Goal: Complete application form: Complete application form

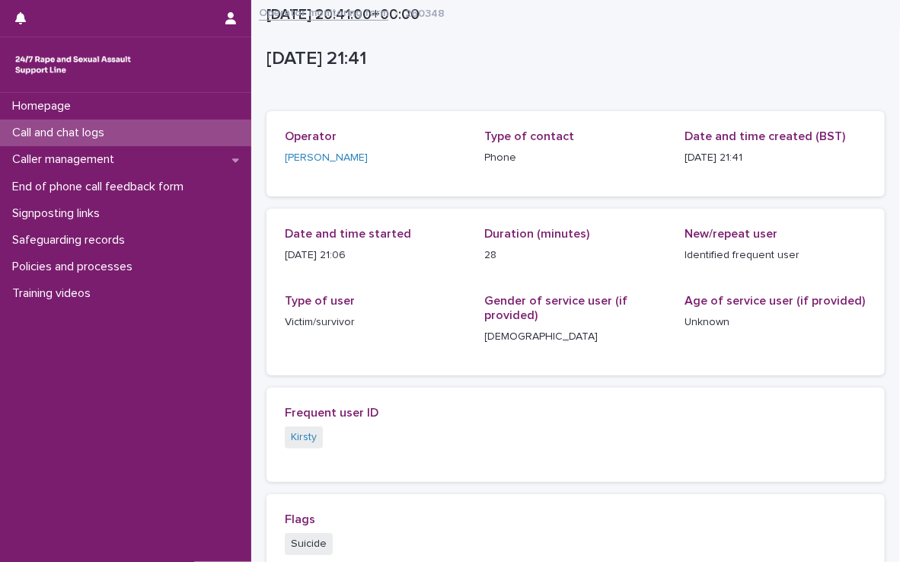
scroll to position [408, 0]
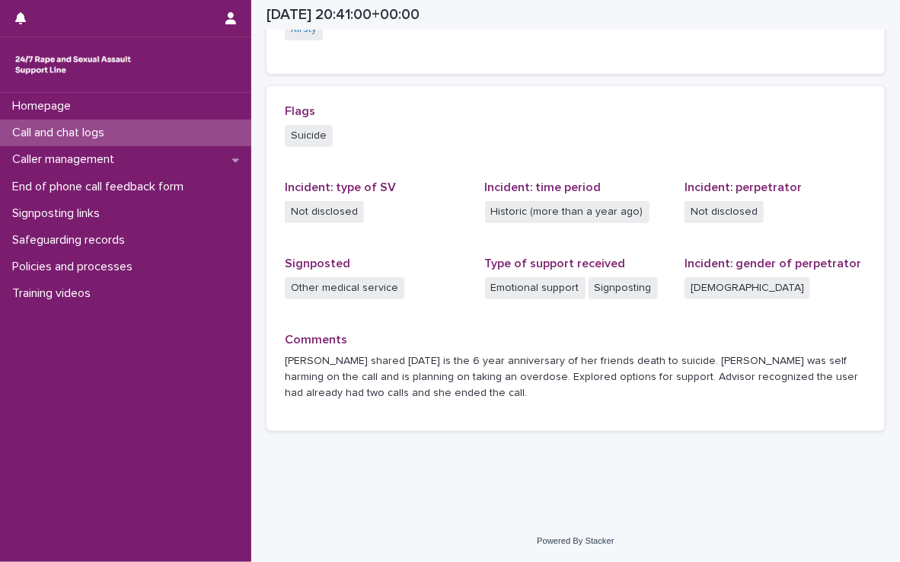
click at [208, 142] on div "Call and chat logs" at bounding box center [125, 133] width 251 height 27
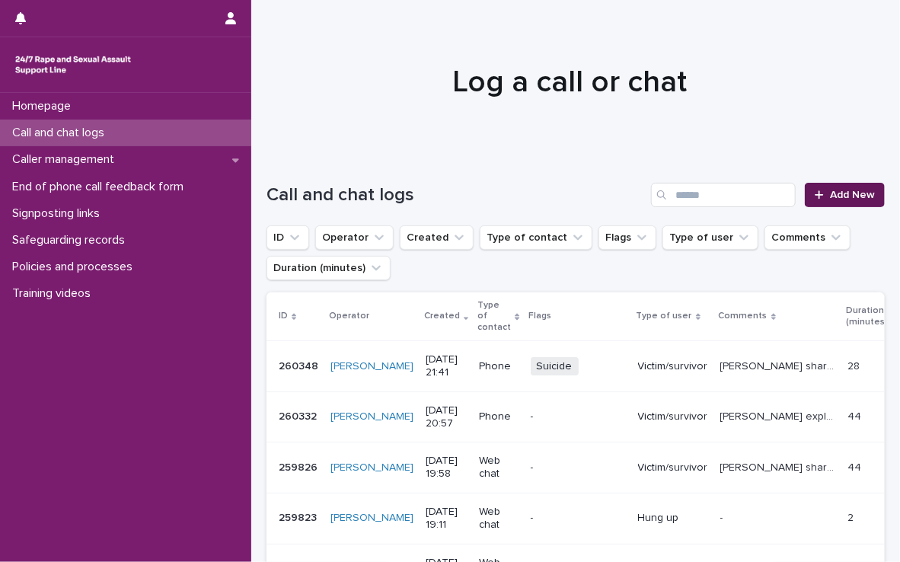
click at [830, 200] on span "Add New" at bounding box center [852, 195] width 45 height 11
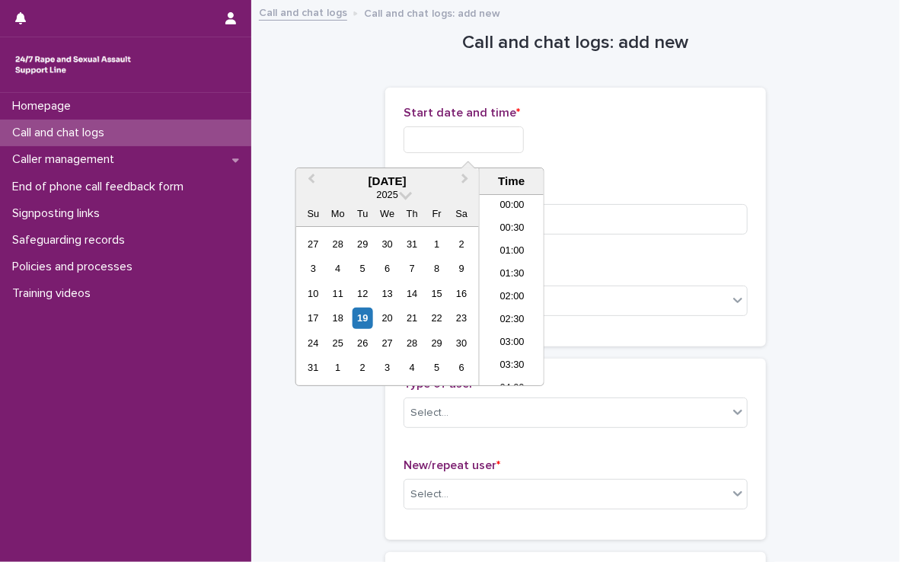
click at [507, 140] on input "text" at bounding box center [464, 139] width 120 height 27
click at [512, 299] on li "22:00" at bounding box center [512, 306] width 65 height 23
click at [500, 142] on input "**********" at bounding box center [464, 139] width 120 height 27
type input "**********"
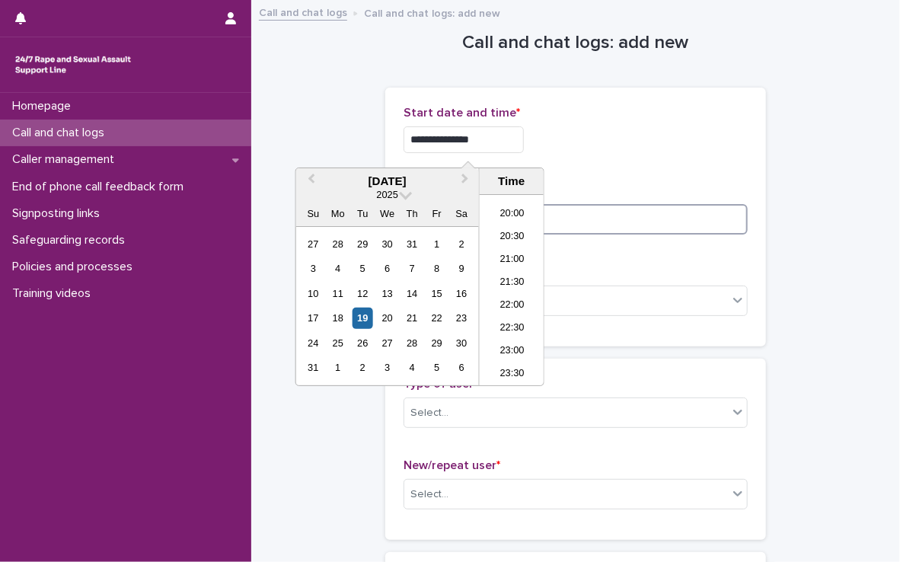
click at [571, 216] on input at bounding box center [576, 219] width 344 height 30
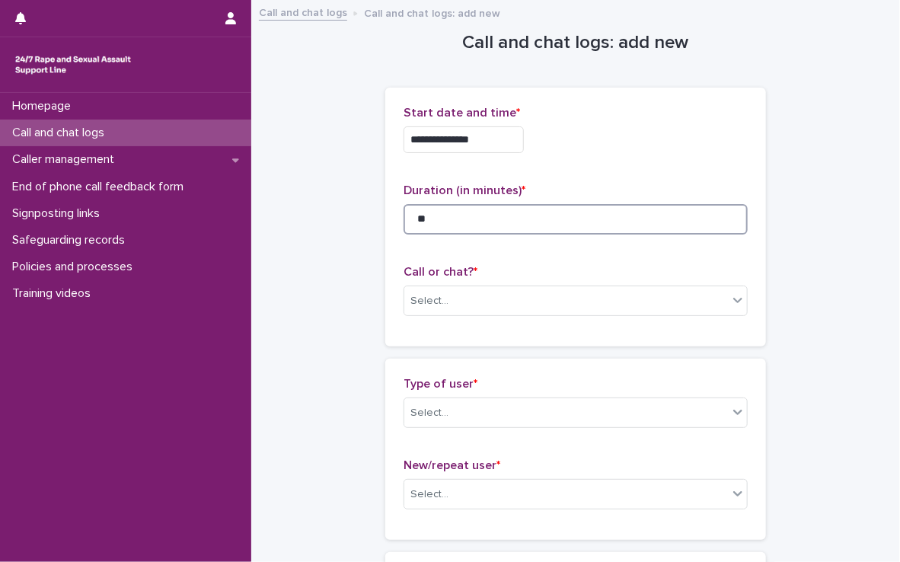
type input "**"
click at [539, 317] on div "Call or chat? * Select..." at bounding box center [576, 296] width 344 height 63
click at [538, 315] on div "Call or chat? * Select..." at bounding box center [576, 296] width 344 height 63
click at [538, 312] on div "Select..." at bounding box center [566, 301] width 324 height 25
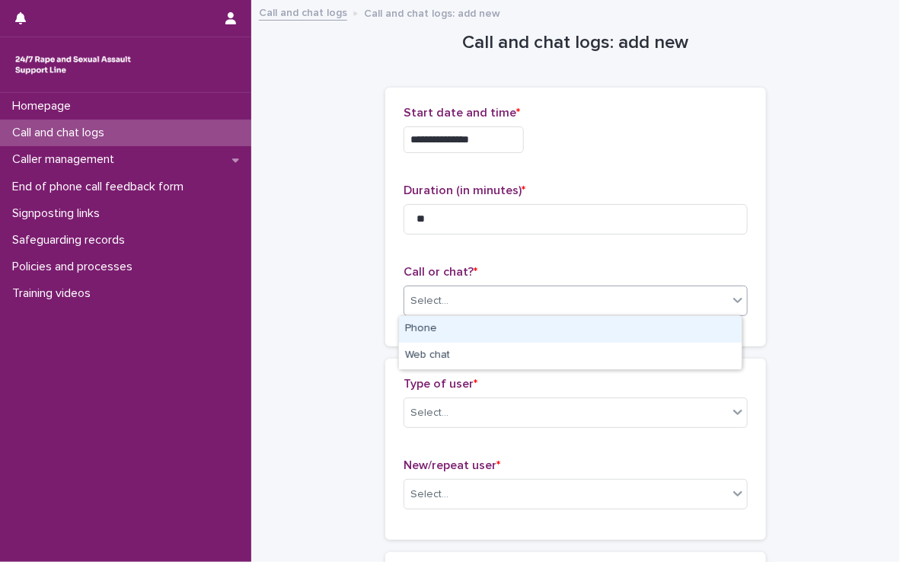
click at [529, 335] on div "Phone" at bounding box center [570, 329] width 343 height 27
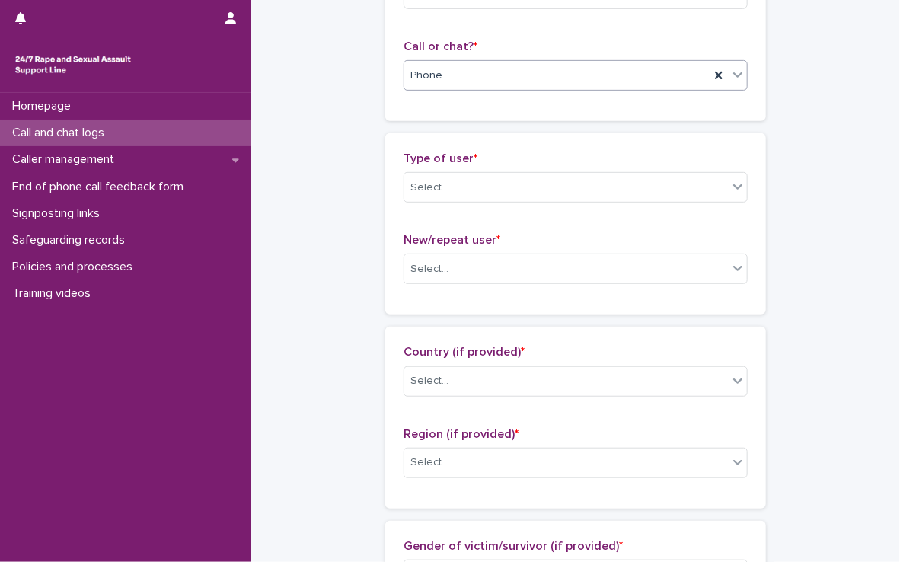
scroll to position [238, 0]
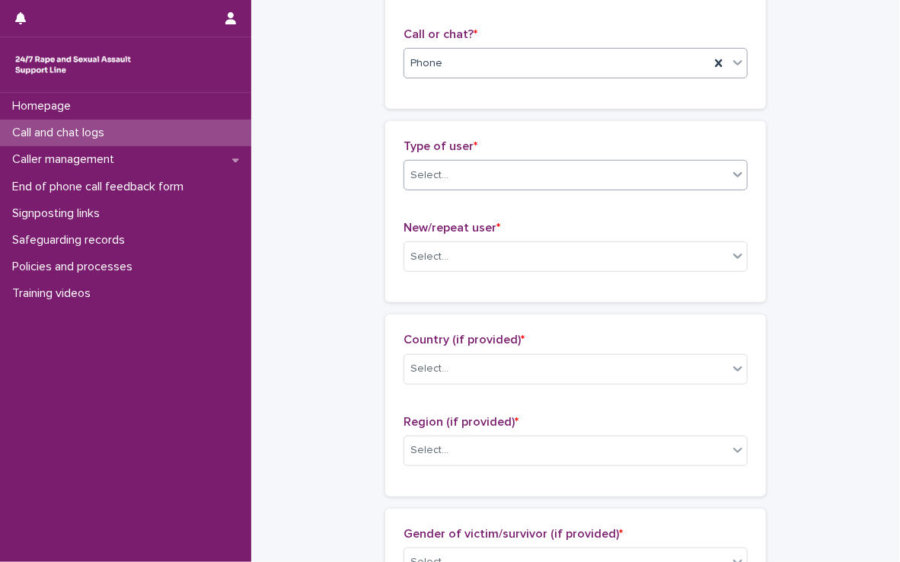
click at [545, 172] on div "Select..." at bounding box center [566, 175] width 324 height 25
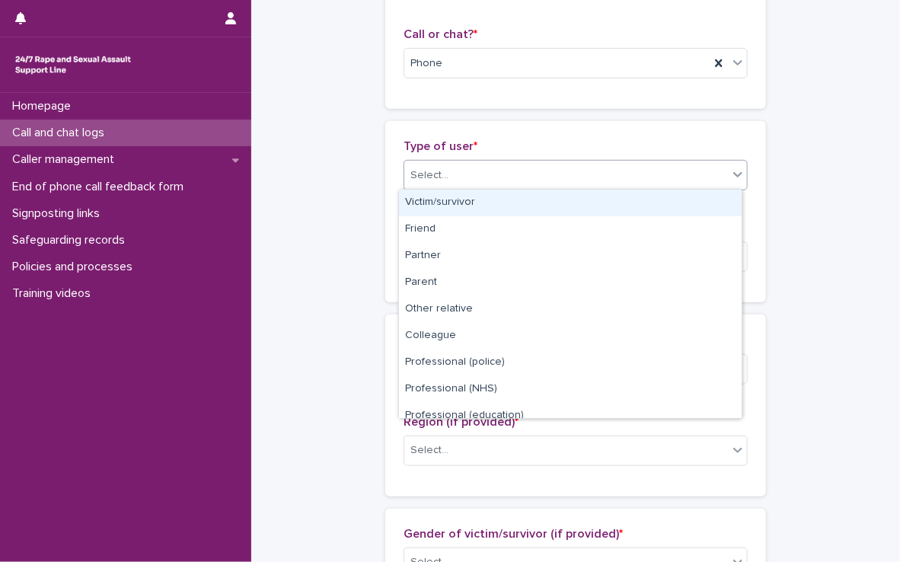
click at [527, 204] on div "Victim/survivor" at bounding box center [570, 203] width 343 height 27
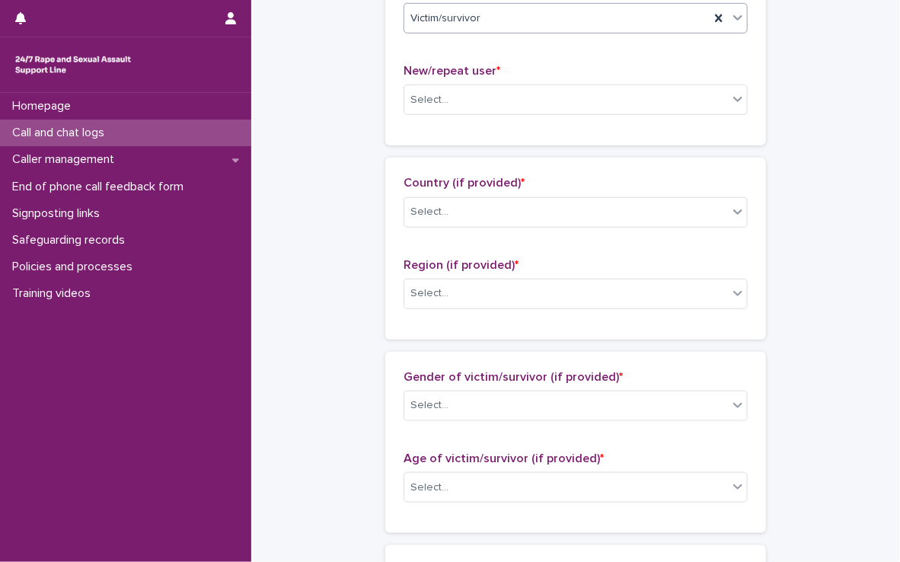
scroll to position [401, 0]
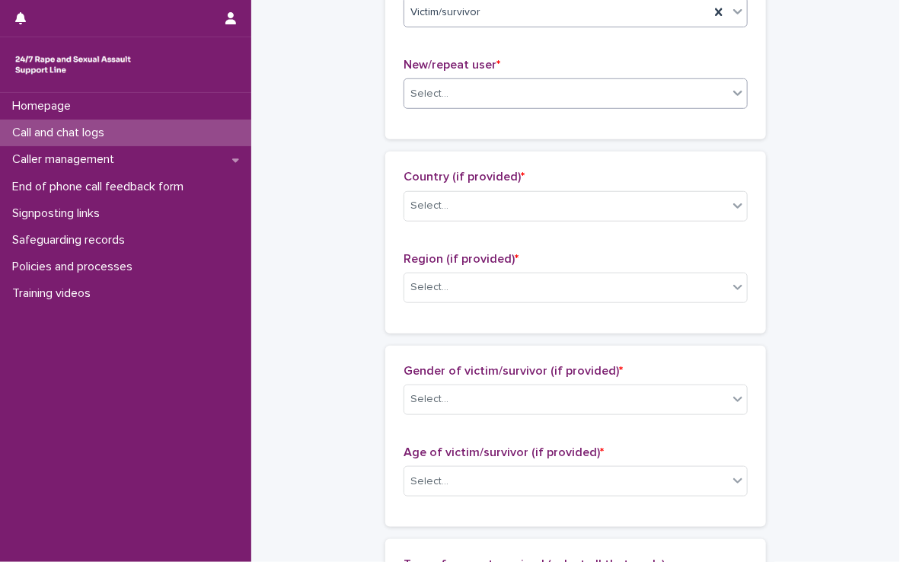
click at [539, 99] on div "Select..." at bounding box center [566, 94] width 324 height 25
click at [345, 110] on div "**********" at bounding box center [576, 425] width 619 height 1648
click at [451, 90] on div "Select..." at bounding box center [566, 94] width 324 height 25
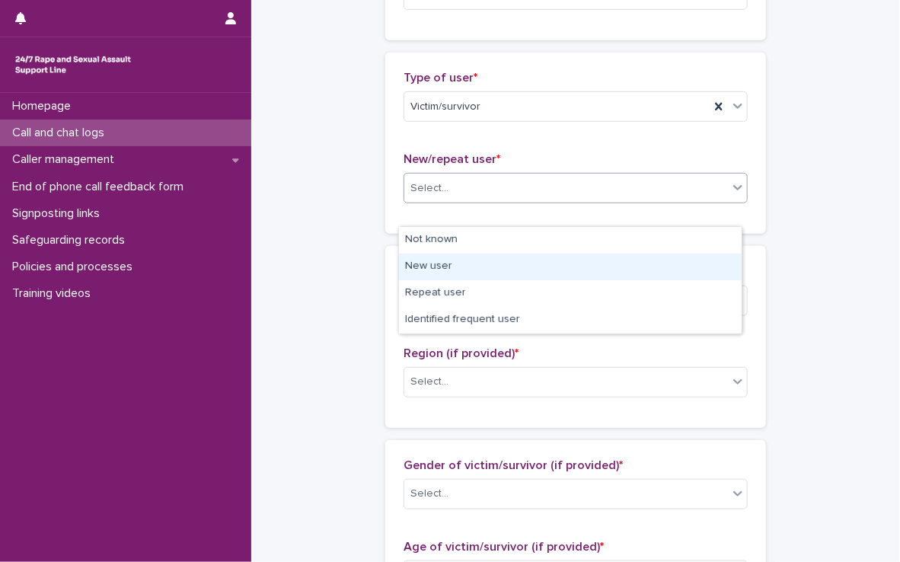
scroll to position [353, 0]
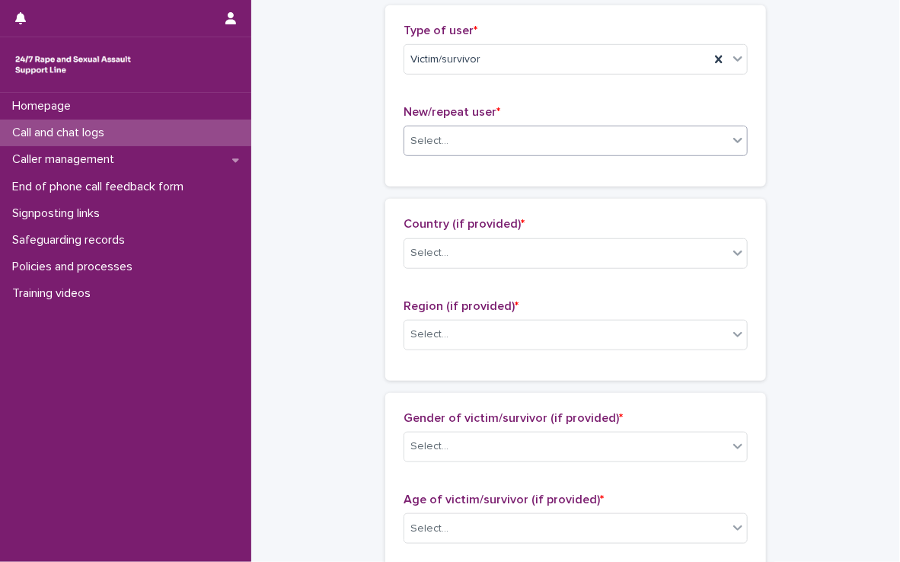
click at [468, 149] on div "Select..." at bounding box center [566, 141] width 324 height 25
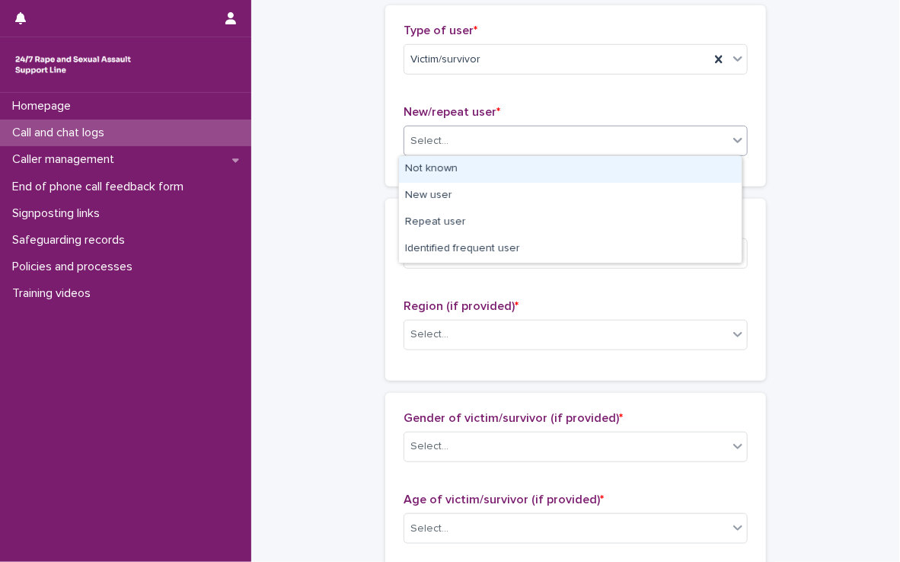
click at [468, 149] on div "Select..." at bounding box center [566, 141] width 324 height 25
click at [447, 178] on div "Not known" at bounding box center [570, 169] width 343 height 27
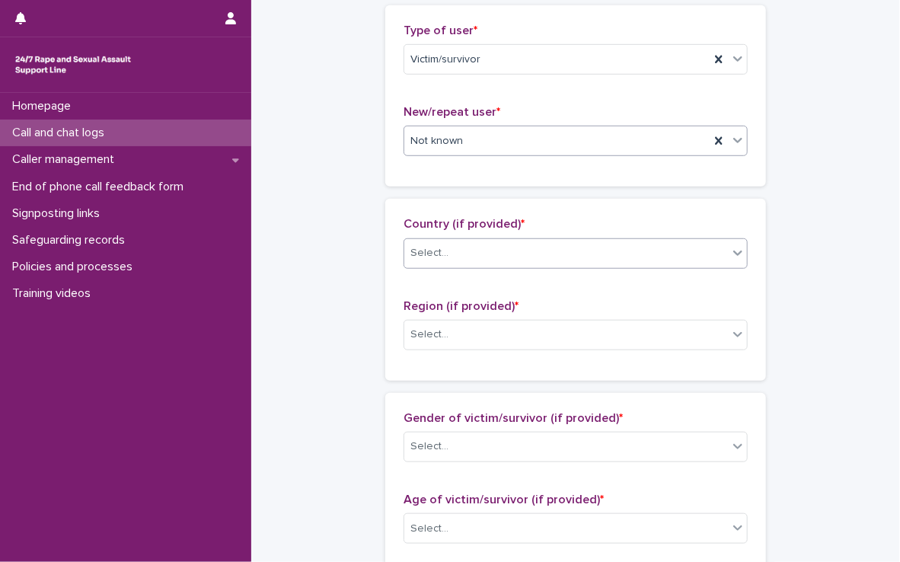
click at [457, 258] on div "Select..." at bounding box center [566, 253] width 324 height 25
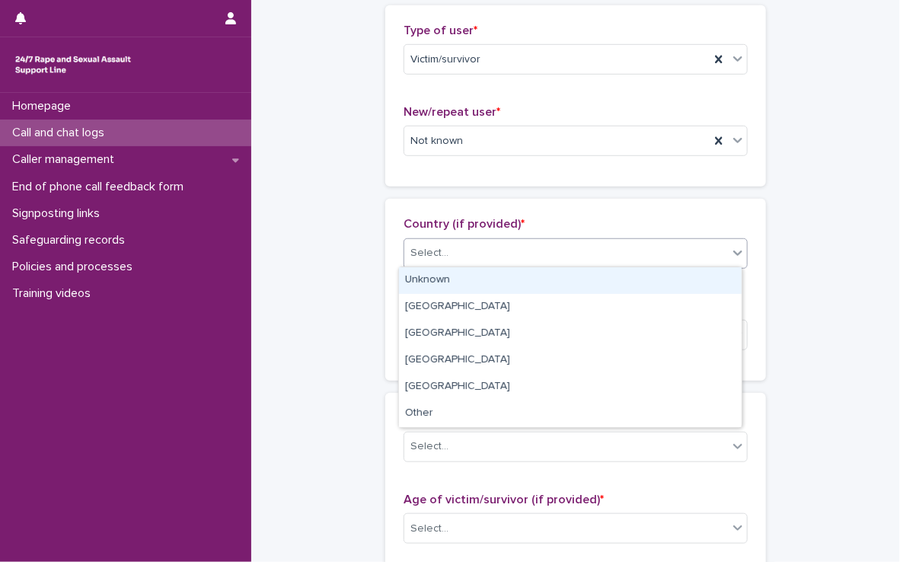
click at [460, 277] on div "Unknown" at bounding box center [570, 280] width 343 height 27
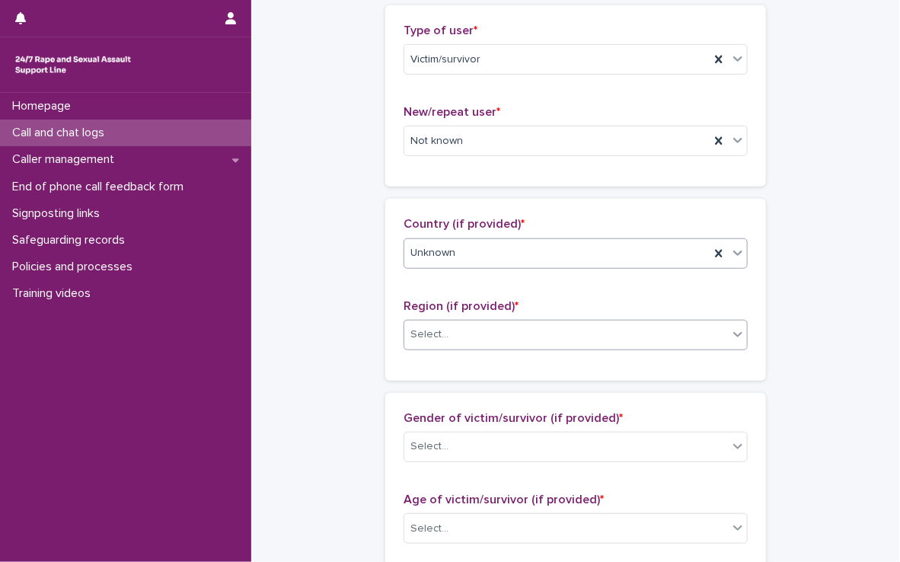
click at [464, 337] on div "Select..." at bounding box center [566, 334] width 324 height 25
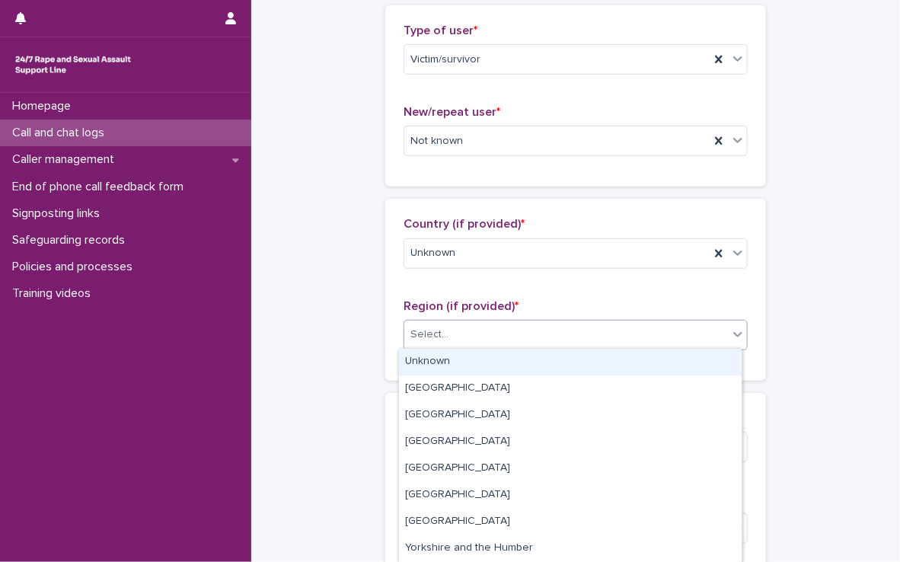
click at [465, 375] on div "Unknown" at bounding box center [570, 362] width 343 height 27
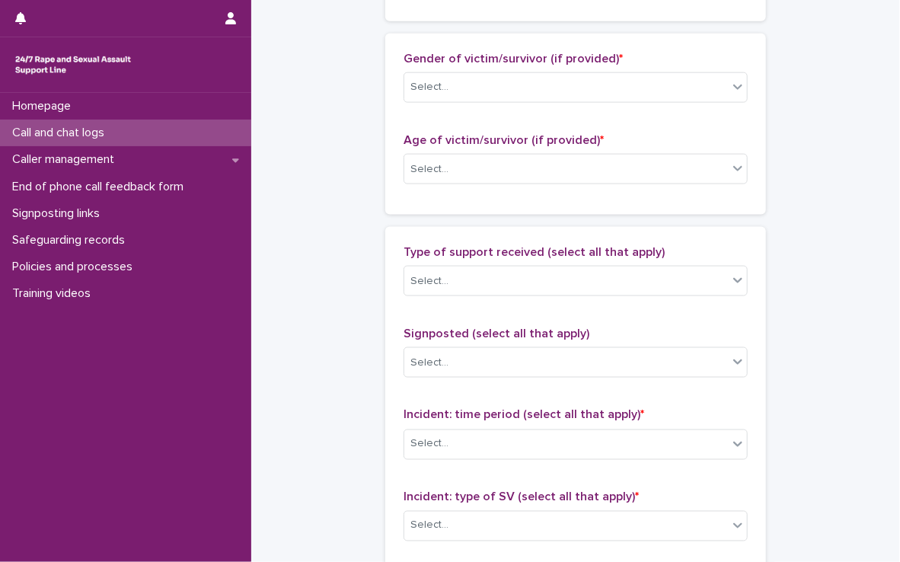
scroll to position [713, 0]
click at [524, 84] on div "Select..." at bounding box center [566, 87] width 324 height 25
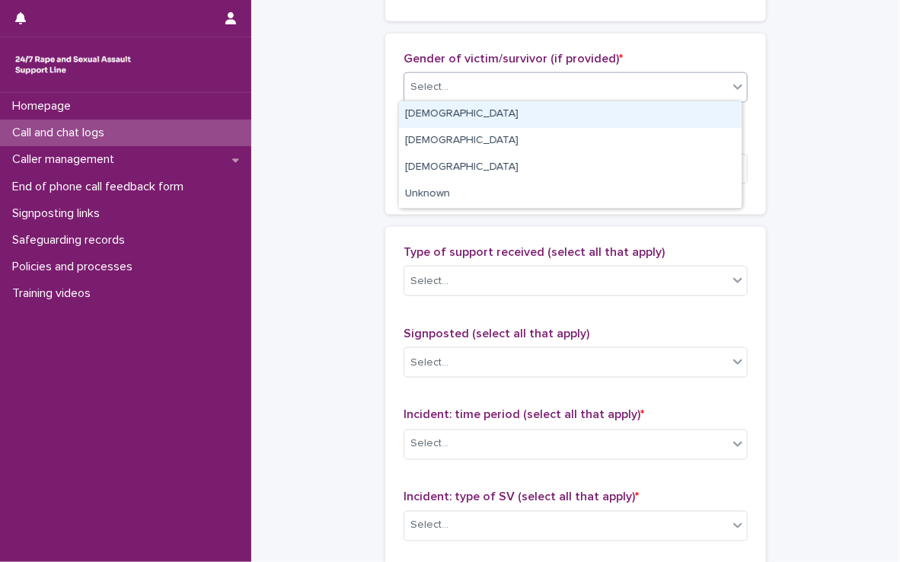
click at [513, 110] on div "[DEMOGRAPHIC_DATA]" at bounding box center [570, 114] width 343 height 27
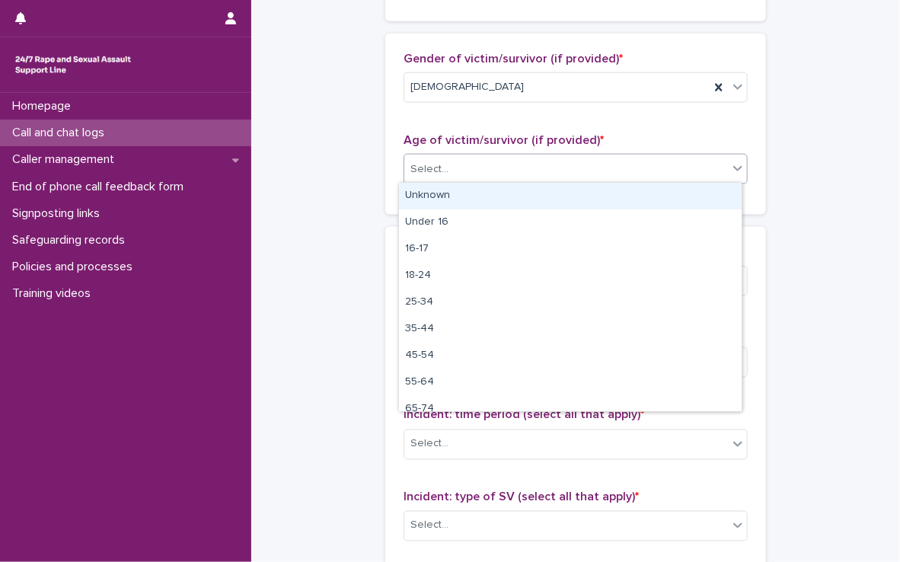
click at [494, 161] on div "Select..." at bounding box center [566, 169] width 324 height 25
click at [493, 200] on div "Unknown" at bounding box center [570, 196] width 343 height 27
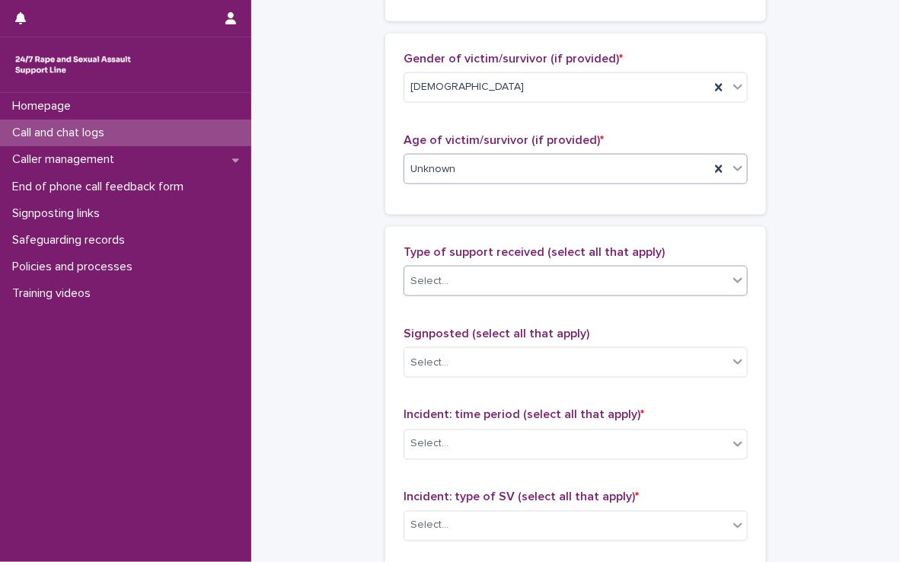
click at [494, 275] on div "Select..." at bounding box center [566, 281] width 324 height 25
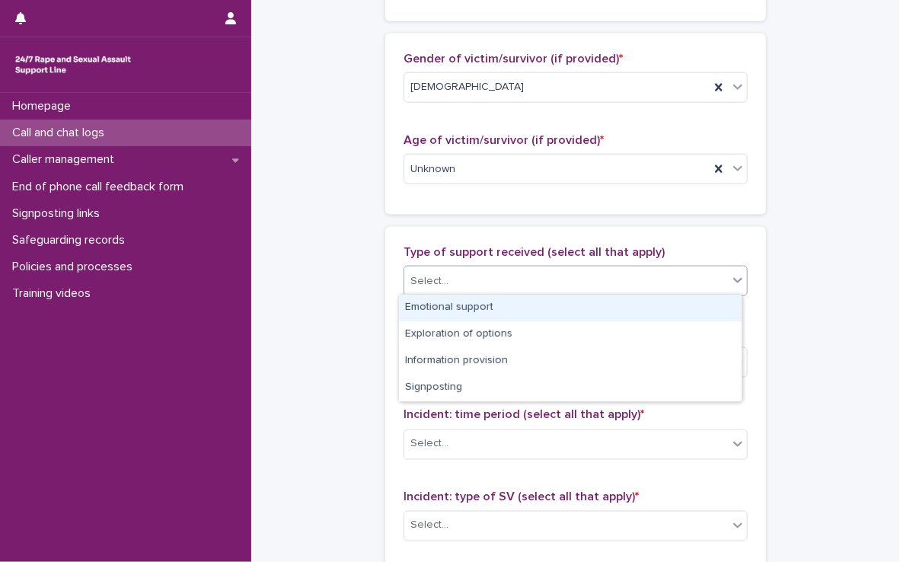
click at [497, 301] on div "Emotional support" at bounding box center [570, 308] width 343 height 27
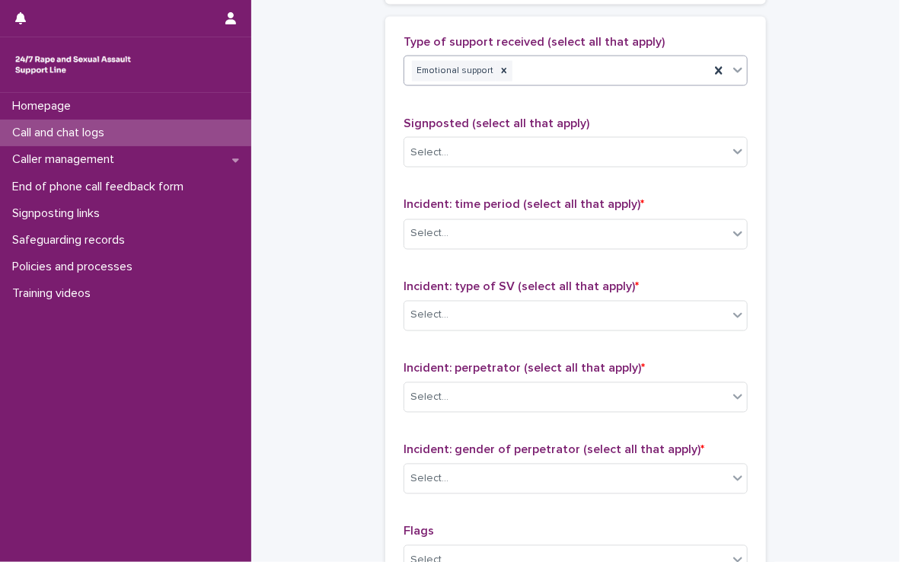
scroll to position [925, 0]
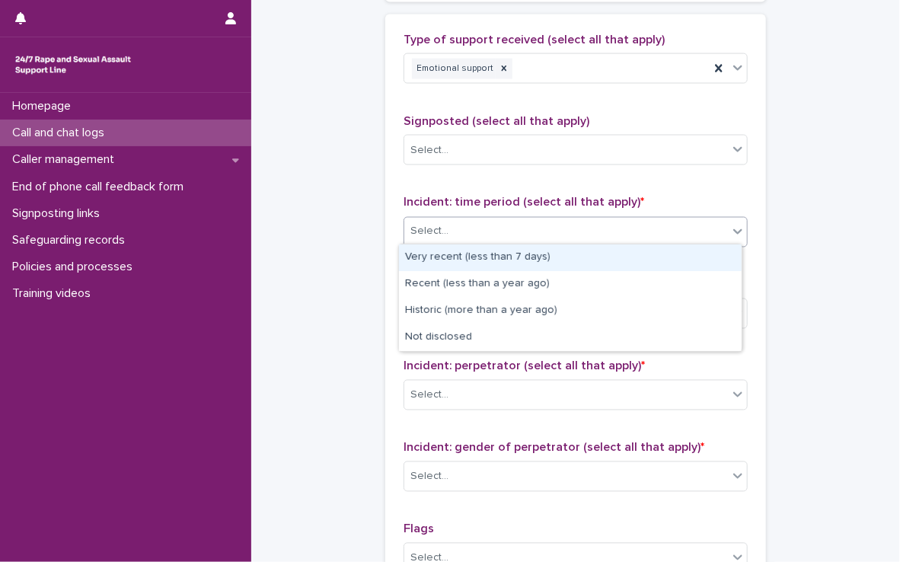
click at [510, 229] on div "Select..." at bounding box center [566, 231] width 324 height 25
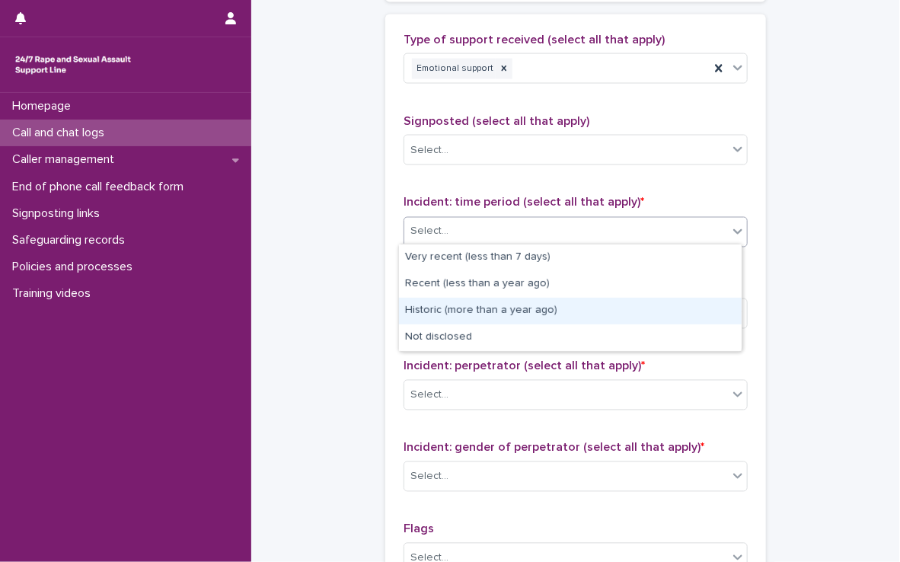
click at [489, 313] on div "Historic (more than a year ago)" at bounding box center [570, 311] width 343 height 27
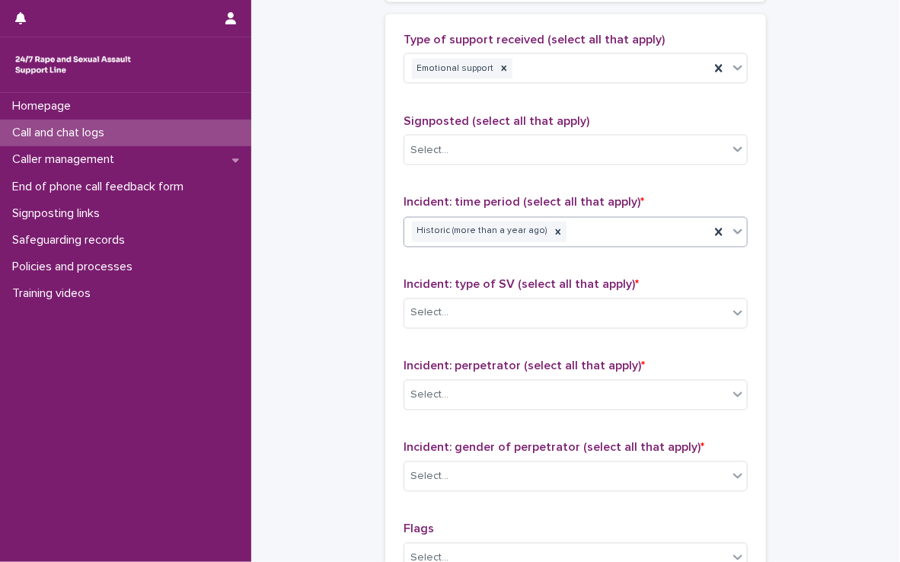
click at [489, 313] on div "Select..." at bounding box center [566, 313] width 324 height 25
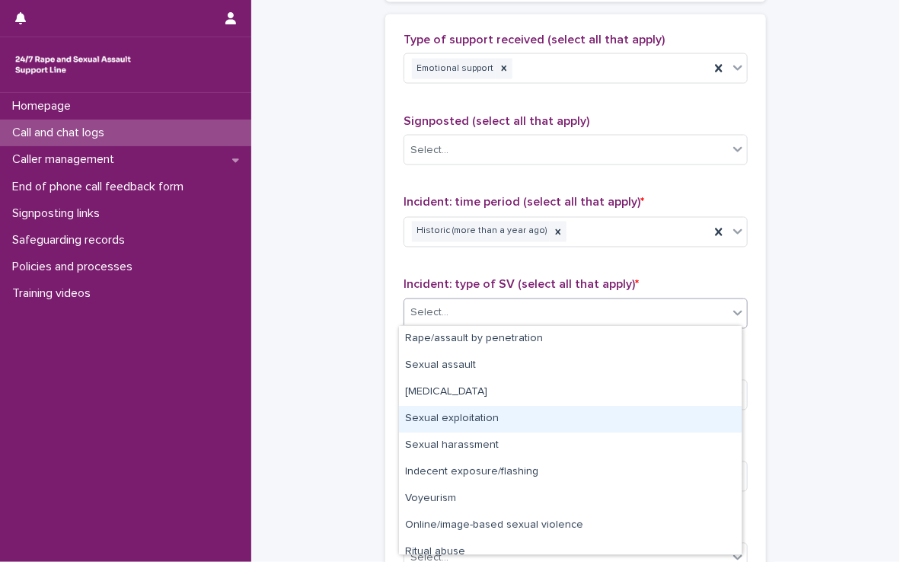
scroll to position [38, 0]
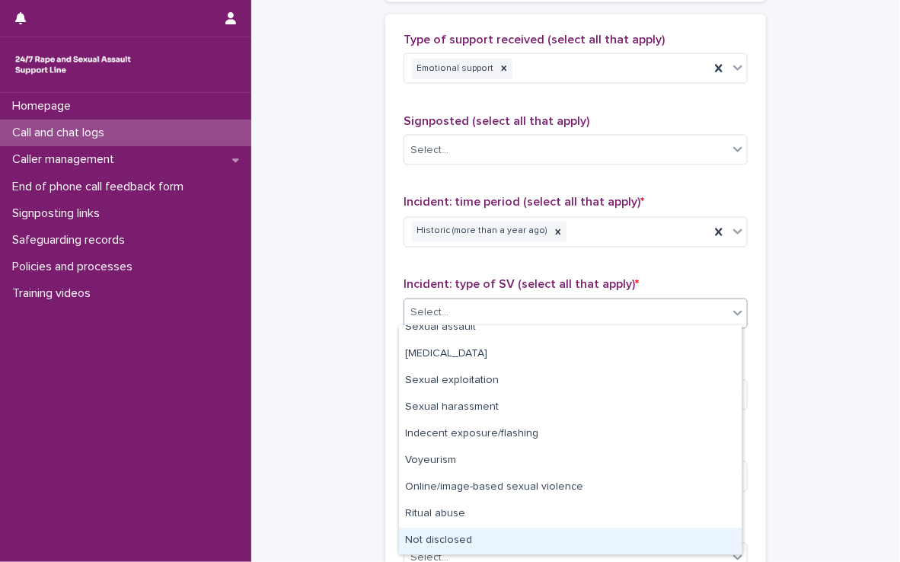
click at [465, 542] on div "Not disclosed" at bounding box center [570, 541] width 343 height 27
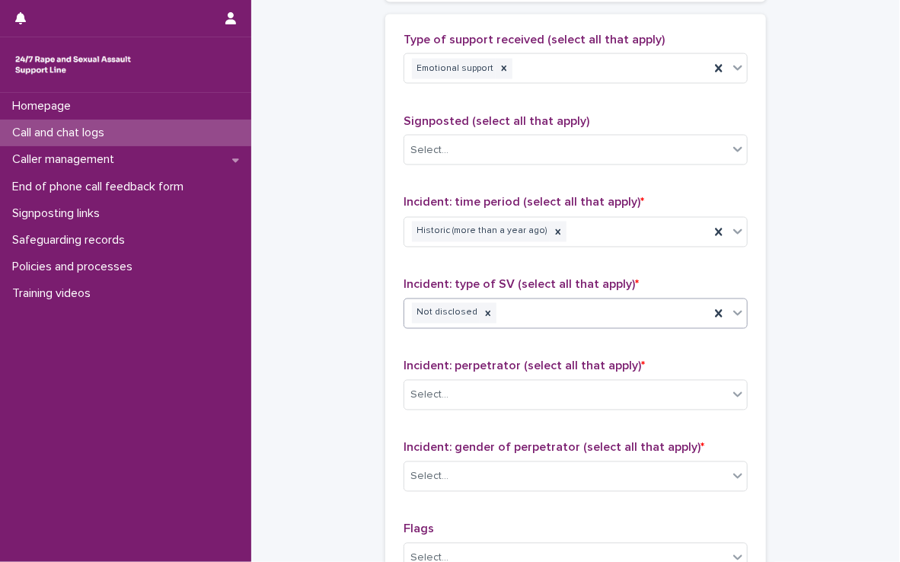
scroll to position [1202, 0]
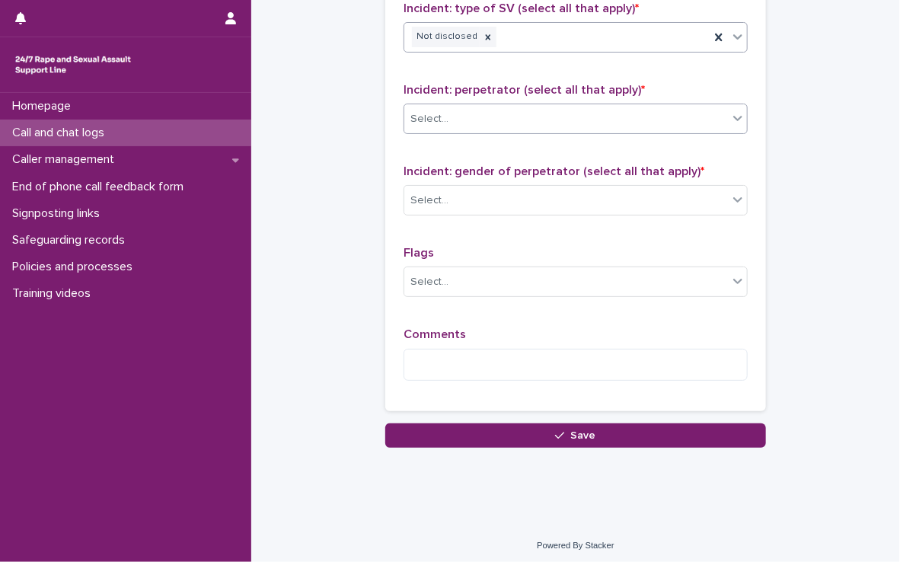
click at [560, 128] on div "Select..." at bounding box center [576, 119] width 344 height 30
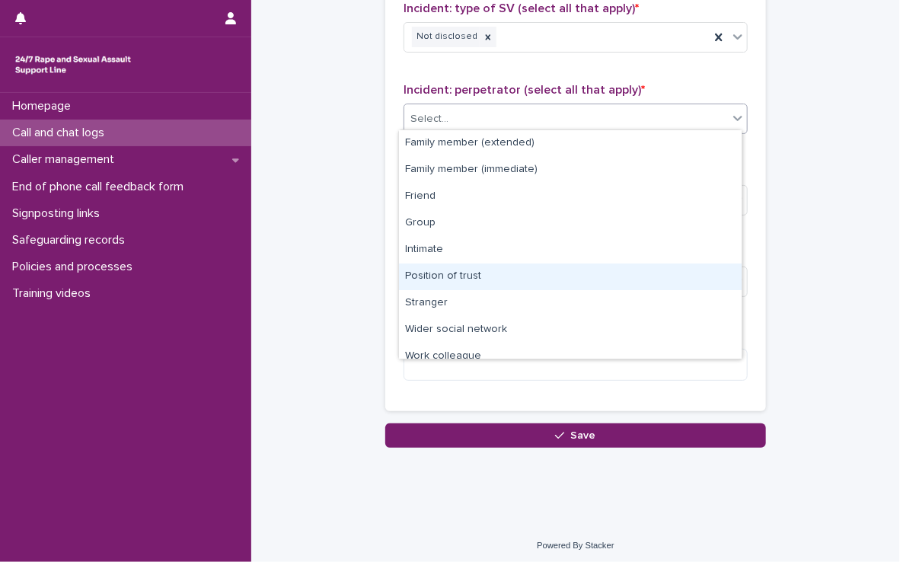
scroll to position [64, 0]
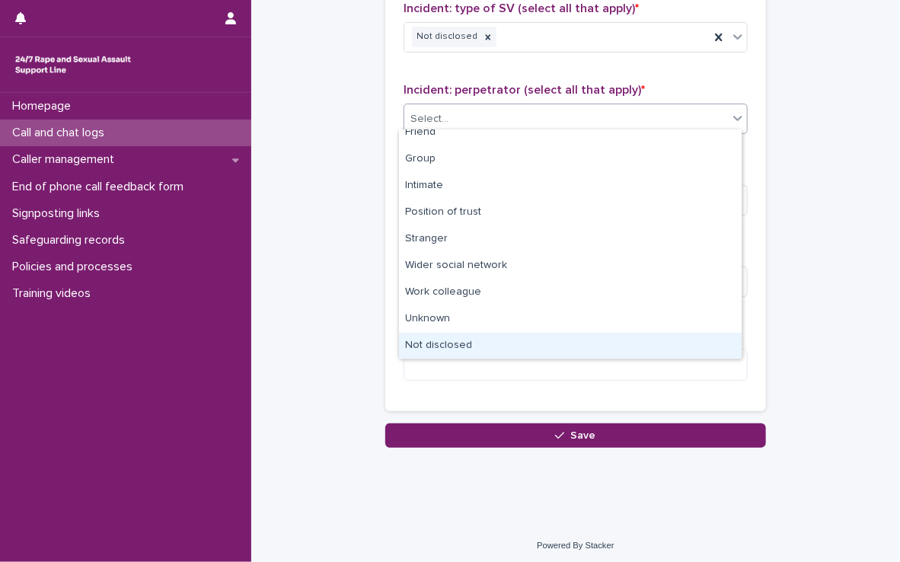
click at [532, 333] on div "Not disclosed" at bounding box center [570, 346] width 343 height 27
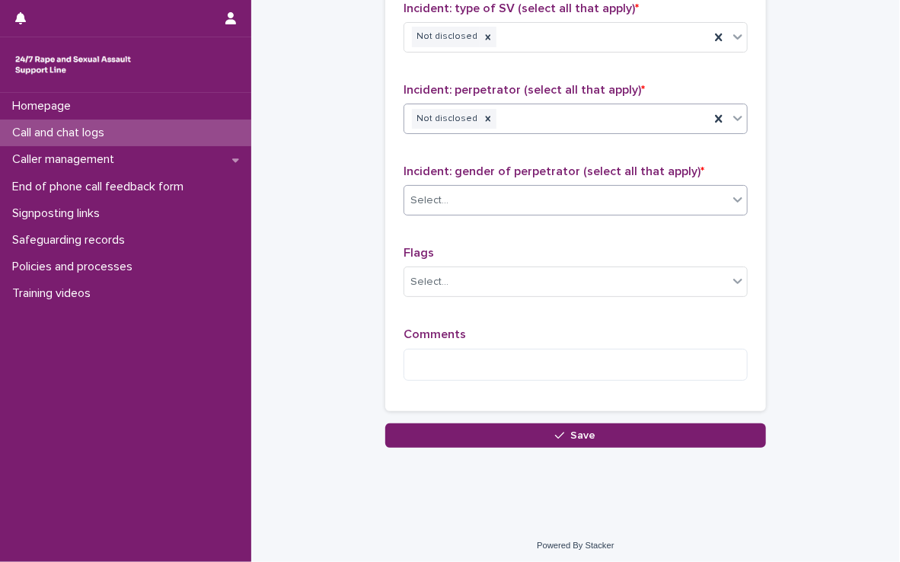
click at [543, 190] on div "Select..." at bounding box center [566, 200] width 324 height 25
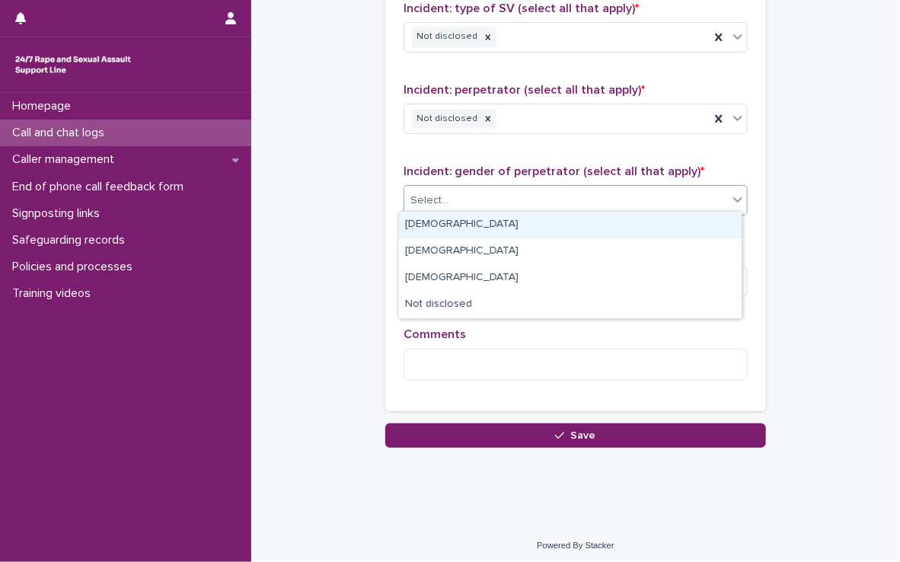
click at [532, 227] on div "[DEMOGRAPHIC_DATA]" at bounding box center [570, 225] width 343 height 27
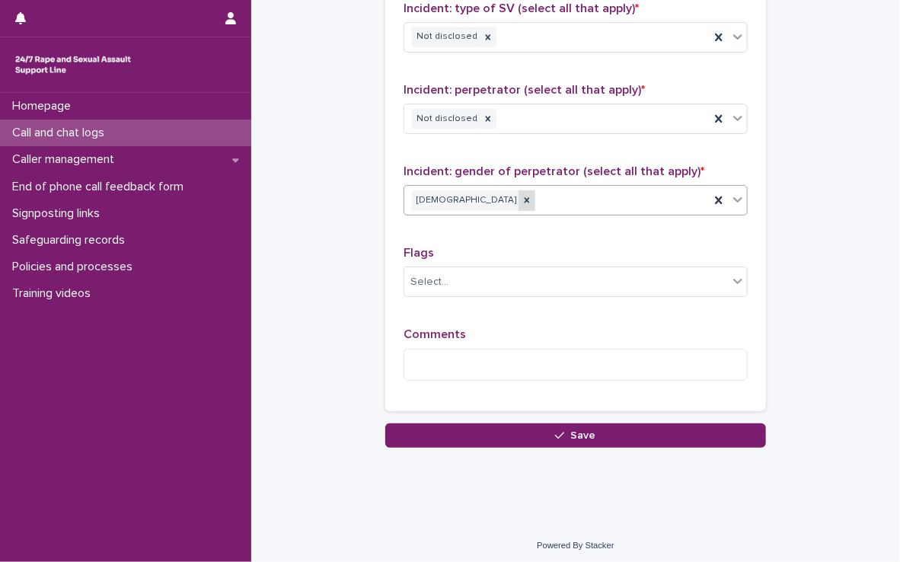
click at [522, 197] on icon at bounding box center [527, 200] width 11 height 11
click at [450, 197] on input "text" at bounding box center [451, 200] width 2 height 13
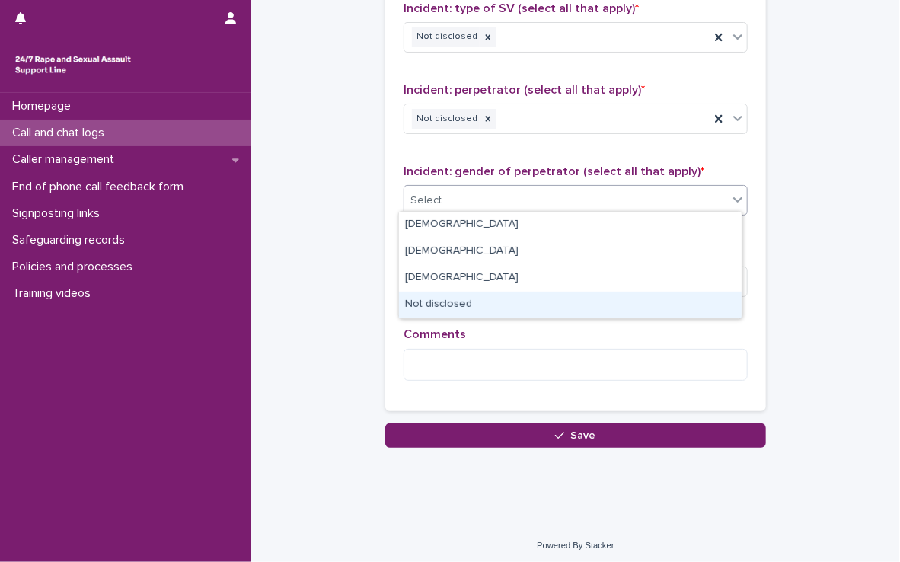
click at [459, 305] on div "Not disclosed" at bounding box center [570, 305] width 343 height 27
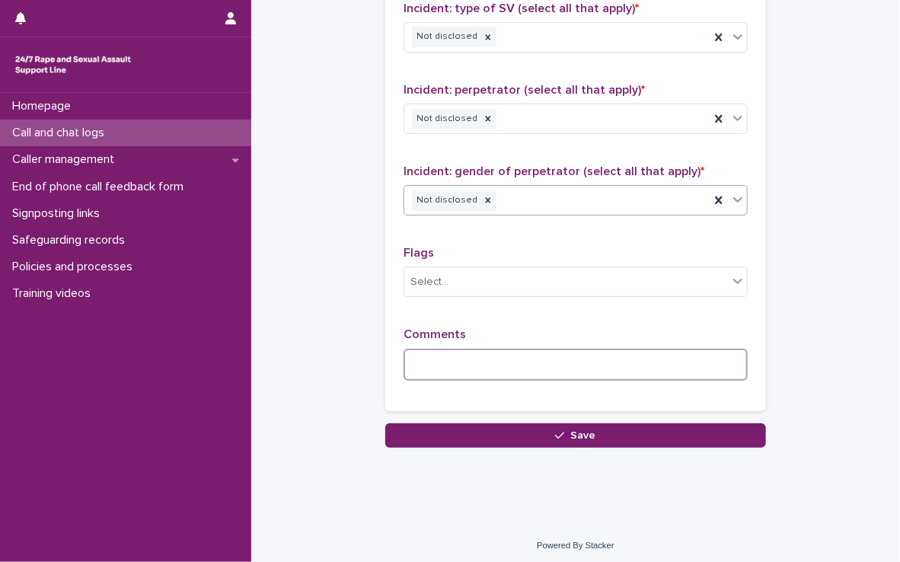
click at [443, 370] on textarea at bounding box center [576, 365] width 344 height 33
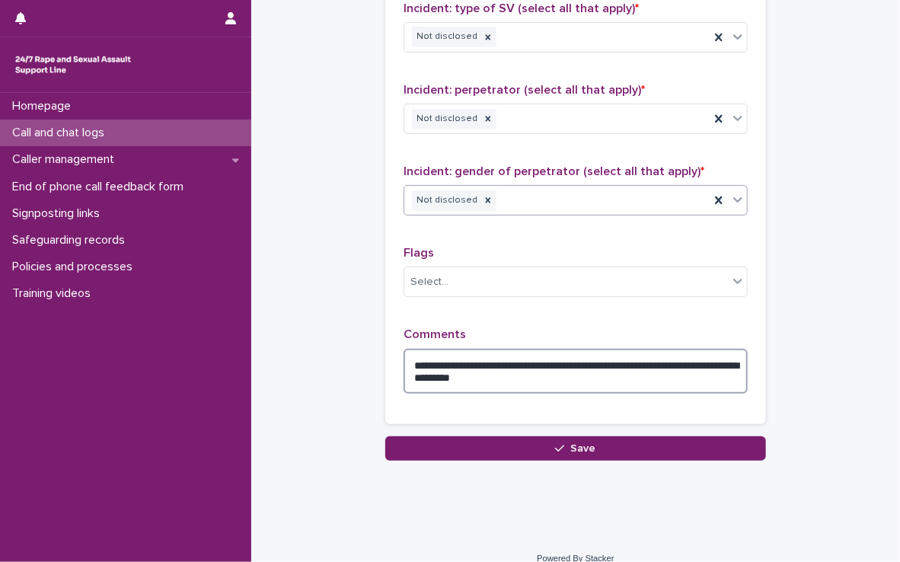
click at [557, 359] on textarea "**********" at bounding box center [576, 372] width 344 height 46
click at [567, 360] on textarea "**********" at bounding box center [576, 372] width 344 height 46
click at [564, 378] on textarea "**********" at bounding box center [576, 372] width 344 height 46
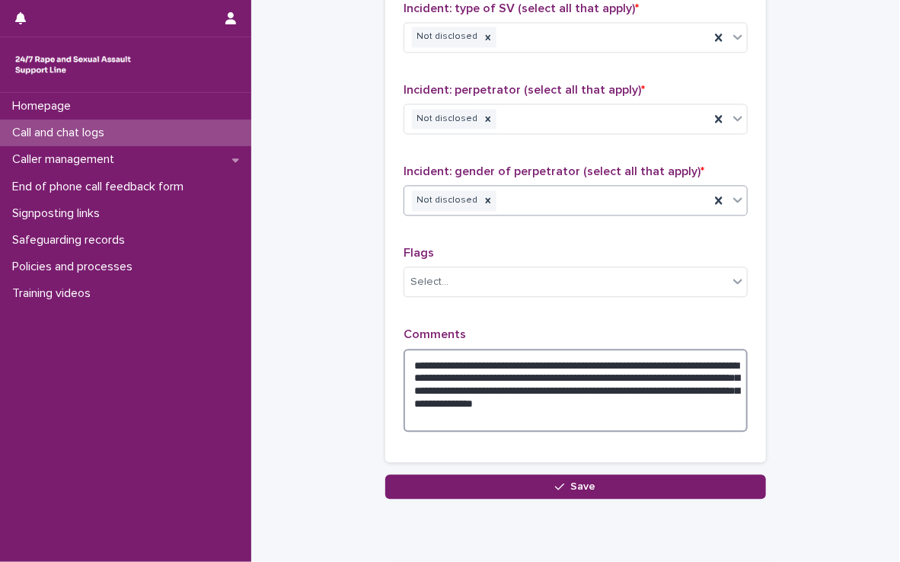
click at [573, 373] on textarea "**********" at bounding box center [576, 391] width 344 height 84
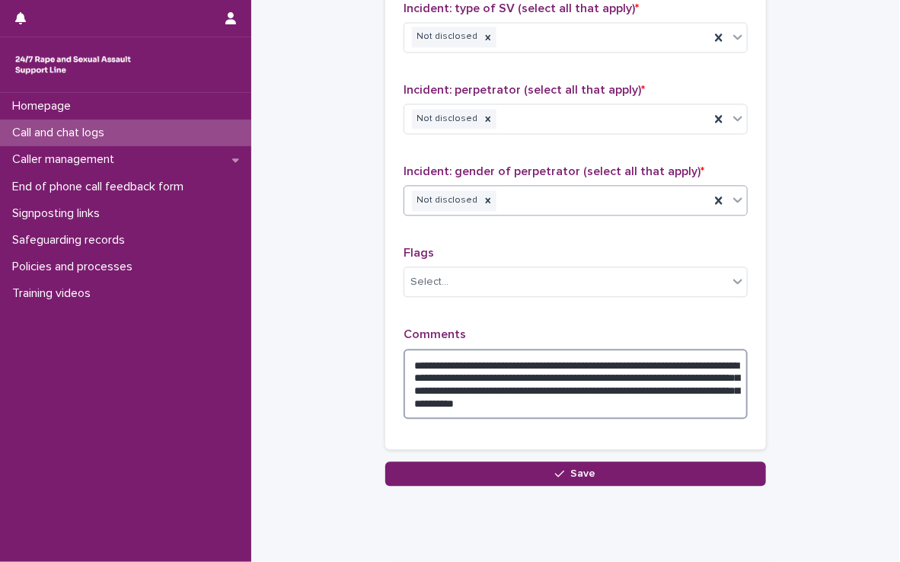
click at [645, 375] on textarea "**********" at bounding box center [576, 384] width 344 height 71
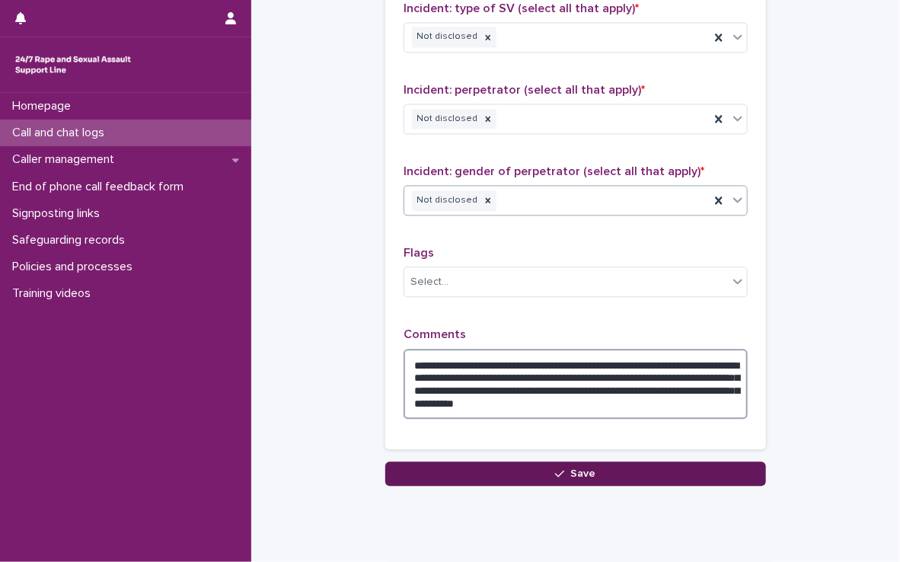
type textarea "**********"
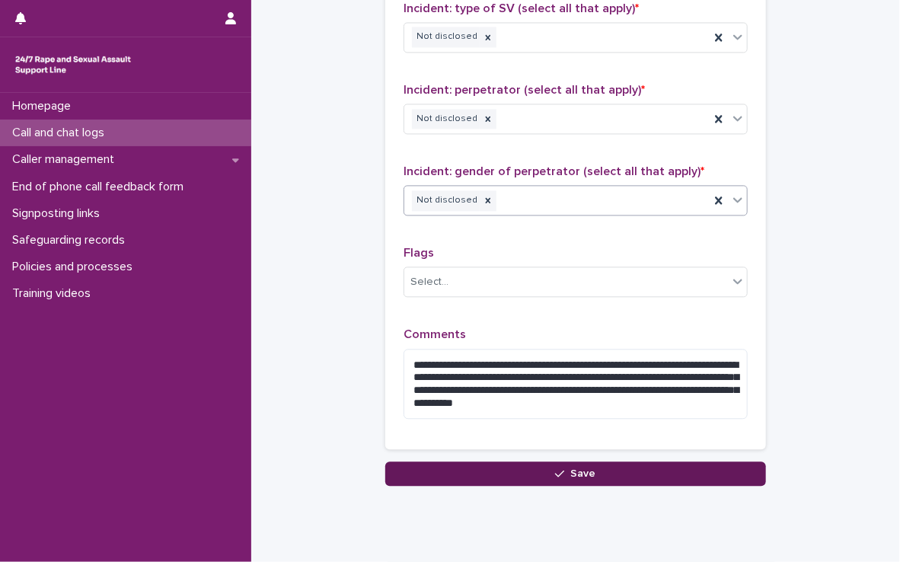
click at [603, 477] on button "Save" at bounding box center [575, 474] width 381 height 24
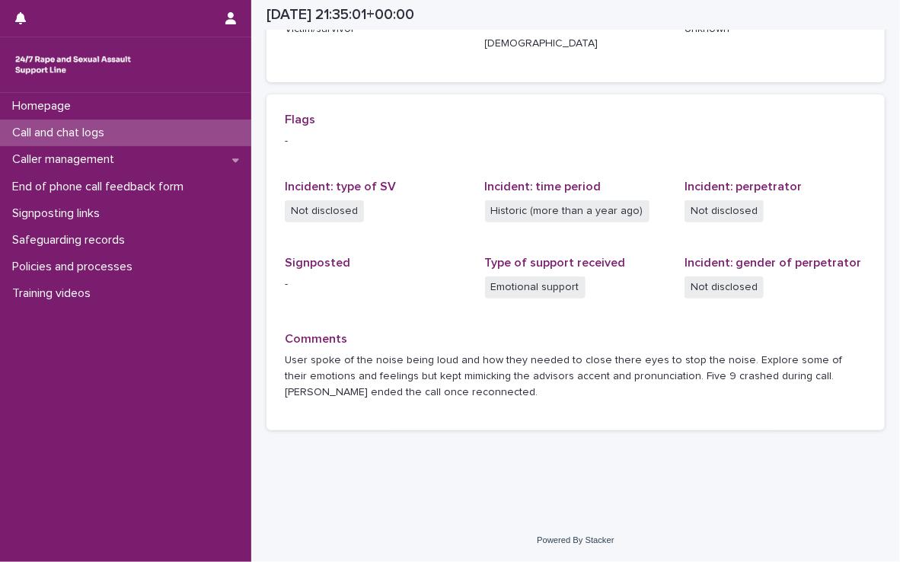
scroll to position [293, 0]
click at [603, 477] on div "Loading... Saving… Loading... Saving… [DATE] 21:35:01+00:00 [DATE] 22:35 Sorry,…" at bounding box center [576, 95] width 634 height 773
click at [216, 135] on div "Call and chat logs" at bounding box center [125, 133] width 251 height 27
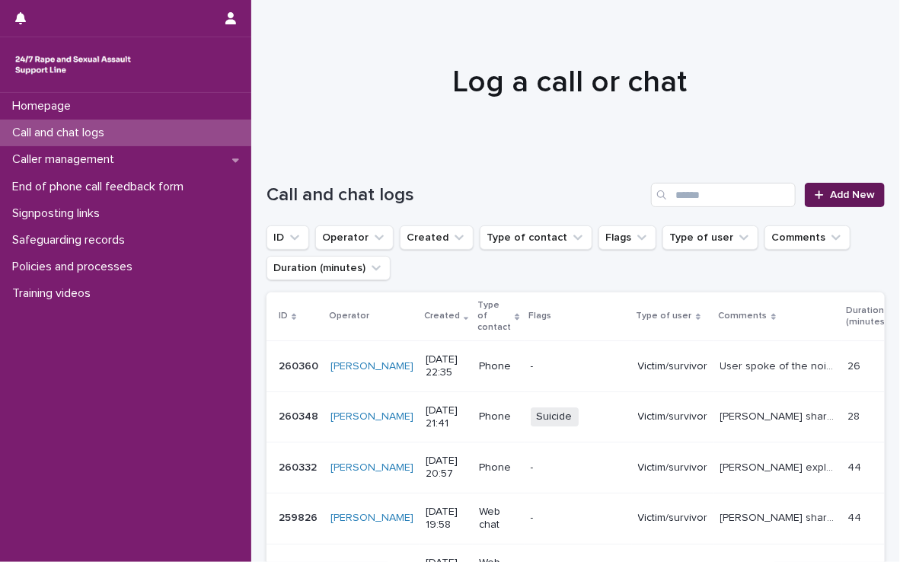
click at [834, 183] on link "Add New" at bounding box center [845, 195] width 80 height 24
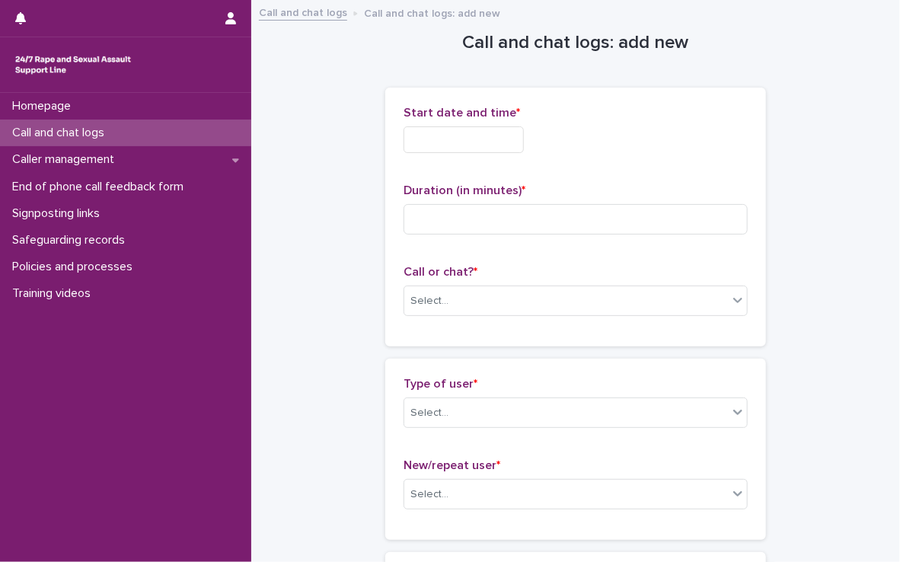
click at [456, 143] on input "text" at bounding box center [464, 139] width 120 height 27
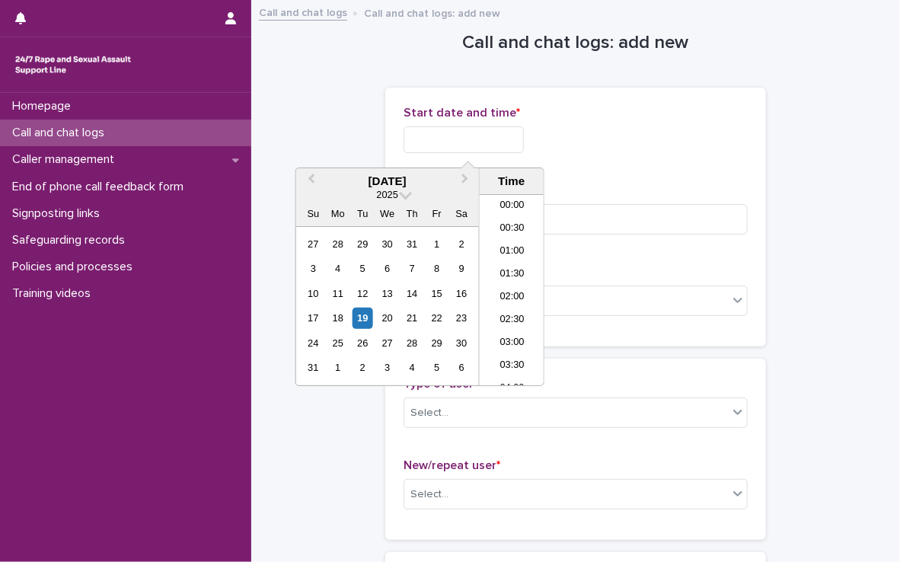
scroll to position [906, 0]
click at [512, 311] on li "22:00" at bounding box center [512, 306] width 65 height 23
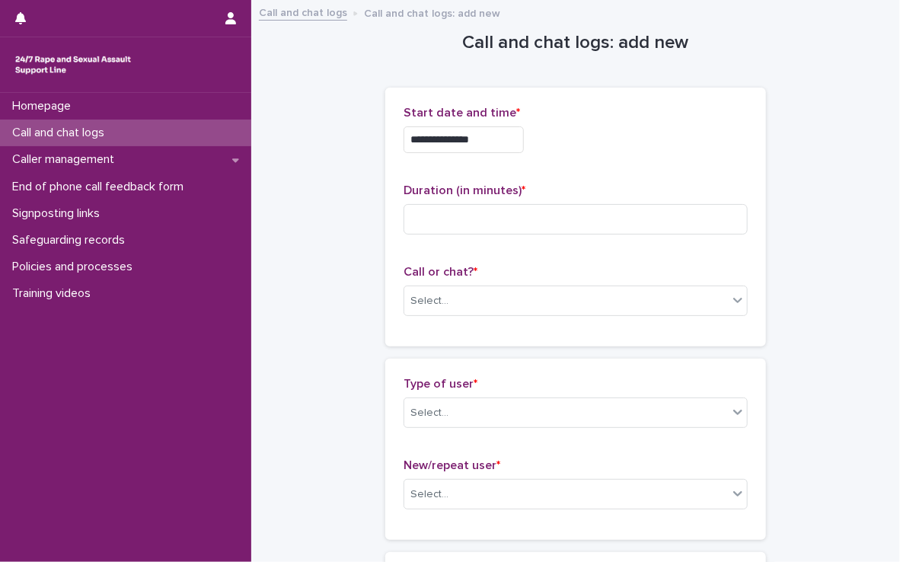
click at [519, 139] on input "**********" at bounding box center [464, 139] width 120 height 27
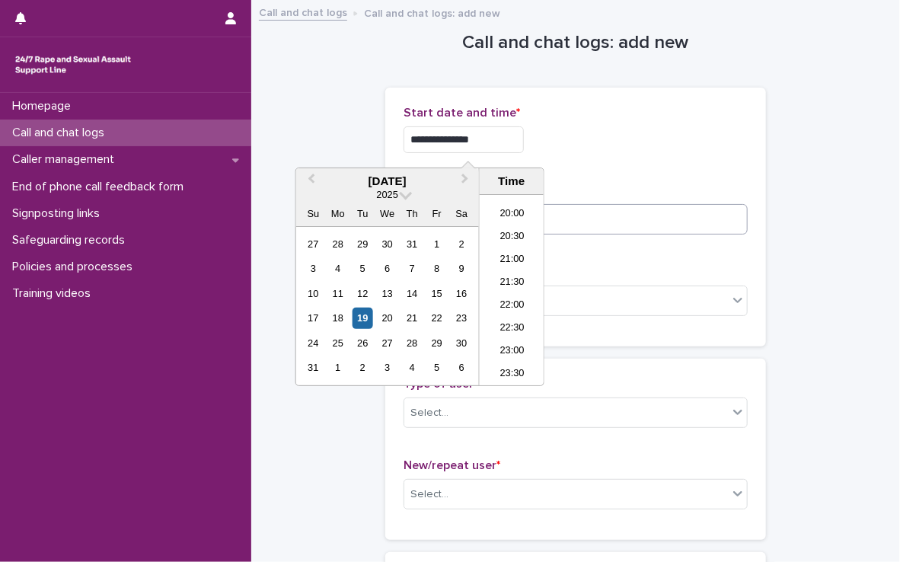
type input "**********"
click at [559, 213] on input at bounding box center [576, 219] width 344 height 30
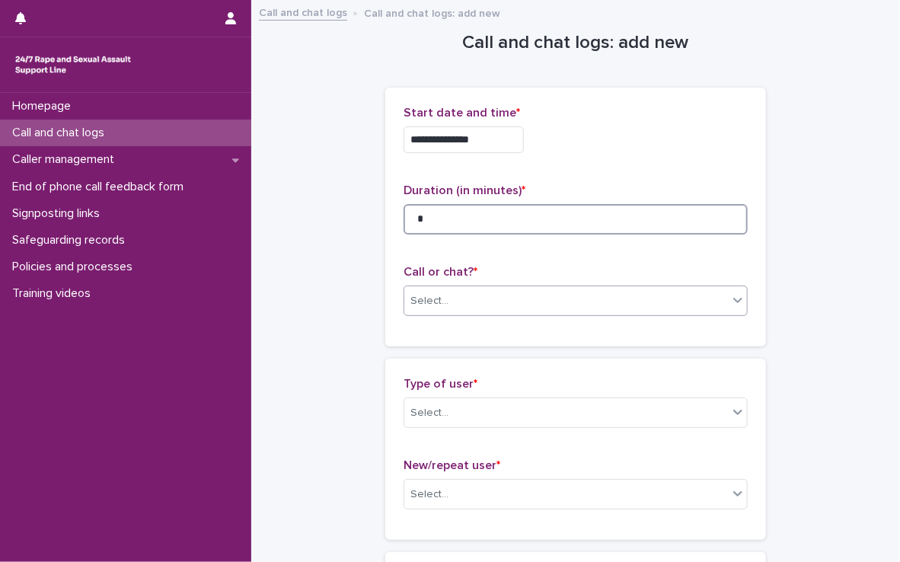
type input "*"
click at [517, 309] on div "Select..." at bounding box center [566, 301] width 324 height 25
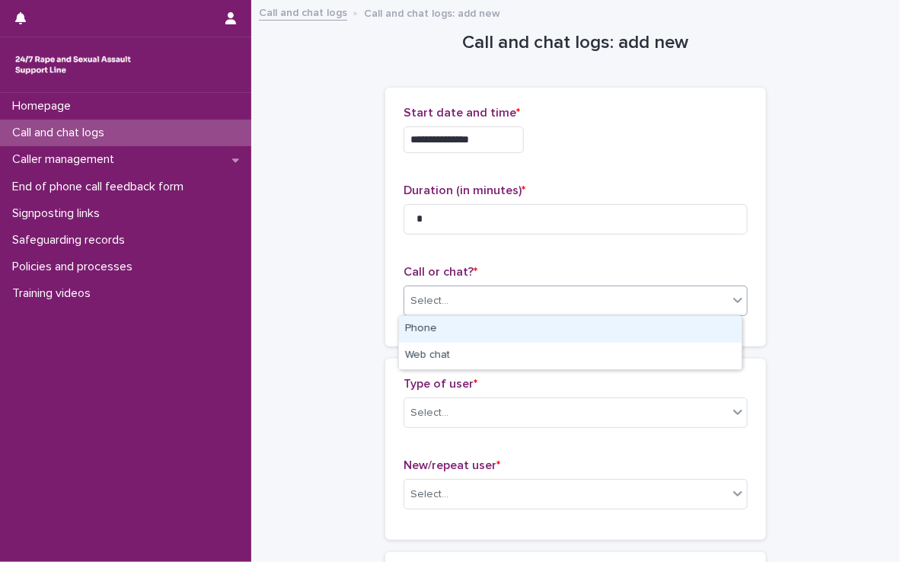
click at [494, 330] on div "Phone" at bounding box center [570, 329] width 343 height 27
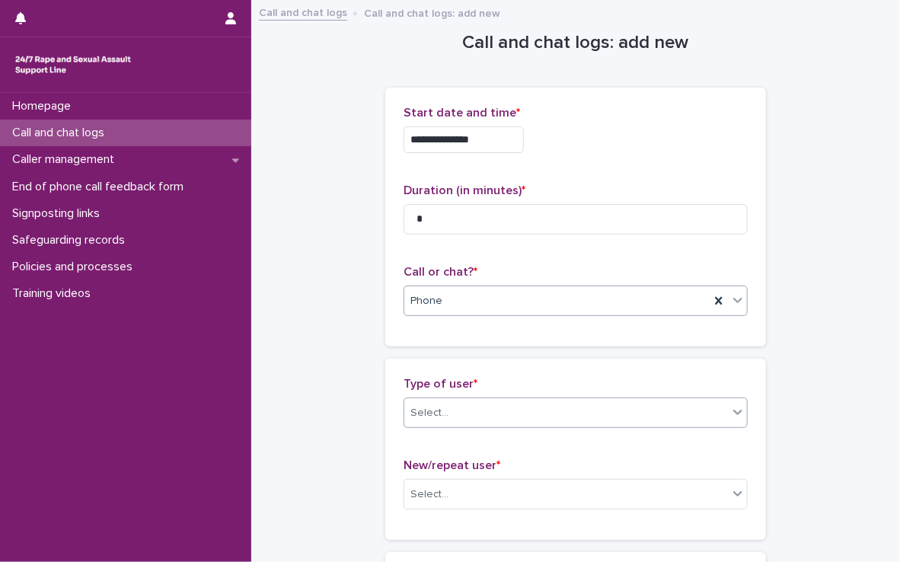
click at [494, 410] on div "Select..." at bounding box center [566, 413] width 324 height 25
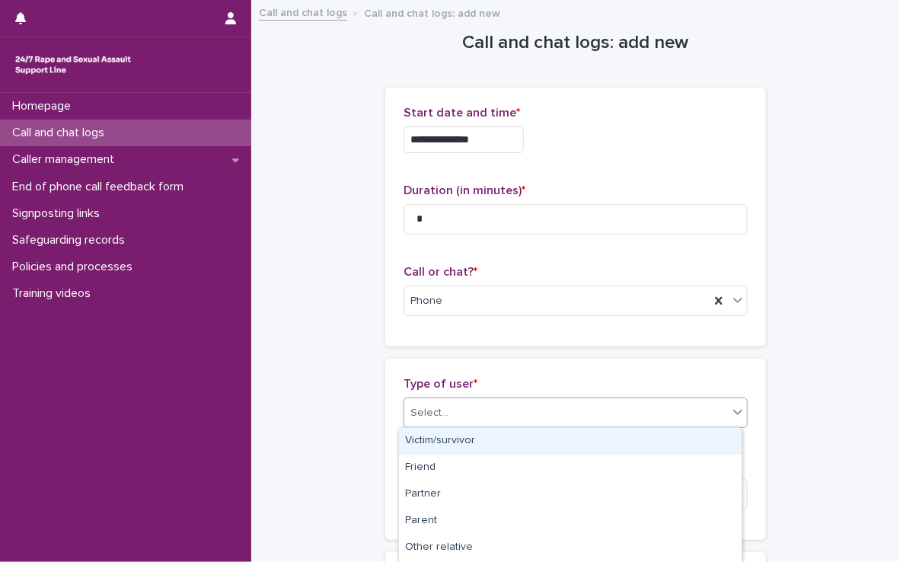
click at [468, 439] on div "Victim/survivor" at bounding box center [570, 441] width 343 height 27
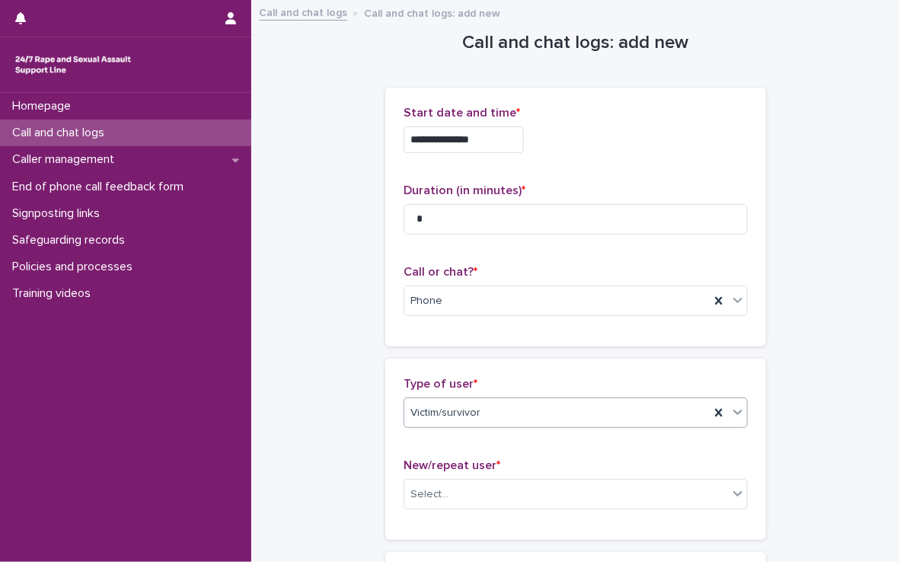
scroll to position [270, 0]
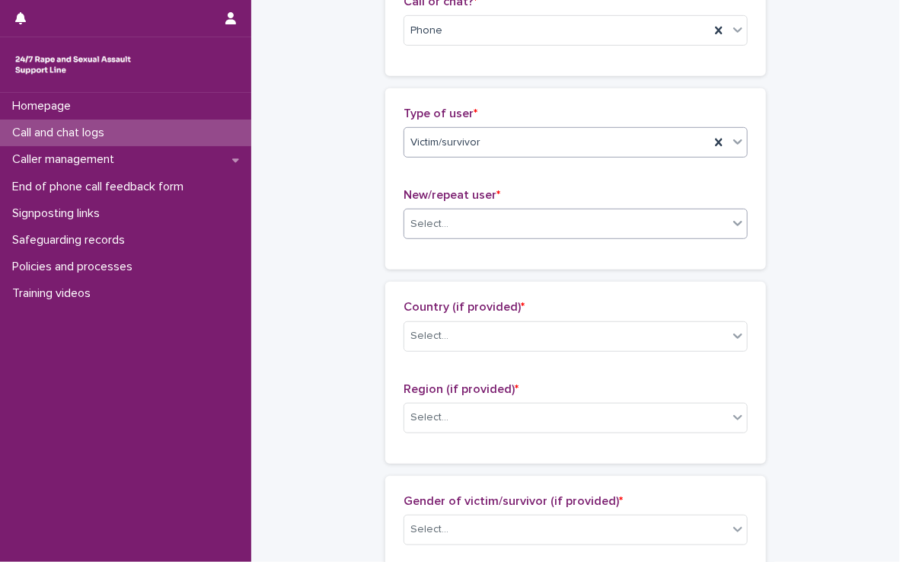
click at [481, 227] on div "Select..." at bounding box center [566, 224] width 324 height 25
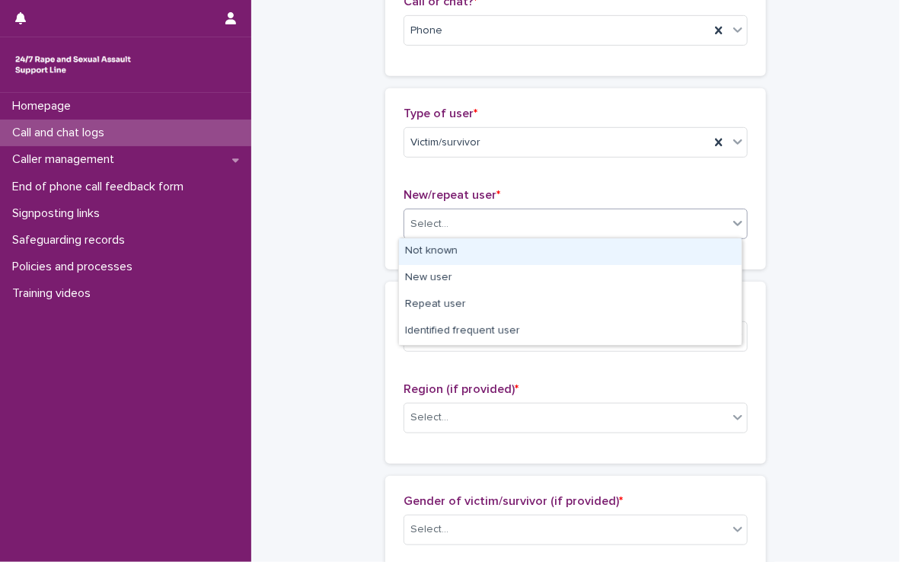
click at [478, 248] on div "Not known" at bounding box center [570, 251] width 343 height 27
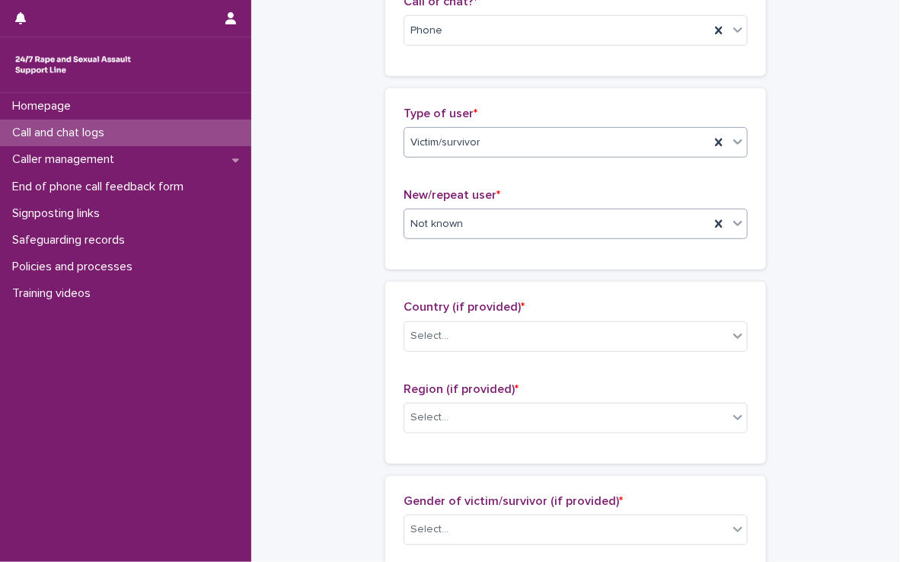
click at [502, 138] on div "Victim/survivor" at bounding box center [556, 142] width 305 height 25
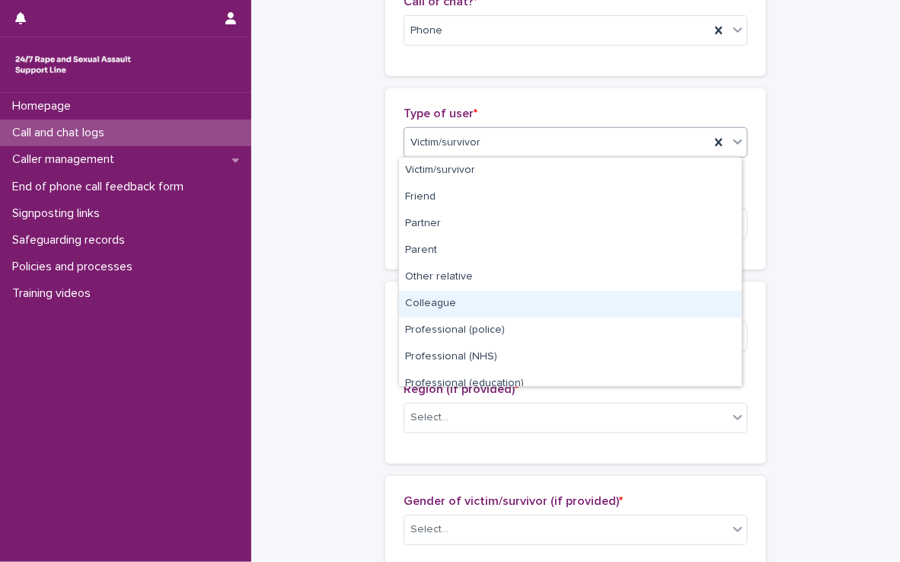
scroll to position [171, 0]
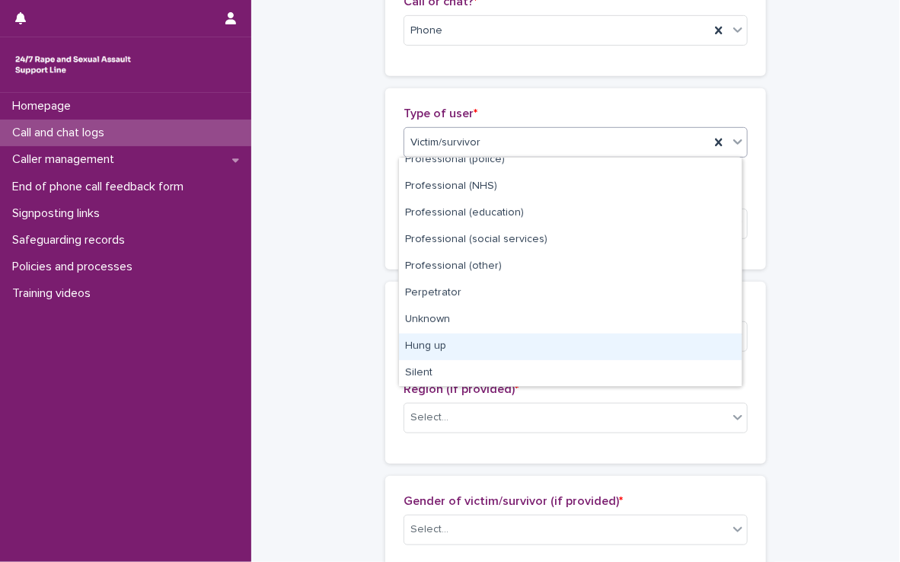
click at [477, 350] on div "Hung up" at bounding box center [570, 347] width 343 height 27
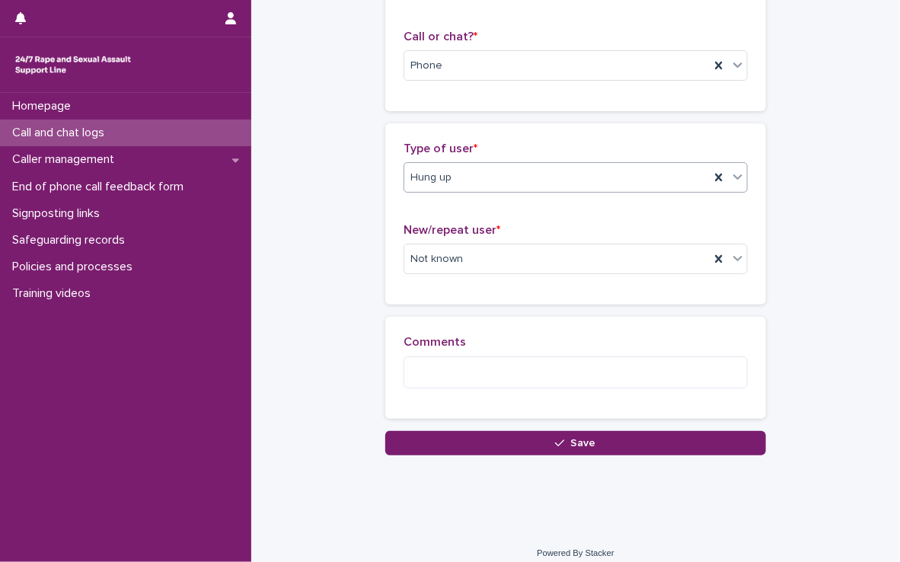
scroll to position [247, 0]
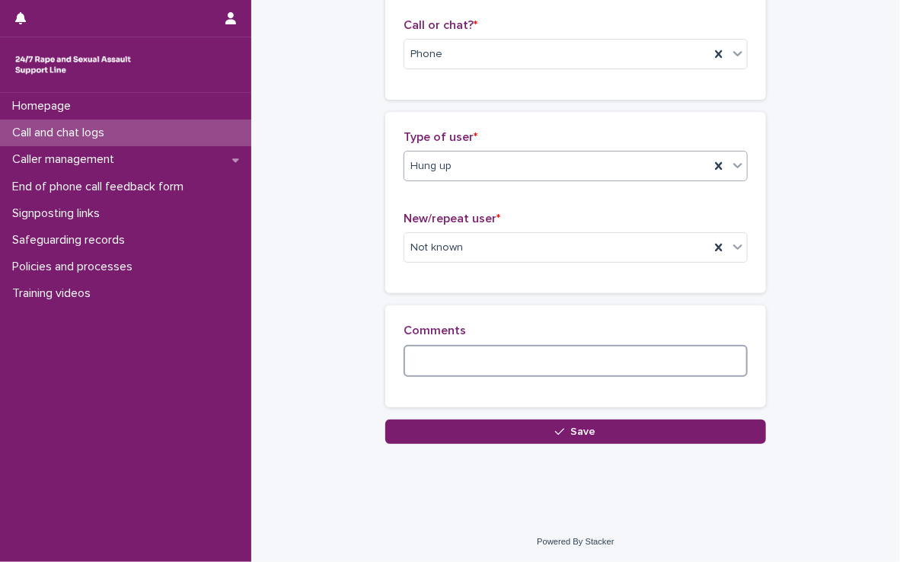
click at [495, 366] on textarea at bounding box center [576, 361] width 344 height 33
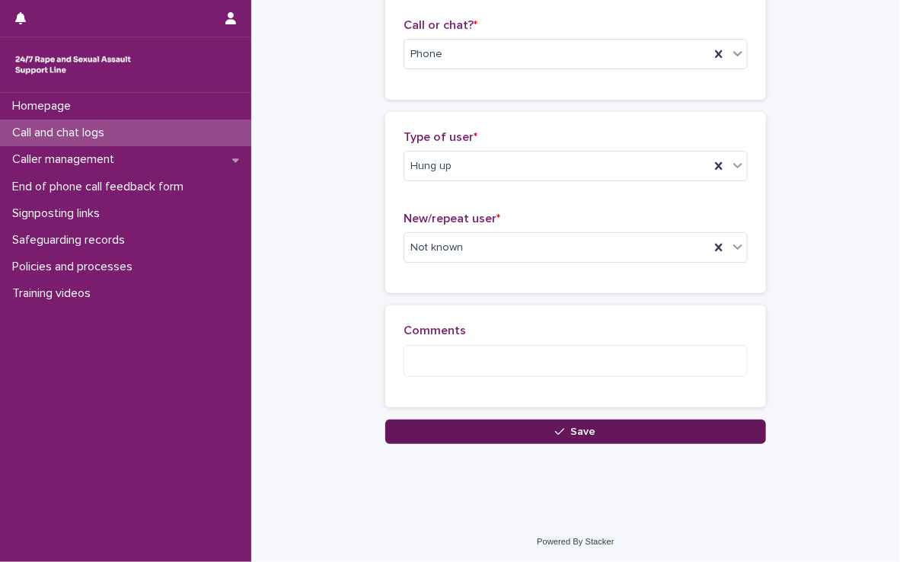
click at [505, 431] on button "Save" at bounding box center [575, 432] width 381 height 24
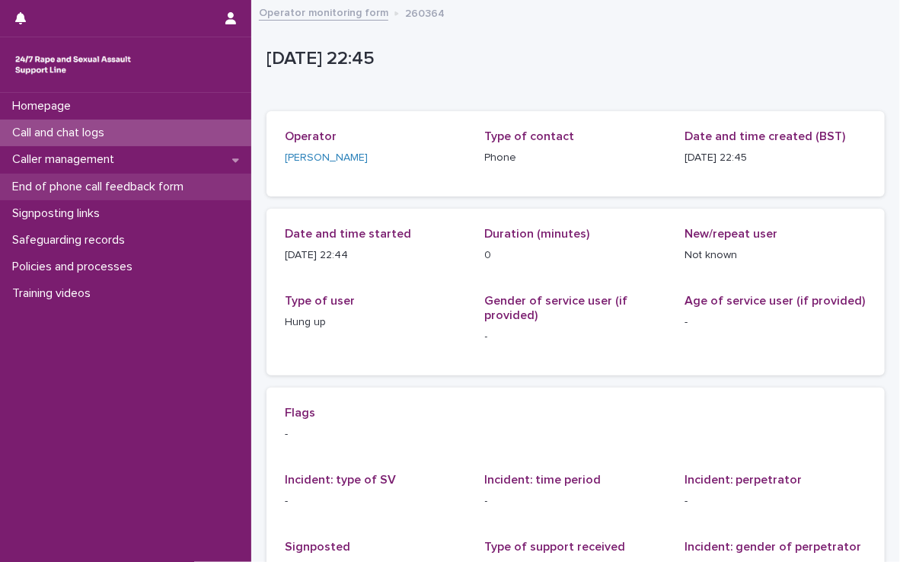
click at [141, 180] on p "End of phone call feedback form" at bounding box center [101, 187] width 190 height 14
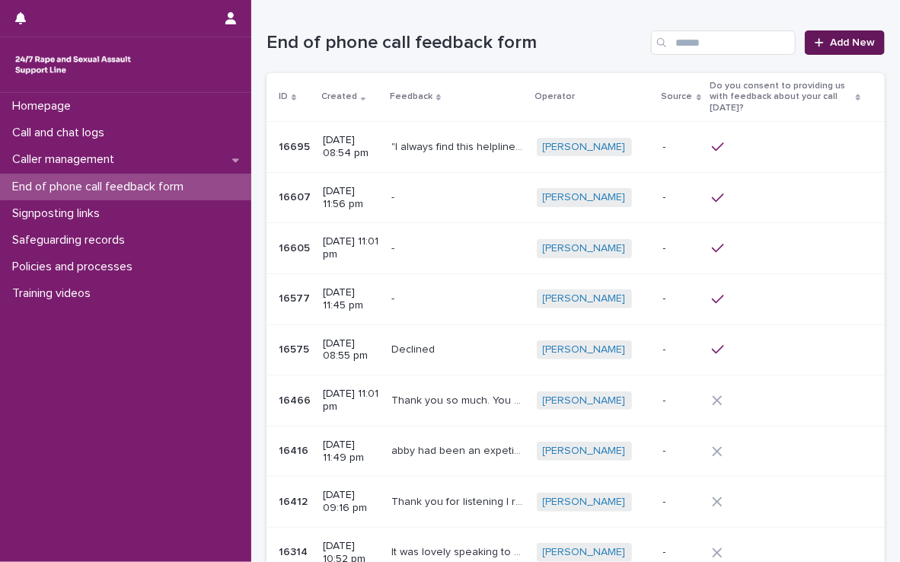
click at [811, 48] on link "Add New" at bounding box center [845, 42] width 80 height 24
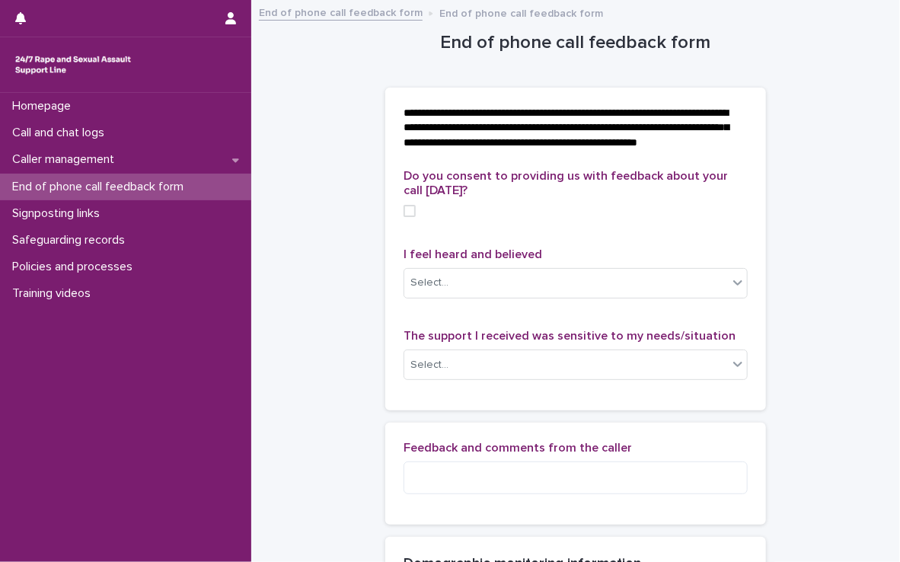
click at [405, 217] on span at bounding box center [410, 211] width 12 height 12
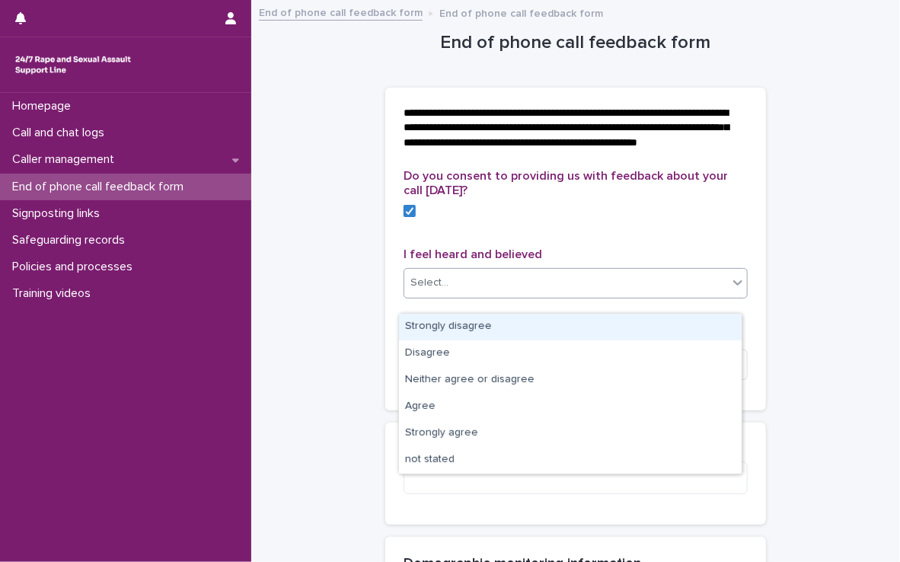
click at [463, 296] on div "Select..." at bounding box center [566, 282] width 324 height 25
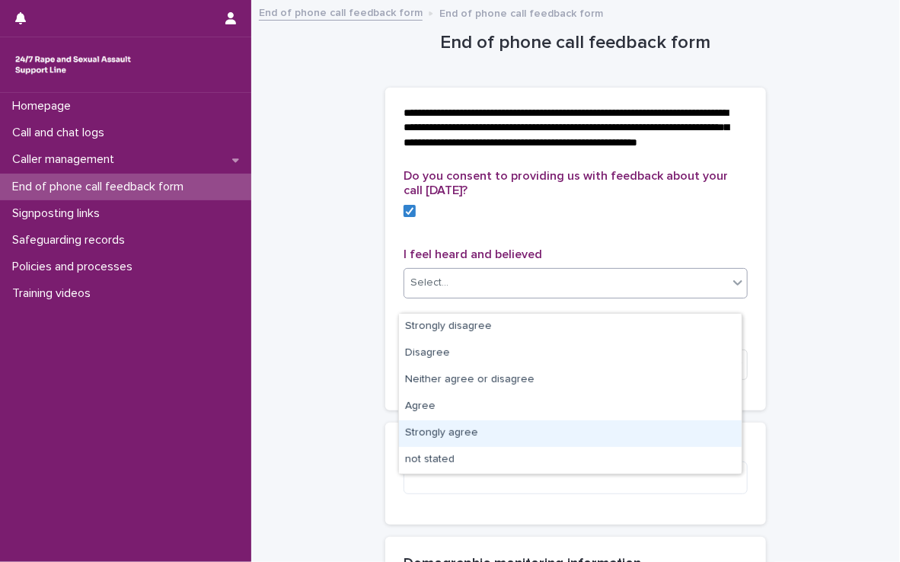
drag, startPoint x: 459, startPoint y: 417, endPoint x: 460, endPoint y: 439, distance: 21.3
click at [460, 439] on div "Strongly agree" at bounding box center [570, 433] width 343 height 27
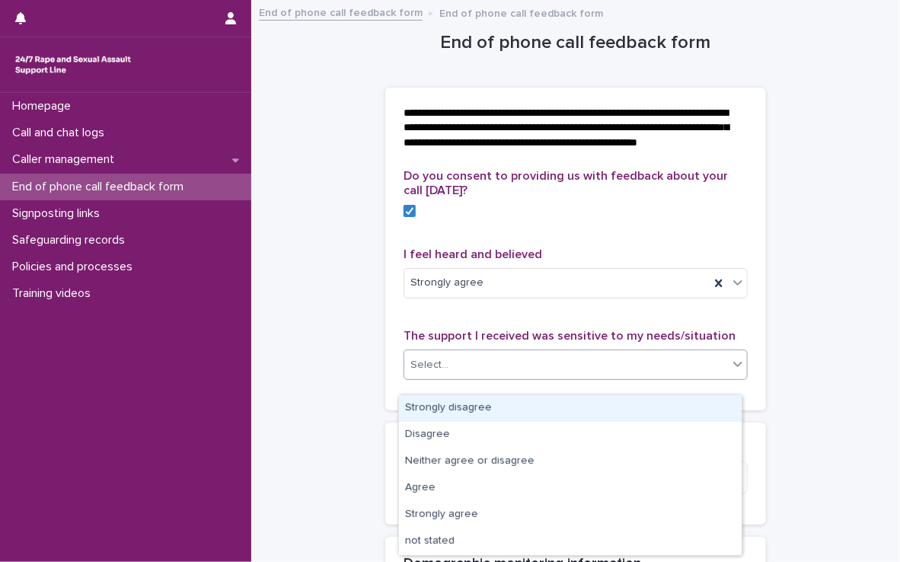
click at [482, 378] on div "Select..." at bounding box center [566, 365] width 324 height 25
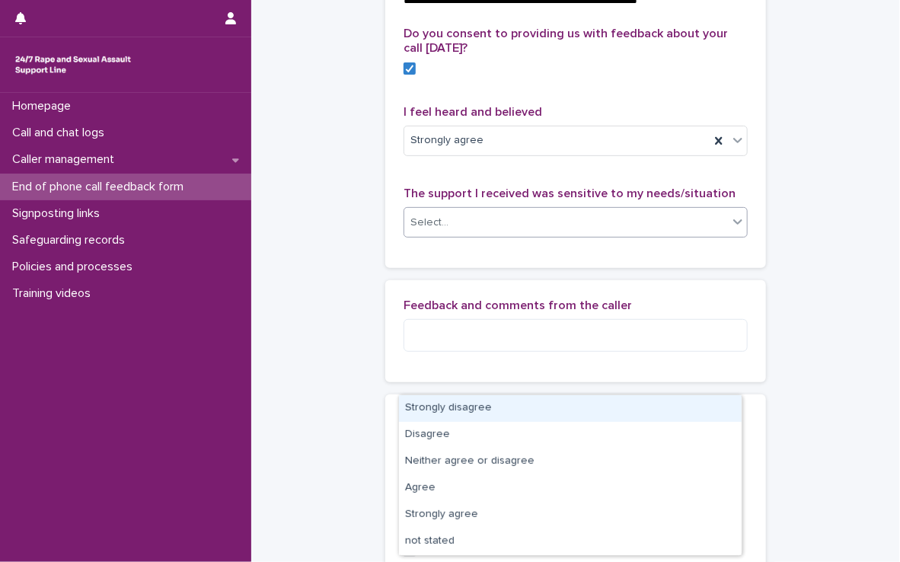
scroll to position [152, 0]
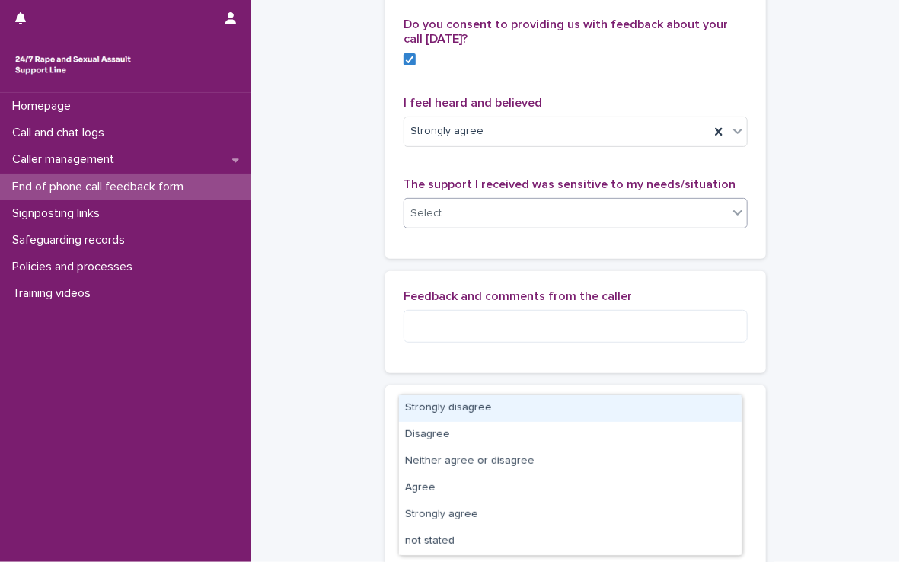
click at [513, 226] on div "Select..." at bounding box center [566, 213] width 324 height 25
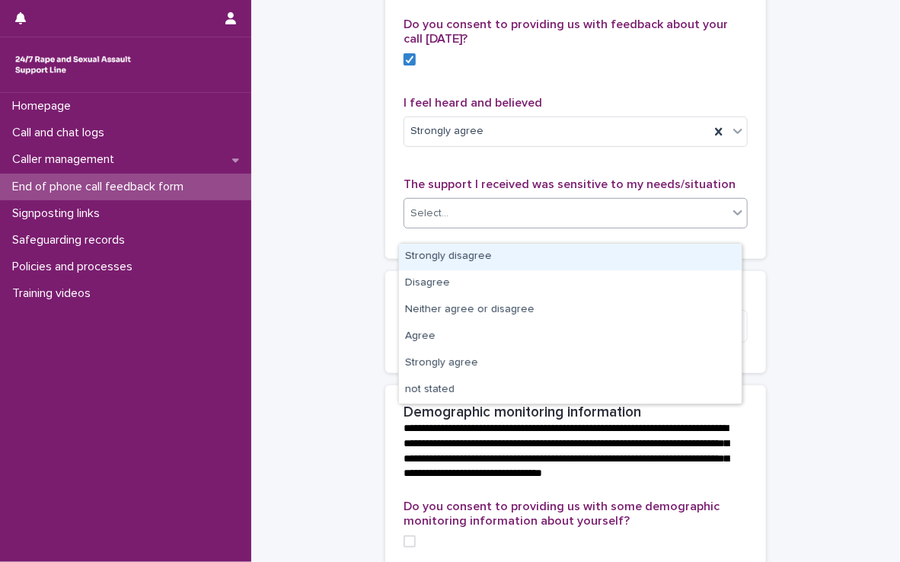
click at [513, 226] on div "Select..." at bounding box center [566, 213] width 324 height 25
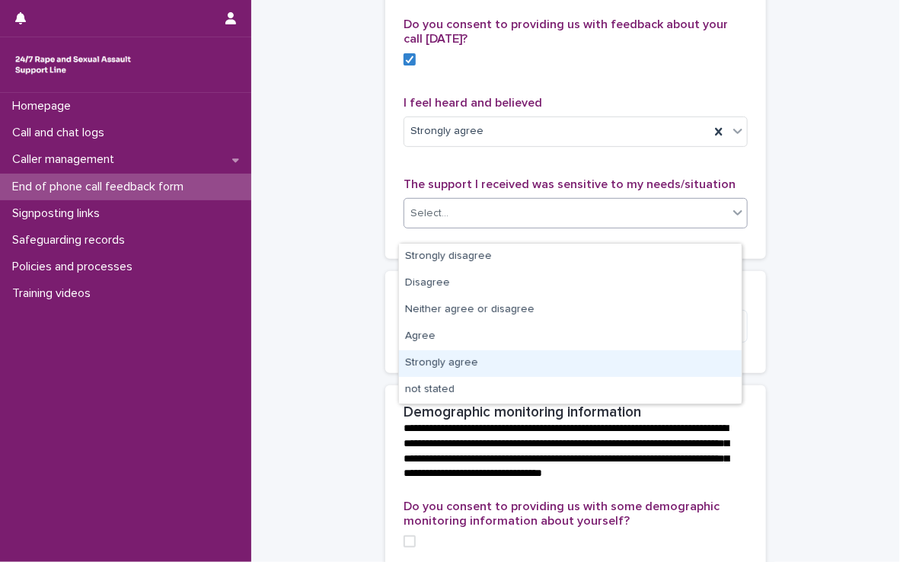
click at [484, 367] on div "Strongly agree" at bounding box center [570, 363] width 343 height 27
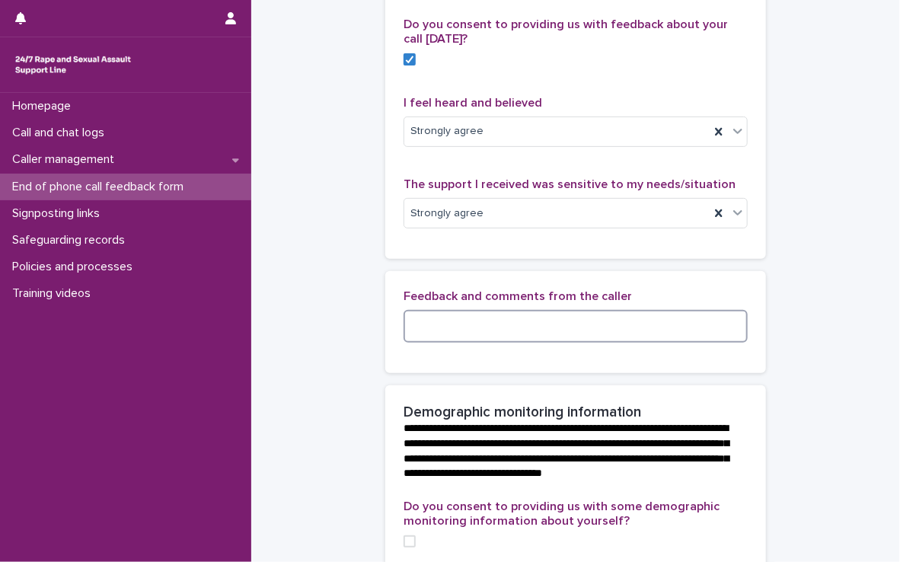
click at [489, 339] on textarea at bounding box center [576, 326] width 344 height 33
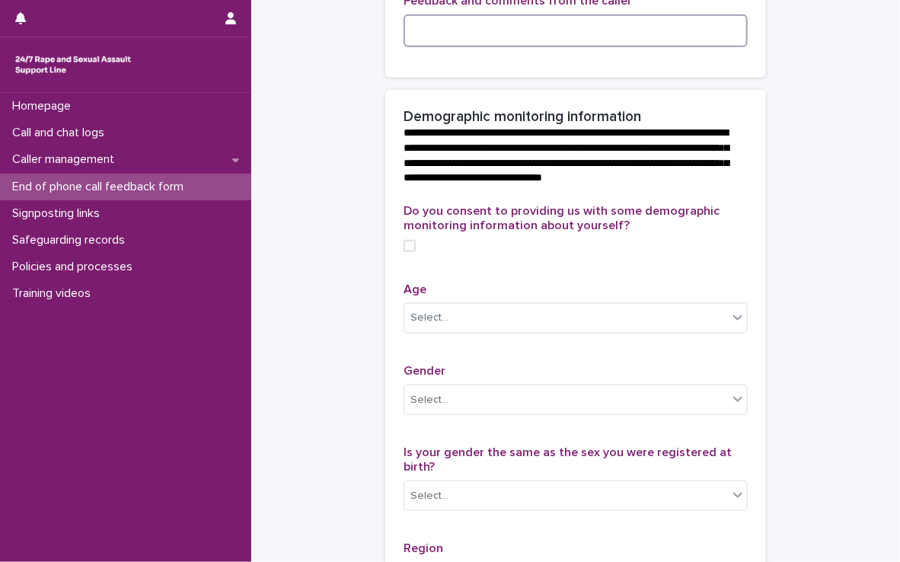
scroll to position [448, 0]
click at [404, 251] on span at bounding box center [410, 245] width 12 height 12
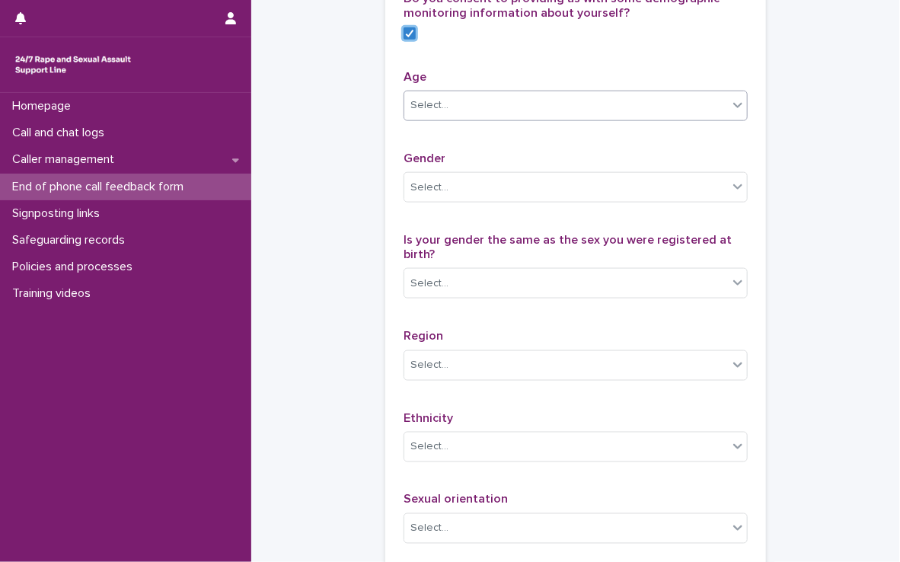
scroll to position [667, 0]
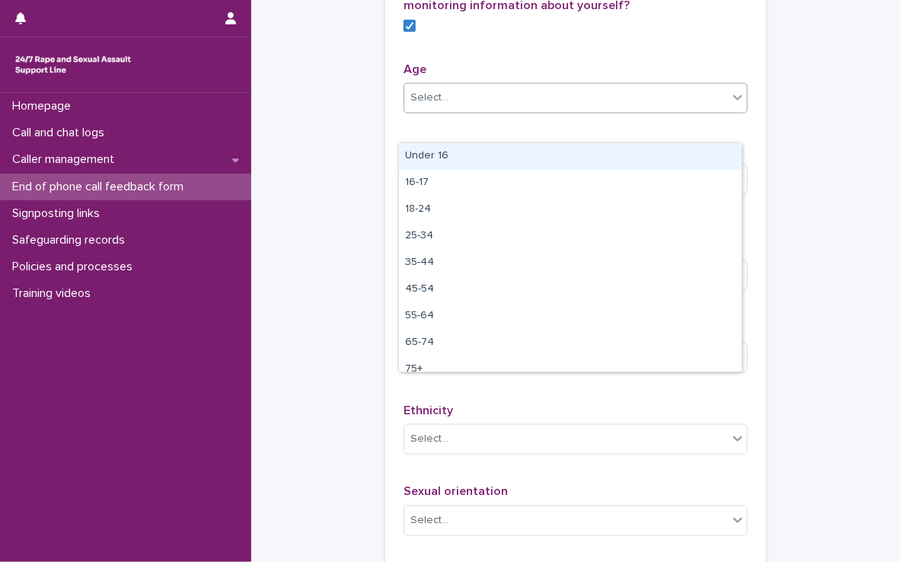
click at [512, 110] on div "Select..." at bounding box center [566, 97] width 324 height 25
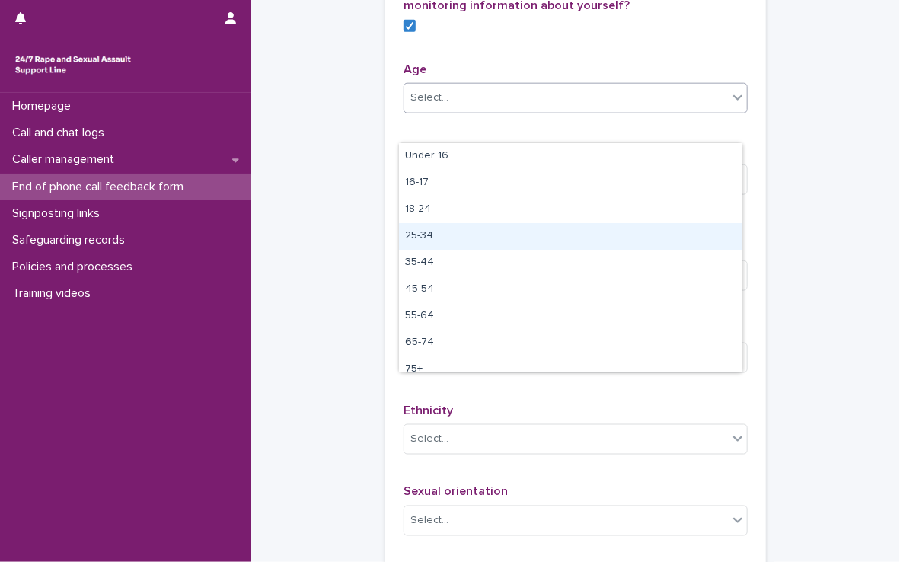
click at [488, 232] on div "25-34" at bounding box center [570, 236] width 343 height 27
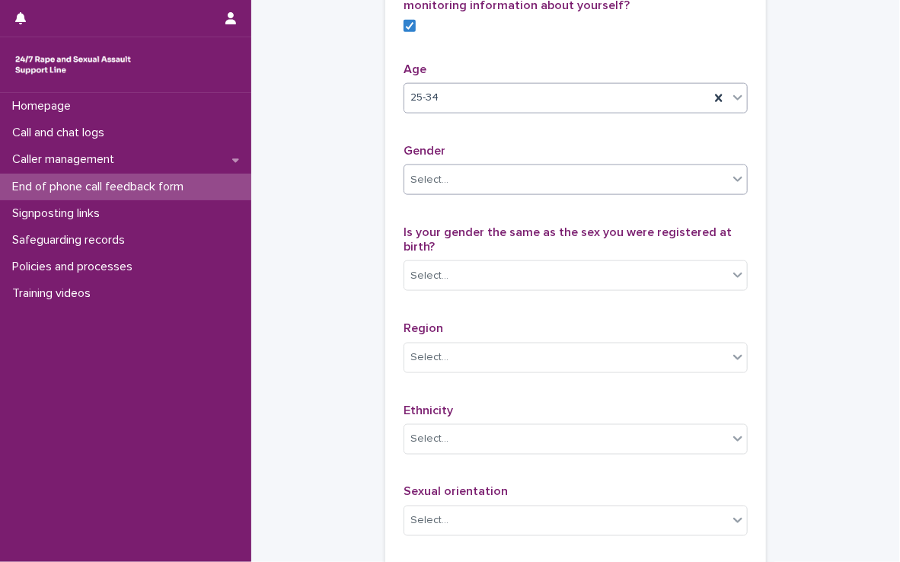
click at [476, 193] on div "Select..." at bounding box center [566, 180] width 324 height 25
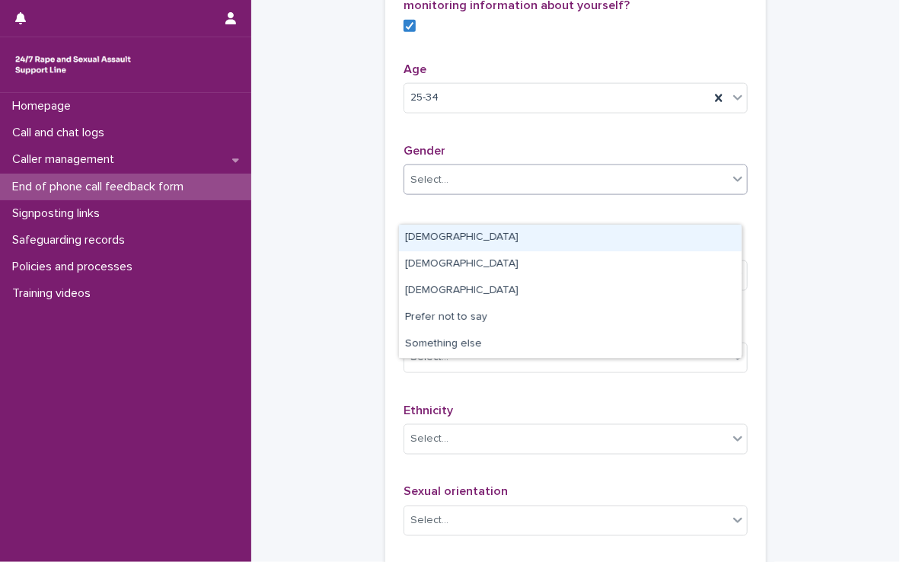
click at [475, 238] on div "[DEMOGRAPHIC_DATA]" at bounding box center [570, 238] width 343 height 27
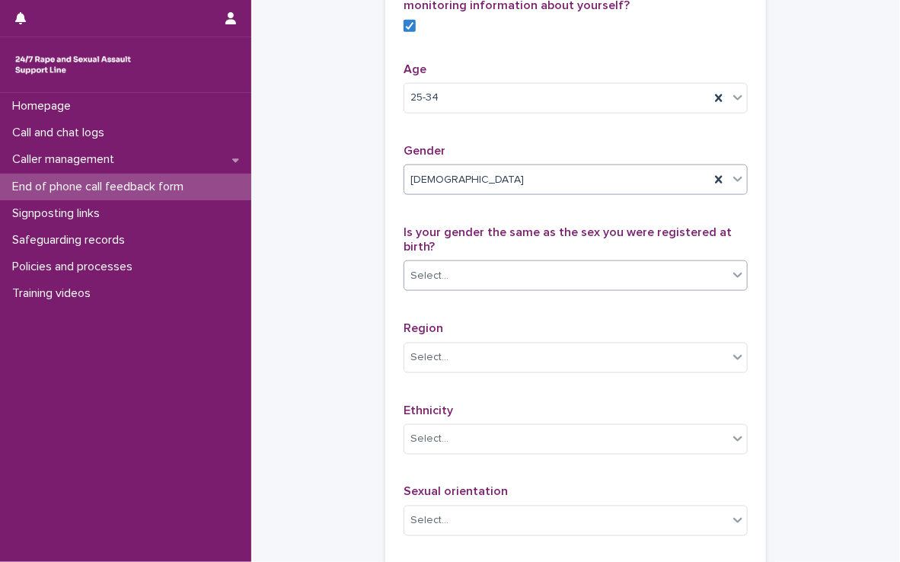
click at [524, 289] on div "Select..." at bounding box center [566, 276] width 324 height 25
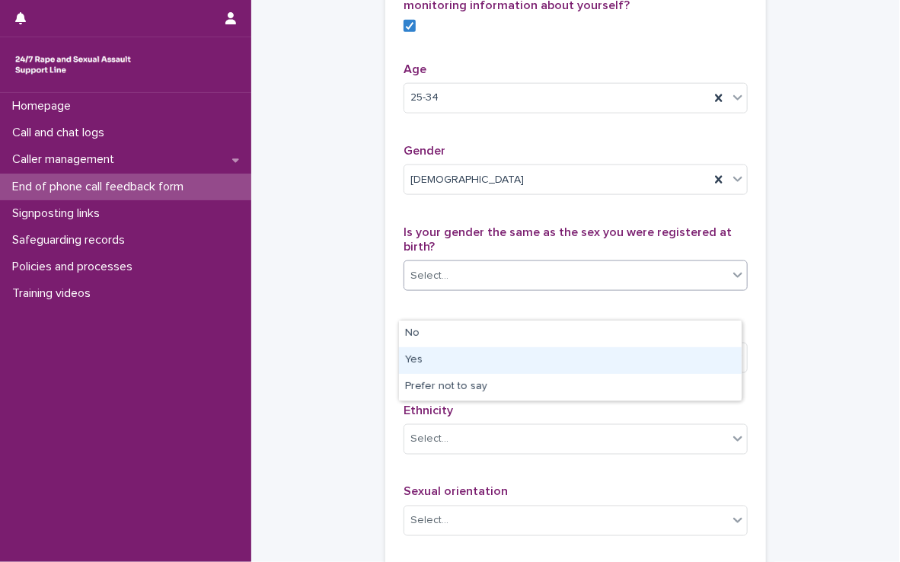
click at [506, 357] on div "Yes" at bounding box center [570, 360] width 343 height 27
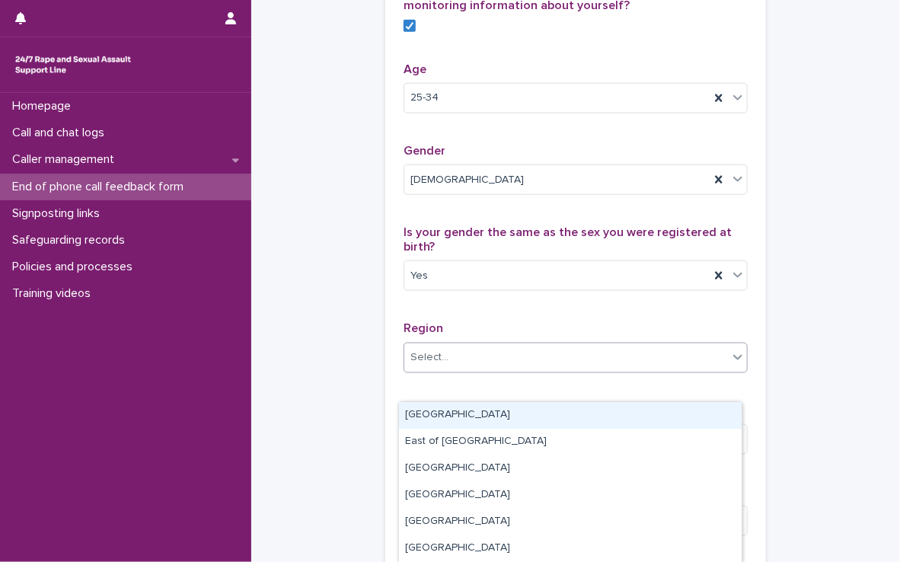
click at [495, 370] on div "Select..." at bounding box center [566, 357] width 324 height 25
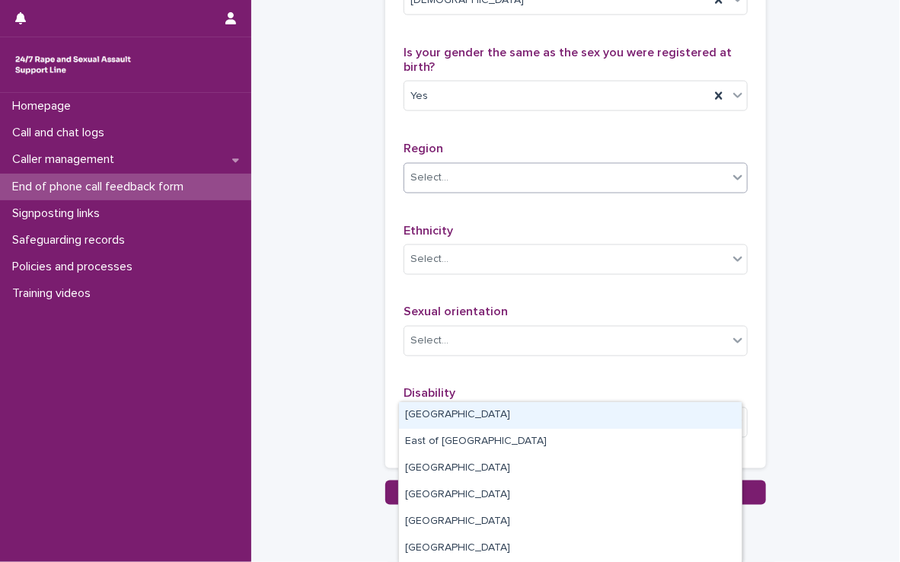
scroll to position [846, 0]
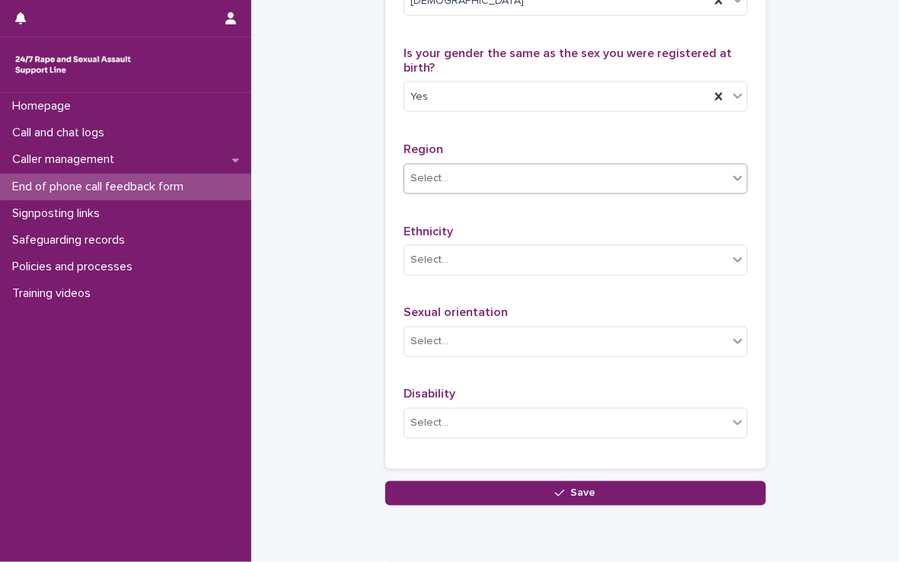
click at [517, 191] on div "Select..." at bounding box center [566, 178] width 324 height 25
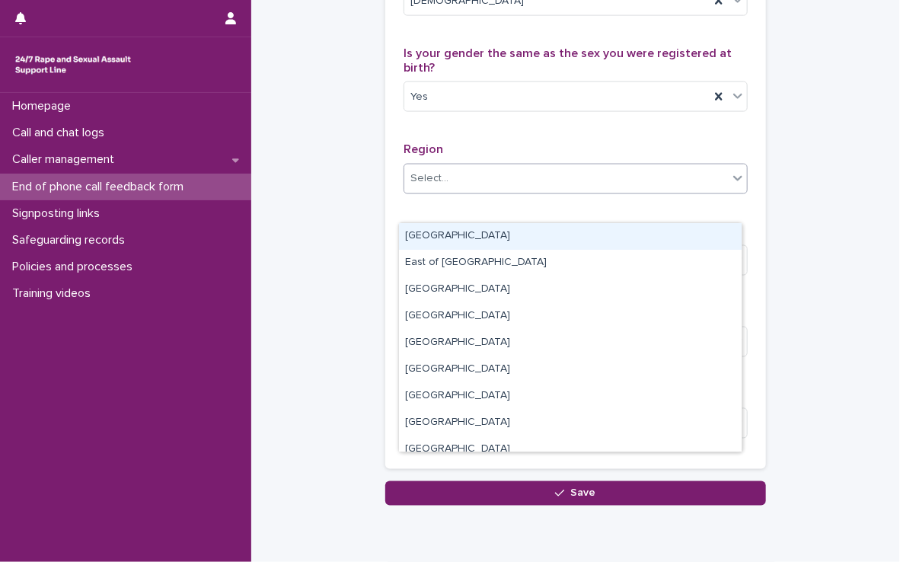
click at [517, 191] on div "Select..." at bounding box center [566, 178] width 324 height 25
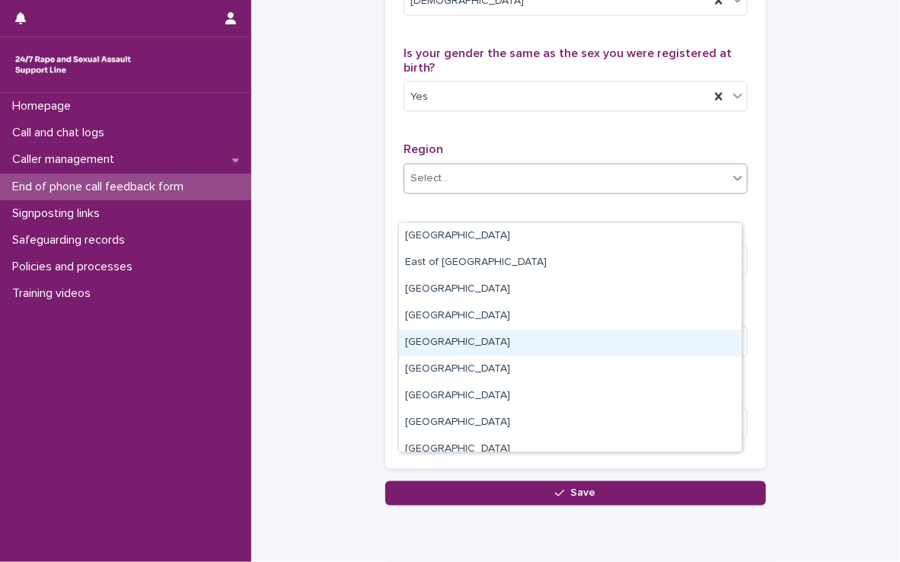
click at [456, 341] on div "[GEOGRAPHIC_DATA]" at bounding box center [570, 343] width 343 height 27
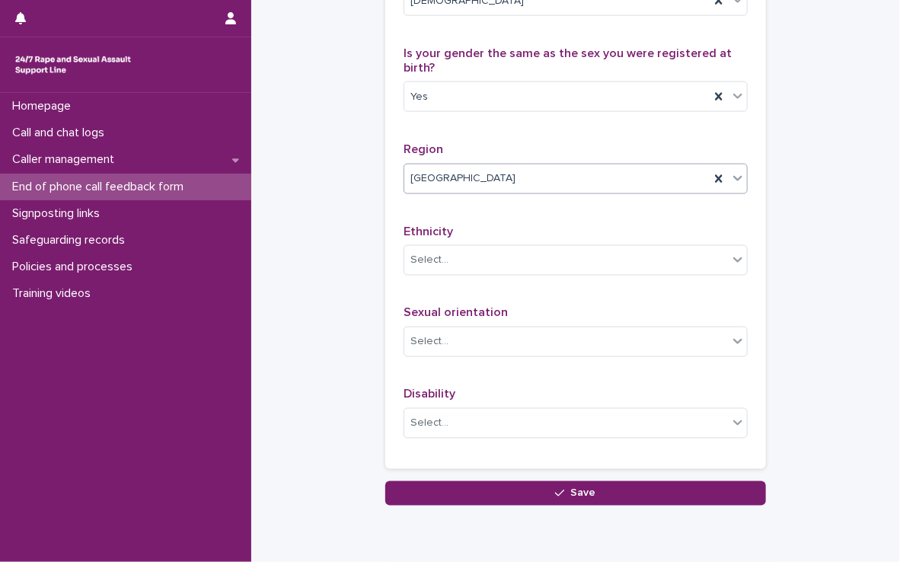
scroll to position [936, 0]
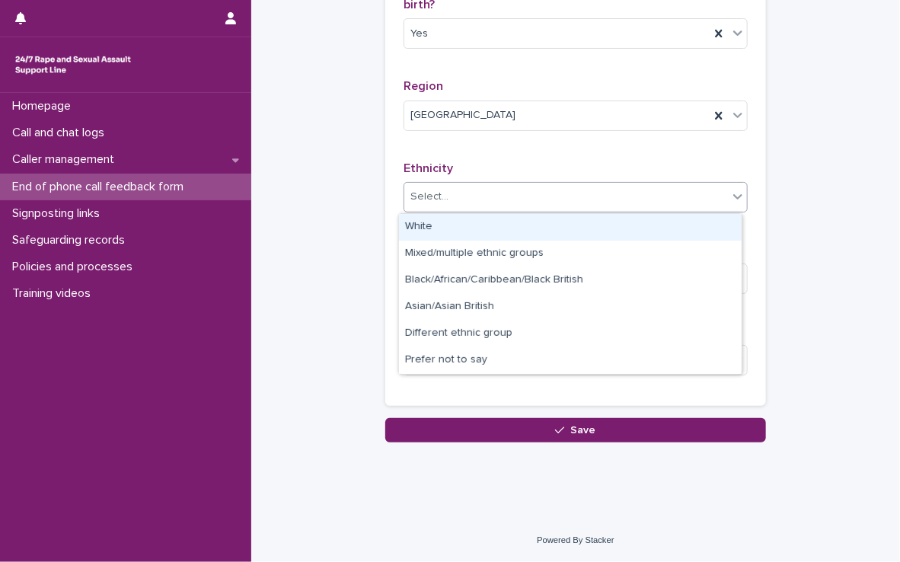
click at [492, 190] on div "Select..." at bounding box center [566, 196] width 324 height 25
click at [427, 235] on div "White" at bounding box center [570, 227] width 343 height 27
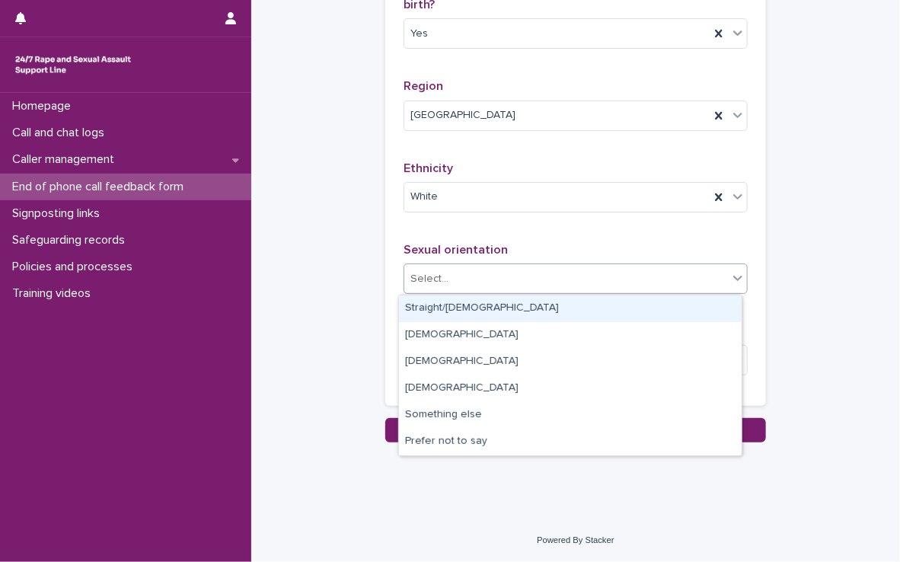
click at [433, 281] on div "Select..." at bounding box center [430, 279] width 38 height 16
click at [433, 308] on div "Straight/[DEMOGRAPHIC_DATA]" at bounding box center [570, 309] width 343 height 27
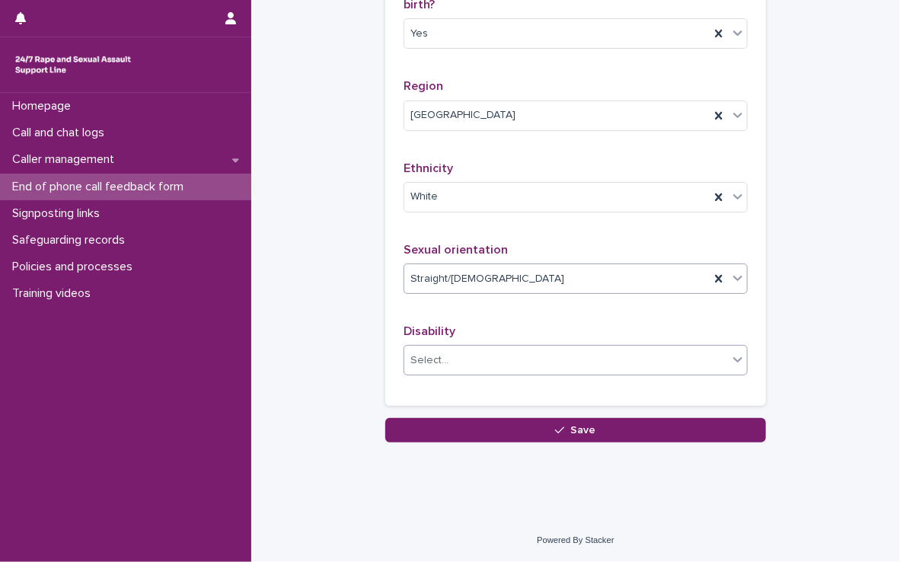
click at [429, 371] on div "Select..." at bounding box center [566, 360] width 324 height 25
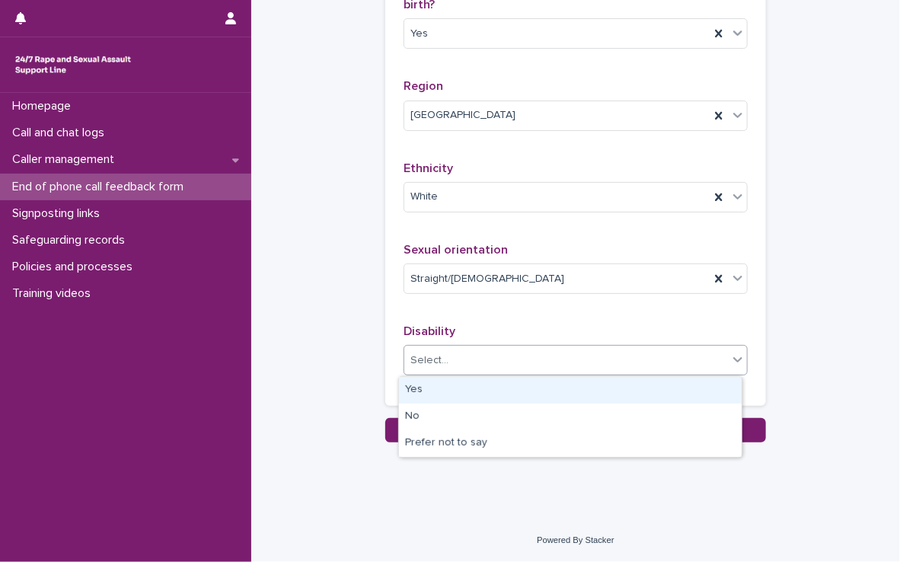
click at [435, 398] on div "Yes" at bounding box center [570, 390] width 343 height 27
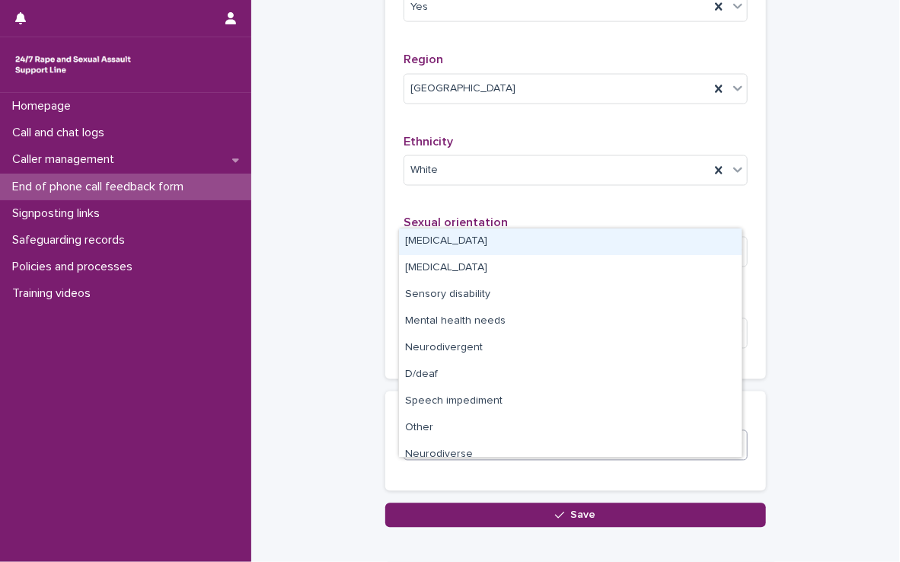
click at [456, 459] on div "Select..." at bounding box center [566, 445] width 324 height 25
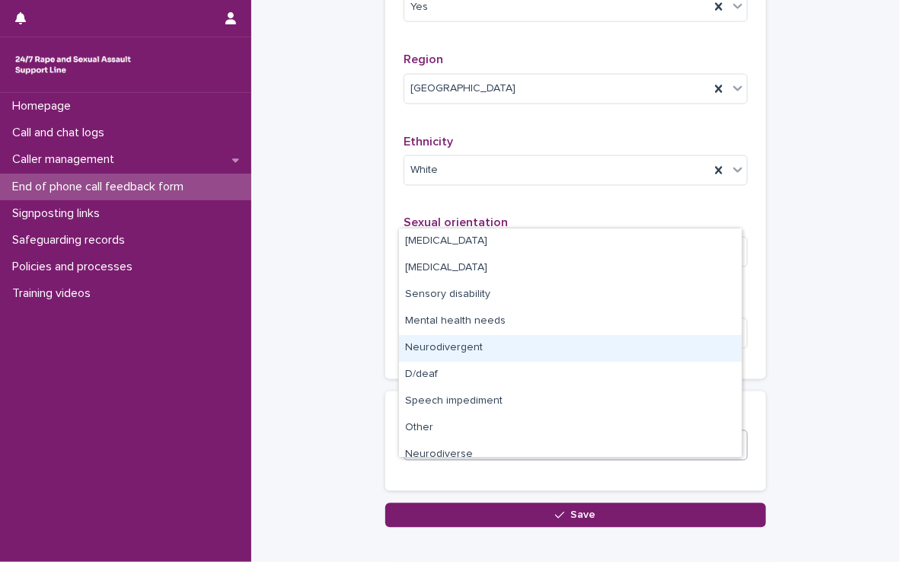
click at [488, 342] on div "Neurodivergent" at bounding box center [570, 348] width 343 height 27
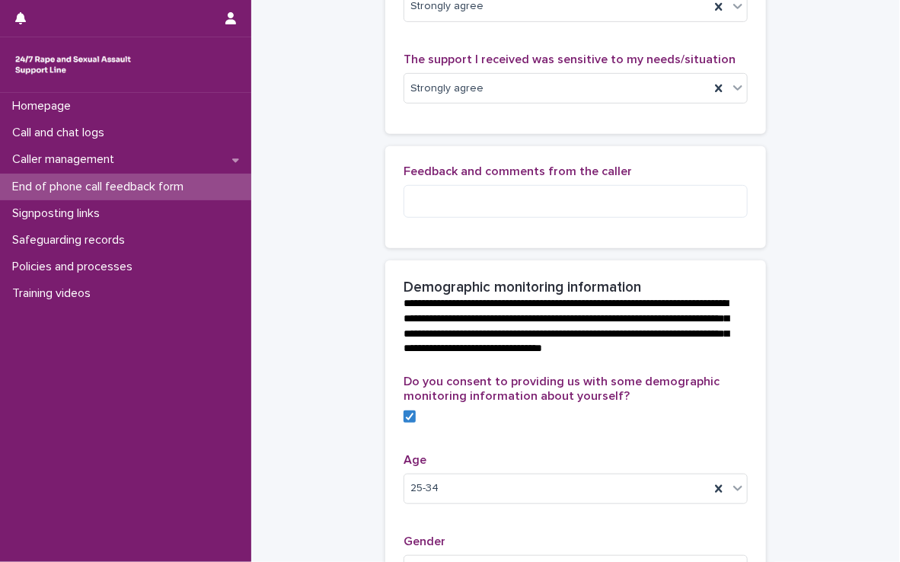
scroll to position [235, 0]
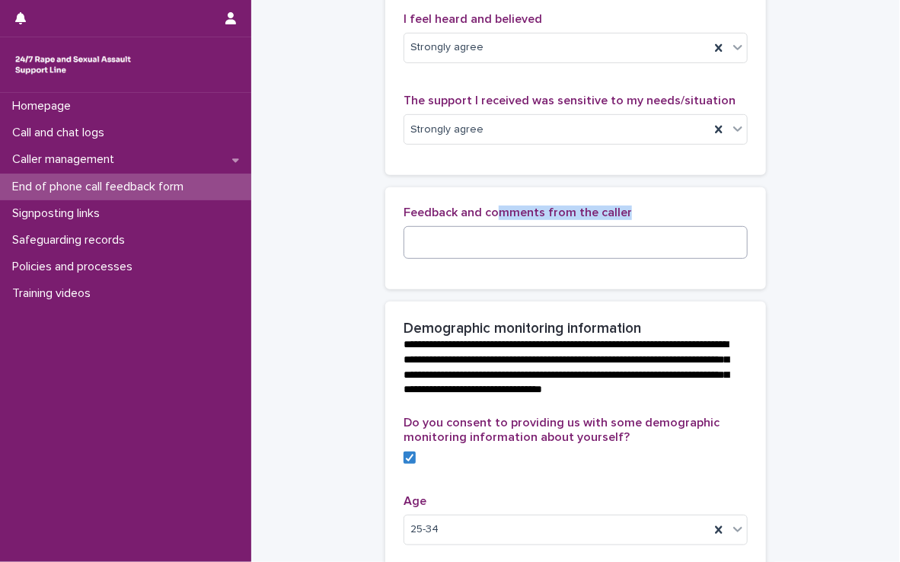
click at [494, 242] on div "Feedback and comments from the caller" at bounding box center [576, 239] width 344 height 66
click at [494, 242] on textarea at bounding box center [576, 242] width 344 height 33
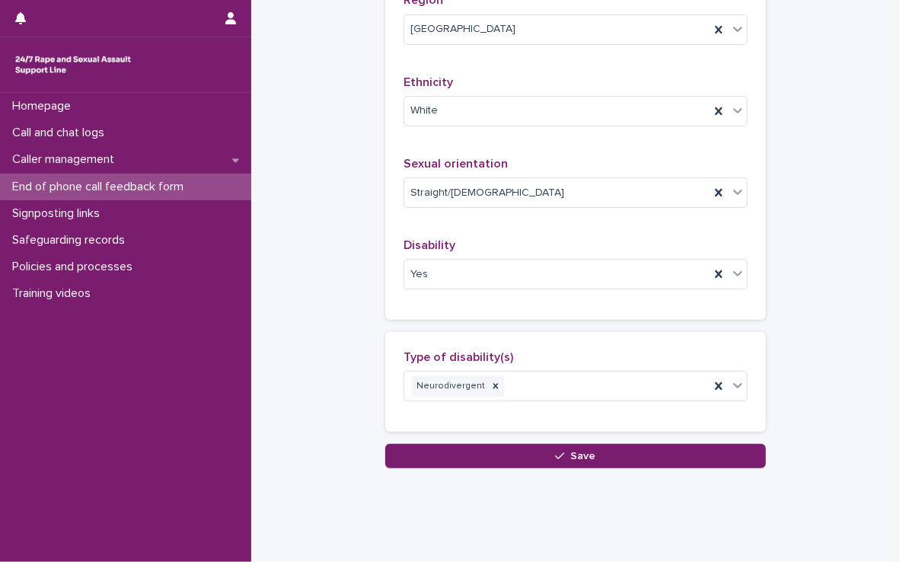
scroll to position [1048, 0]
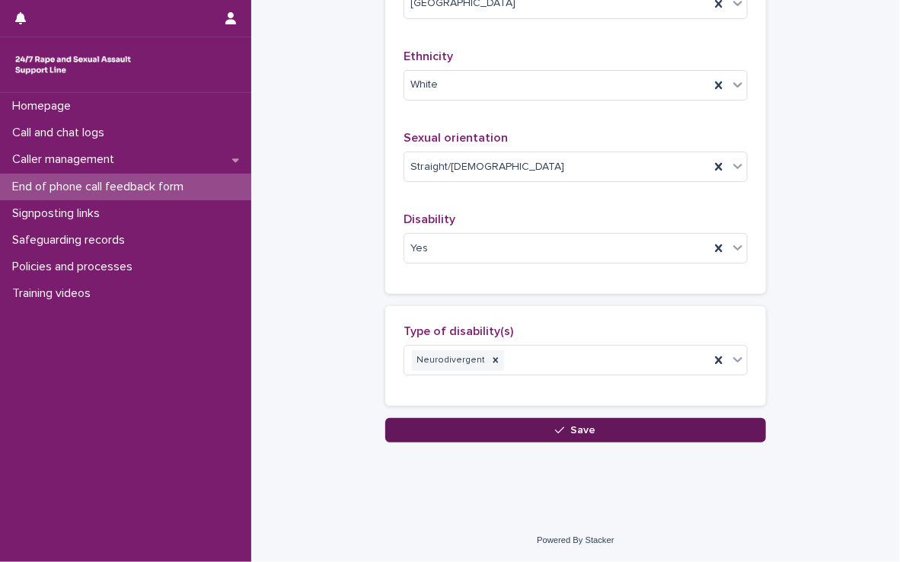
type textarea "**********"
click at [487, 420] on button "Save" at bounding box center [575, 430] width 381 height 24
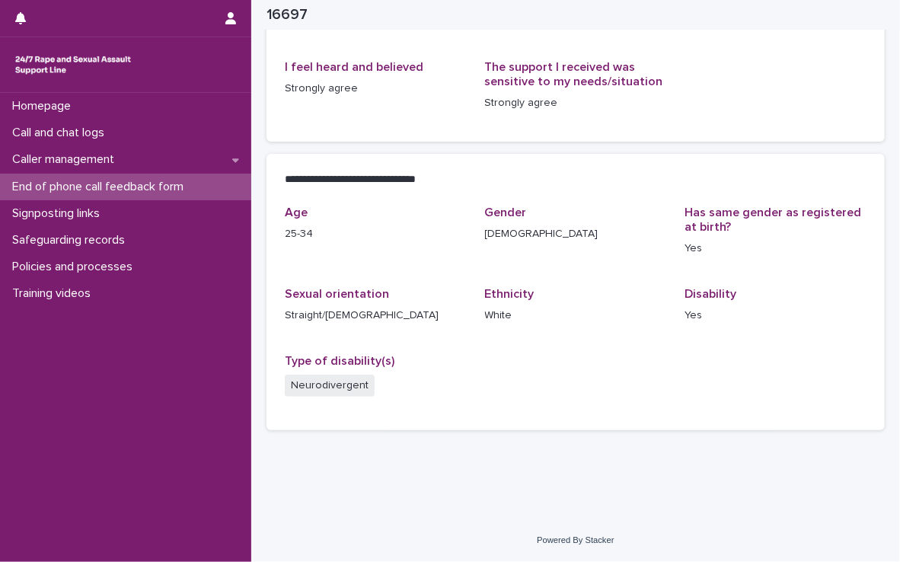
scroll to position [233, 0]
click at [138, 135] on div "Call and chat logs" at bounding box center [125, 133] width 251 height 27
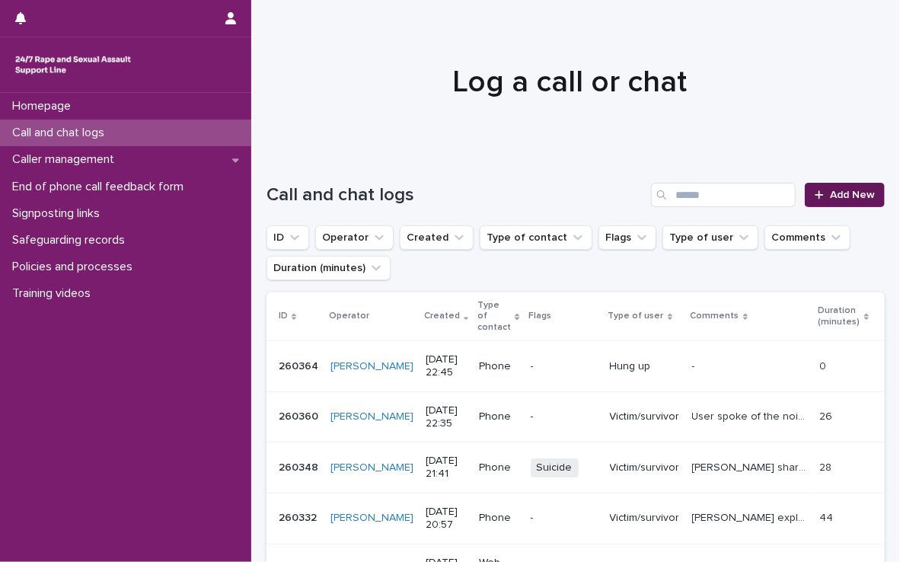
click at [830, 193] on span "Add New" at bounding box center [852, 195] width 45 height 11
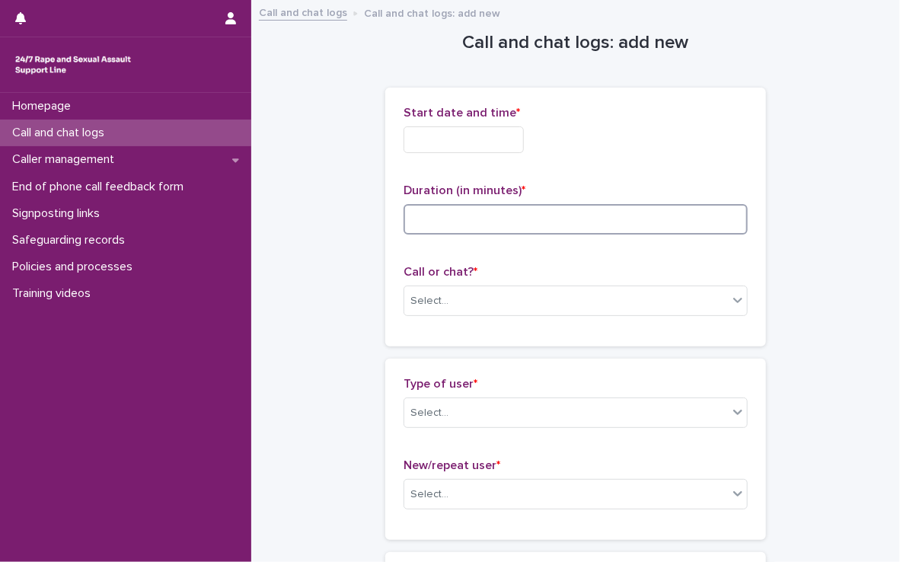
click at [481, 230] on input at bounding box center [576, 219] width 344 height 30
type input "**"
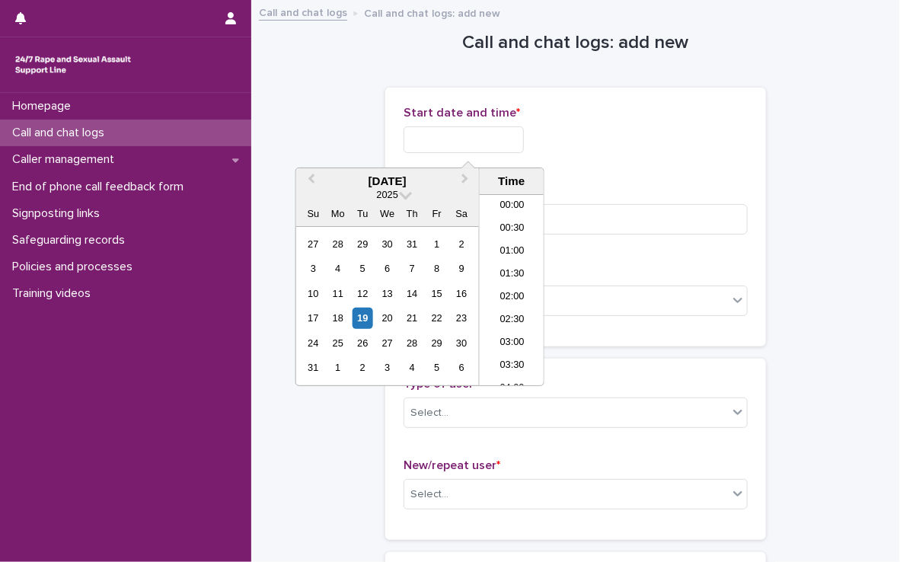
click at [479, 142] on input "text" at bounding box center [464, 139] width 120 height 27
click at [500, 307] on li "22:00" at bounding box center [512, 306] width 65 height 23
click at [500, 138] on input "**********" at bounding box center [464, 139] width 120 height 27
type input "**********"
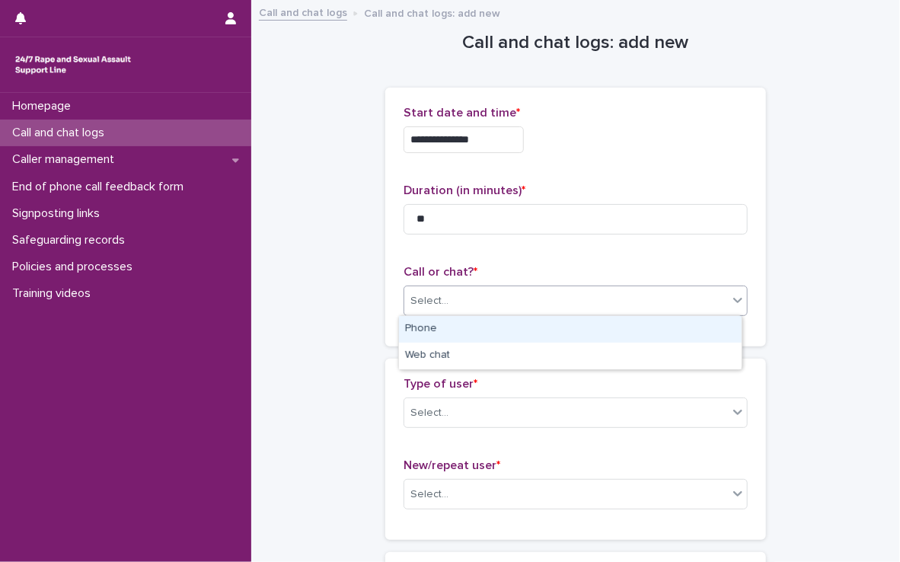
click at [621, 297] on div "Select..." at bounding box center [566, 301] width 324 height 25
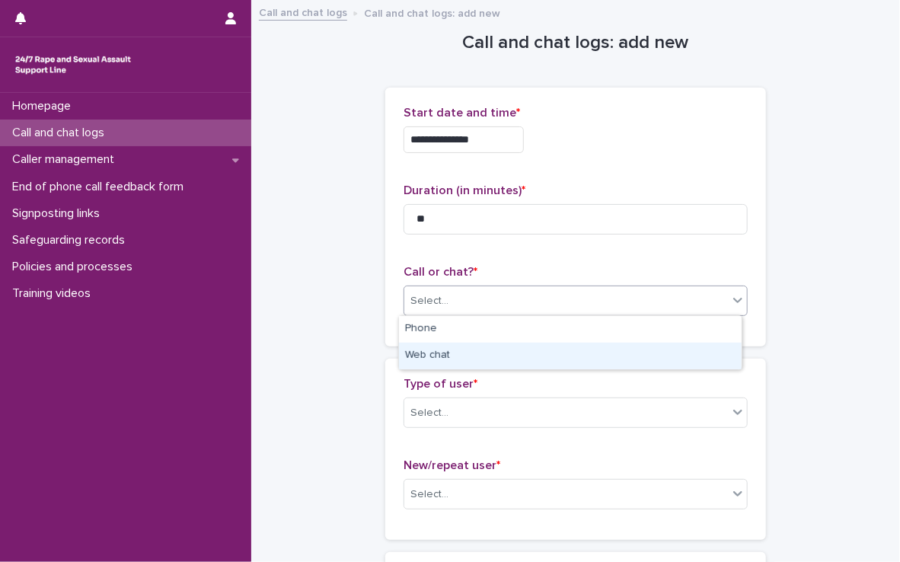
click at [529, 350] on div "Web chat" at bounding box center [570, 356] width 343 height 27
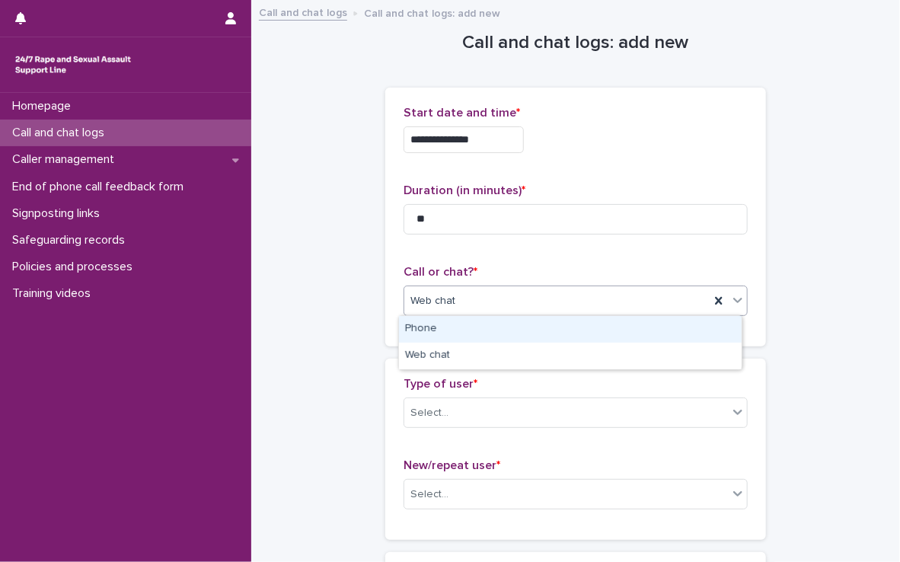
click at [507, 302] on div "Web chat" at bounding box center [556, 301] width 305 height 25
click at [503, 333] on div "Phone" at bounding box center [570, 329] width 343 height 27
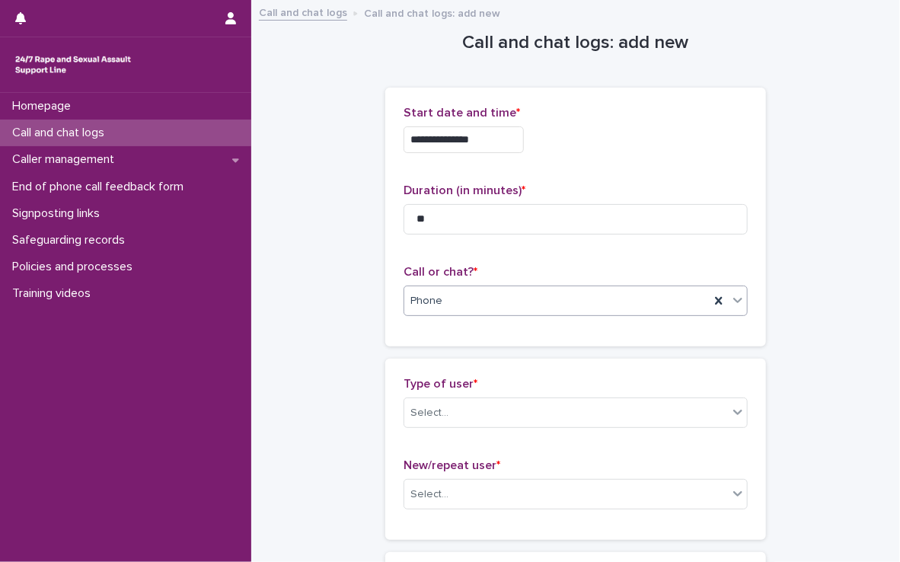
click at [488, 392] on div "Type of user * Select..." at bounding box center [576, 408] width 344 height 63
click at [485, 411] on div "Select..." at bounding box center [566, 413] width 324 height 25
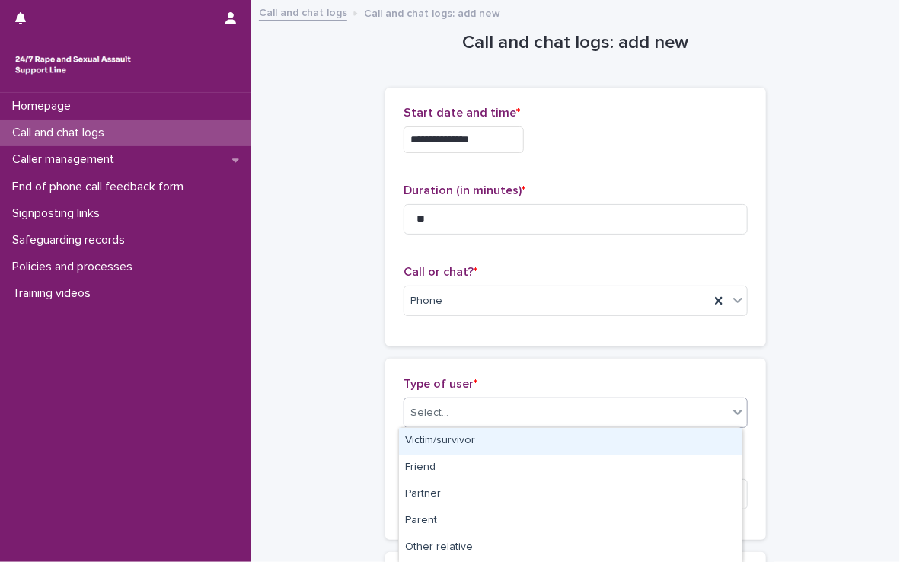
click at [484, 440] on div "Victim/survivor" at bounding box center [570, 441] width 343 height 27
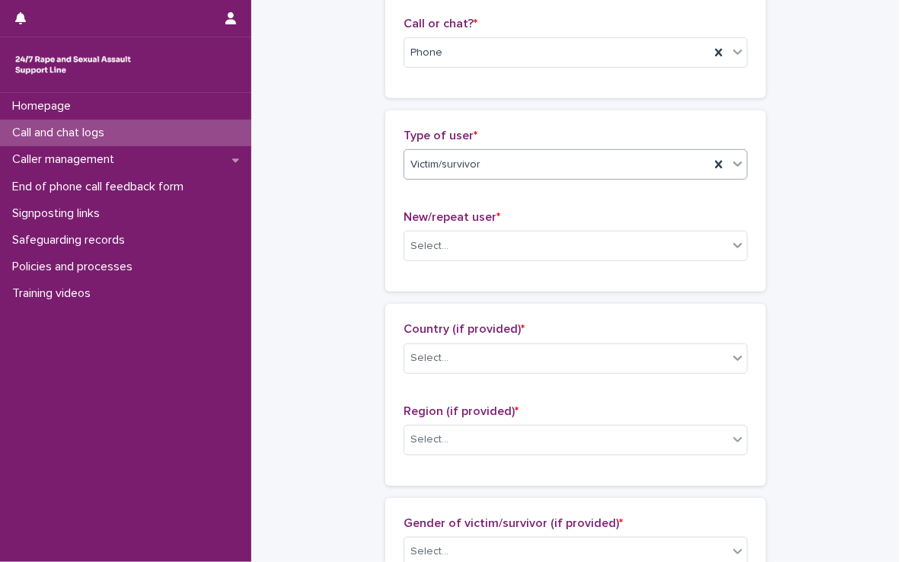
scroll to position [310, 0]
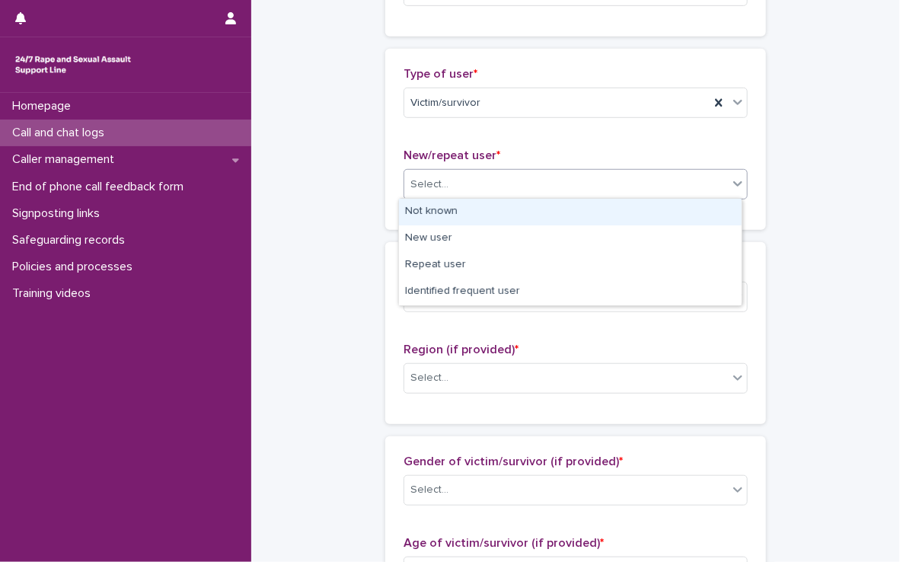
click at [509, 196] on div "Select..." at bounding box center [576, 184] width 344 height 30
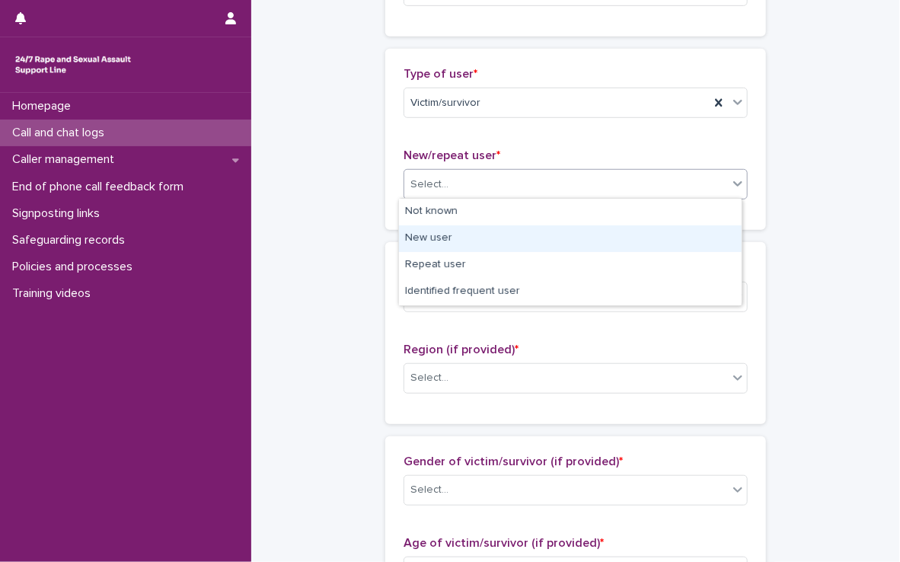
click at [480, 235] on div "New user" at bounding box center [570, 238] width 343 height 27
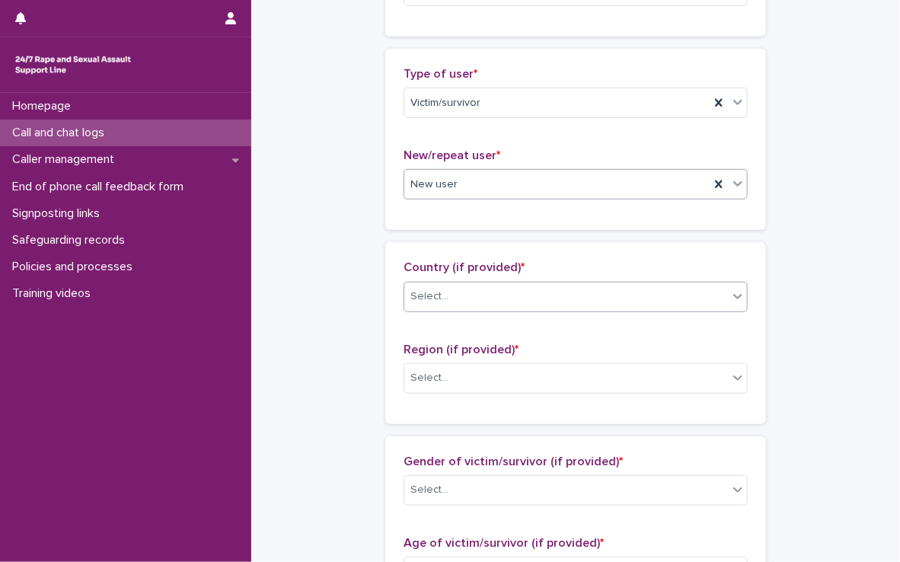
click at [467, 299] on div "Select..." at bounding box center [566, 296] width 324 height 25
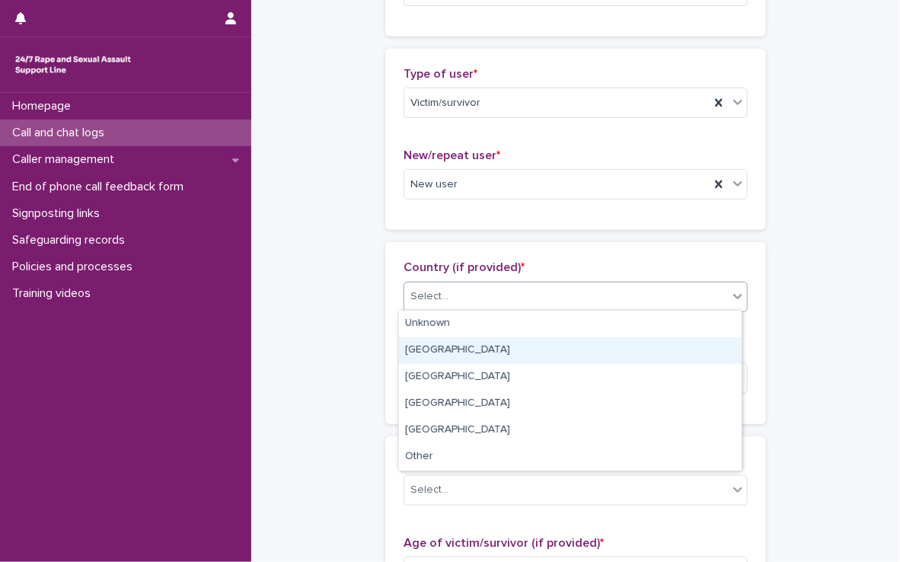
click at [470, 360] on div "[GEOGRAPHIC_DATA]" at bounding box center [570, 350] width 343 height 27
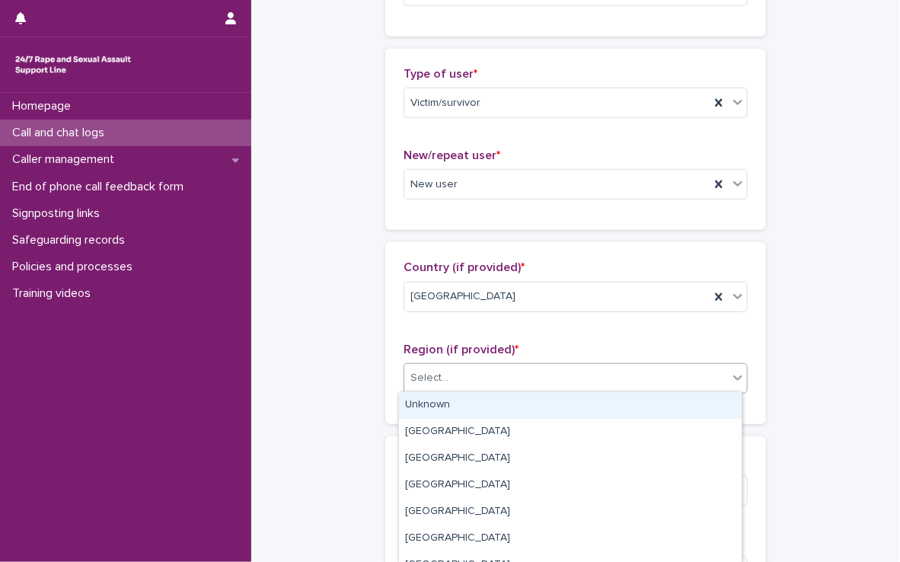
click at [474, 388] on div "Select..." at bounding box center [576, 378] width 344 height 30
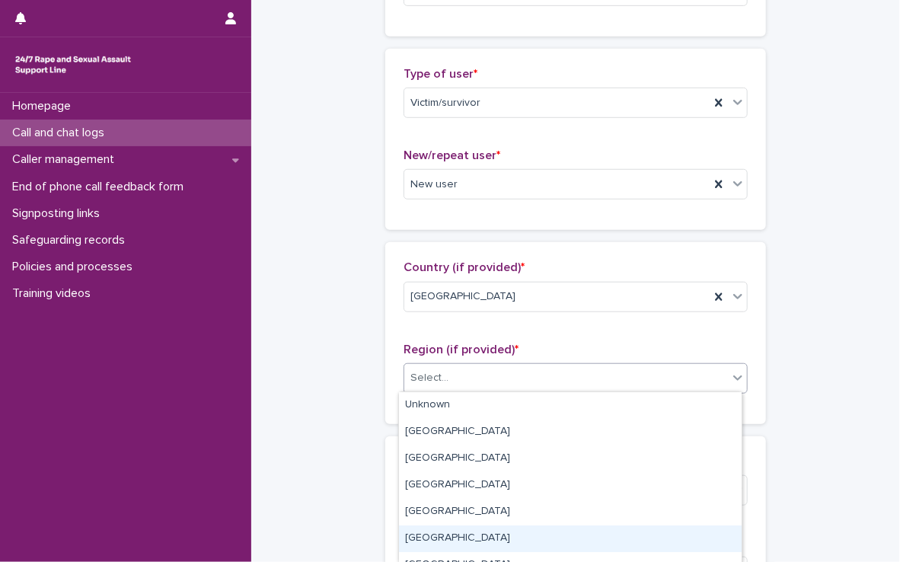
click at [442, 533] on div "[GEOGRAPHIC_DATA]" at bounding box center [570, 539] width 343 height 27
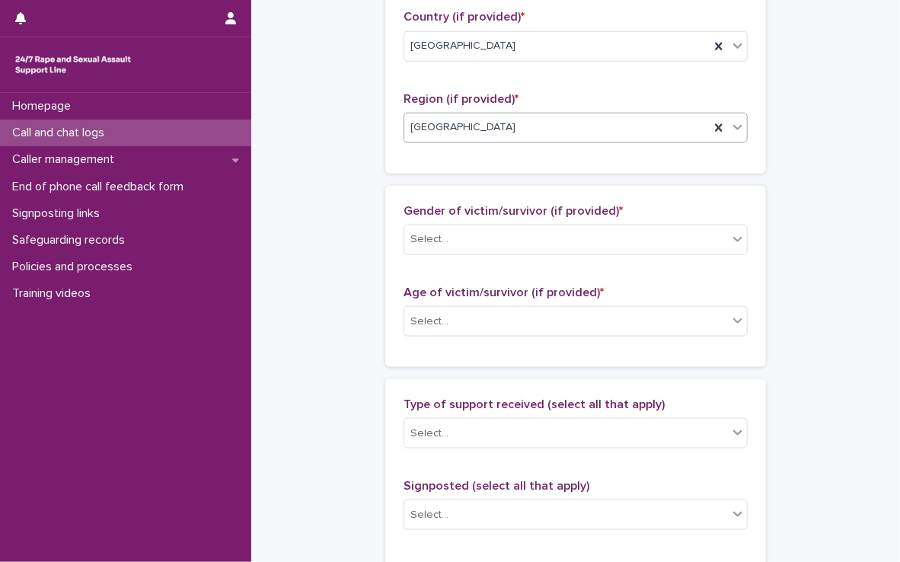
scroll to position [624, 0]
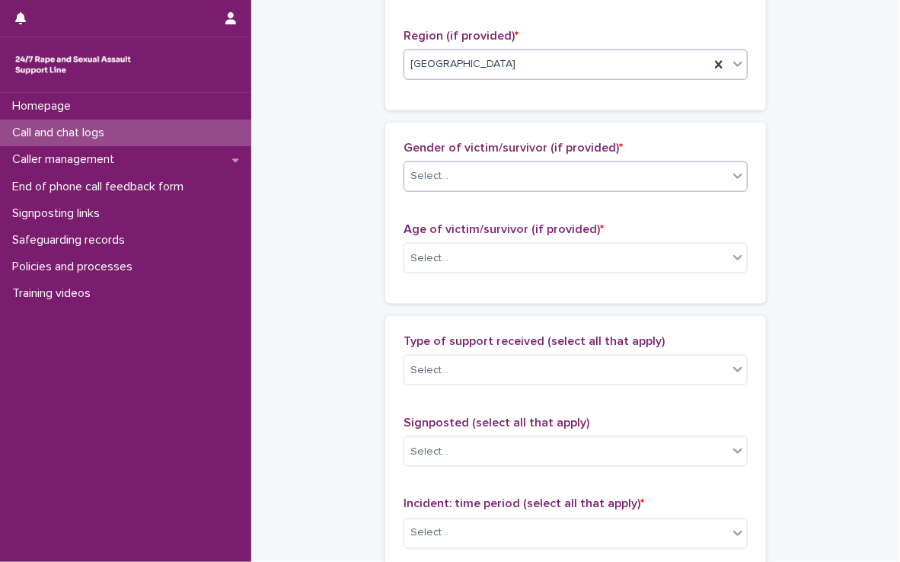
click at [475, 176] on div "Select..." at bounding box center [566, 176] width 324 height 25
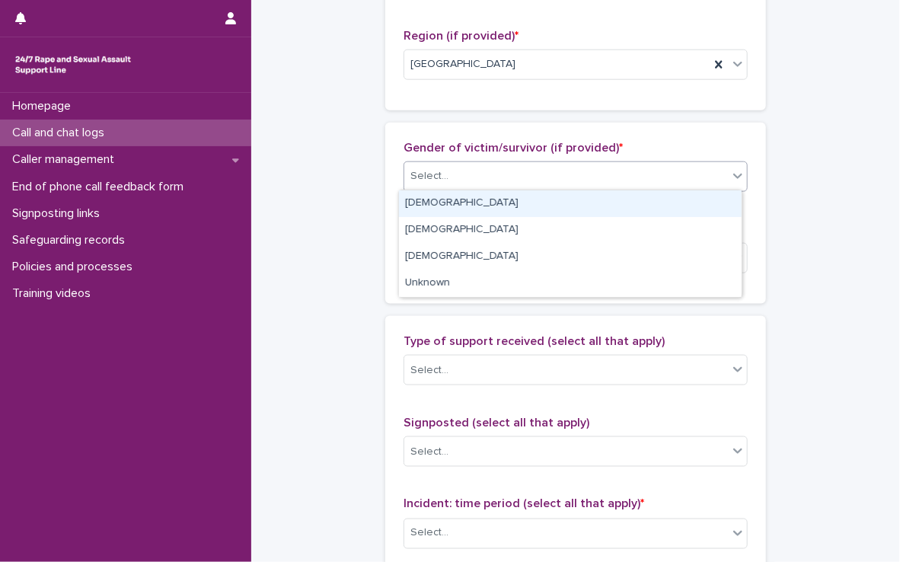
click at [471, 190] on div "[DEMOGRAPHIC_DATA]" at bounding box center [570, 203] width 343 height 27
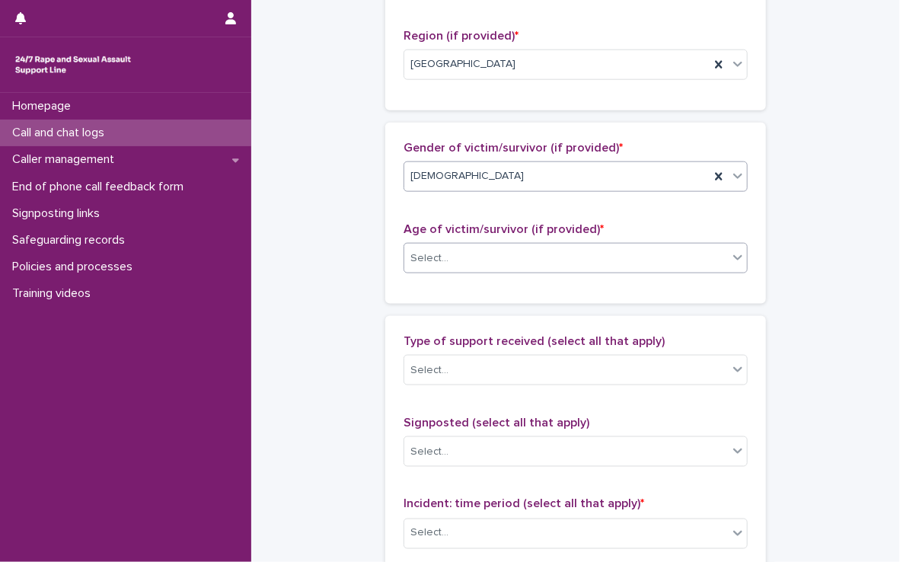
click at [463, 254] on div "Select..." at bounding box center [566, 258] width 324 height 25
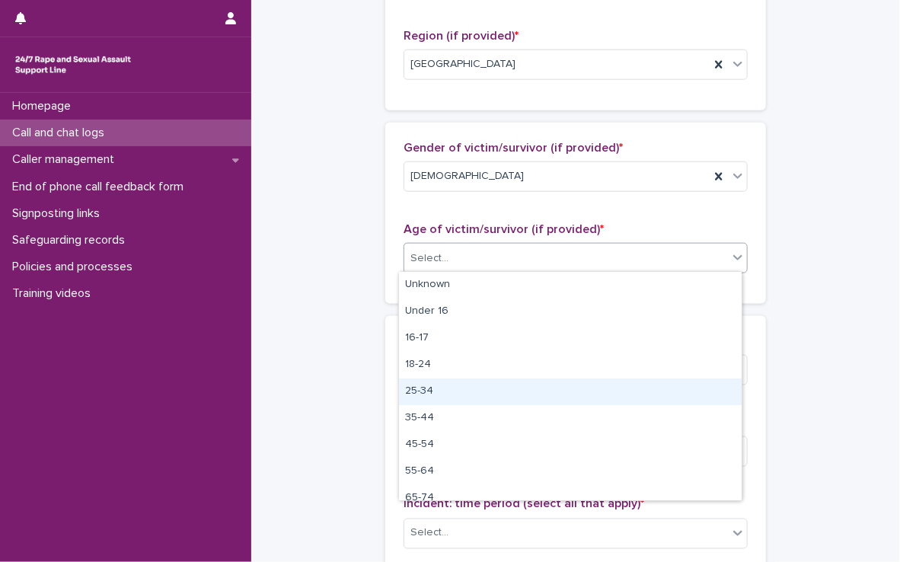
click at [454, 387] on div "25-34" at bounding box center [570, 392] width 343 height 27
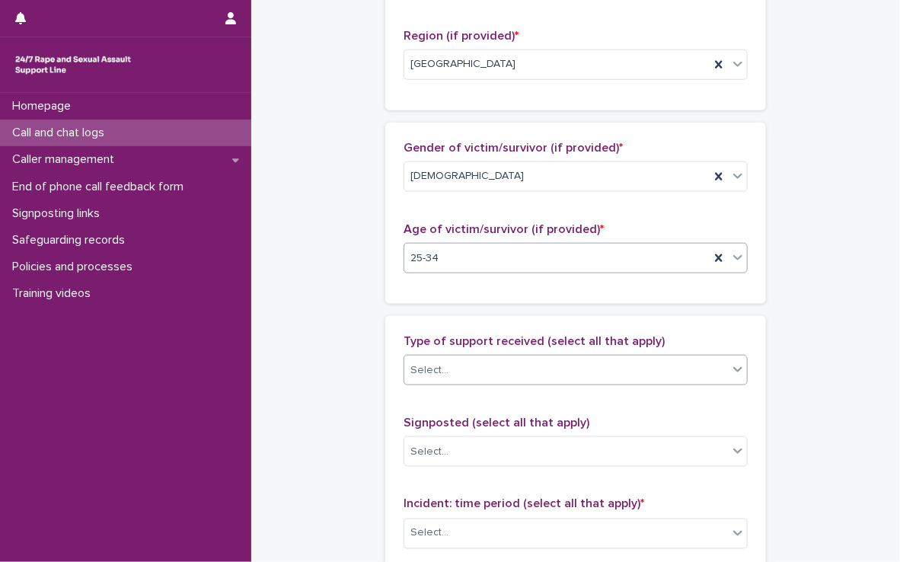
click at [457, 367] on div "Select..." at bounding box center [566, 370] width 324 height 25
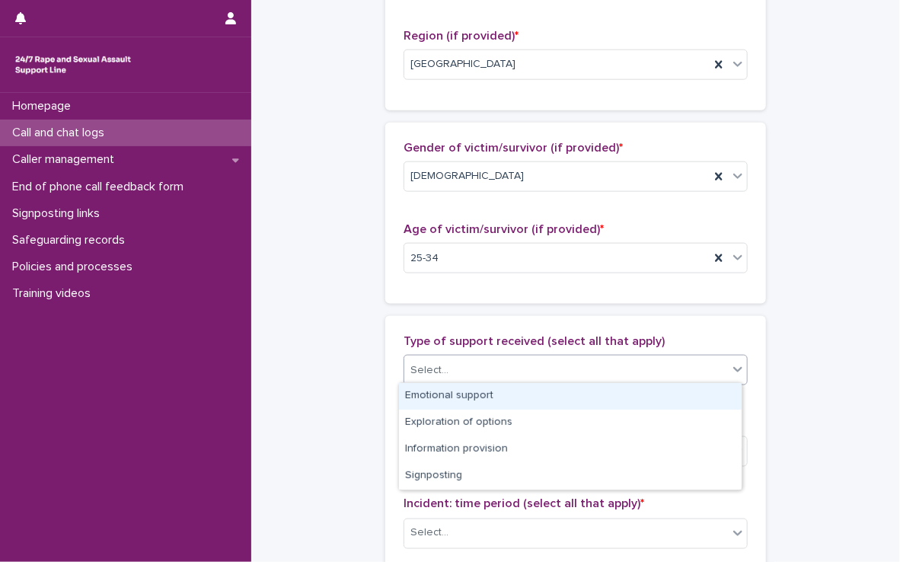
click at [455, 404] on div "Emotional support" at bounding box center [570, 396] width 343 height 27
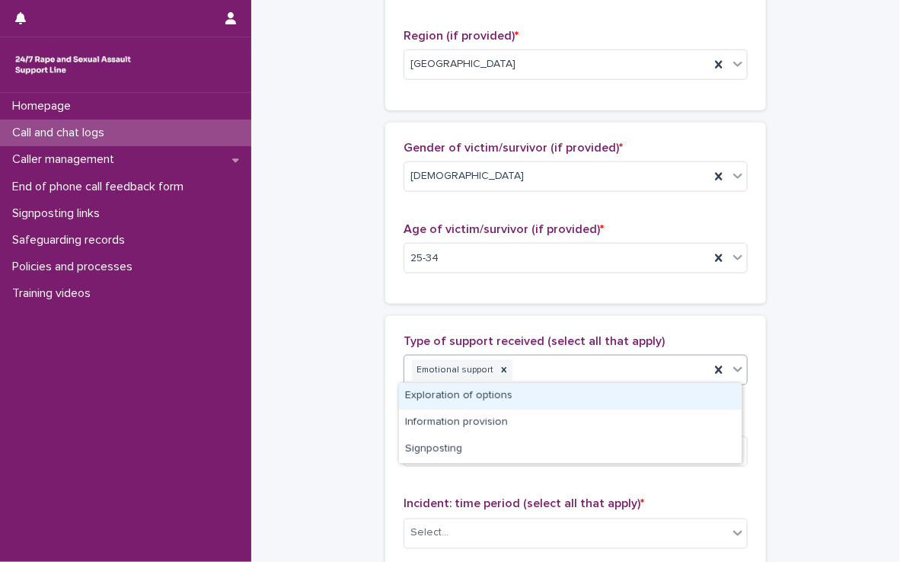
click at [561, 370] on div "Emotional support" at bounding box center [556, 370] width 305 height 27
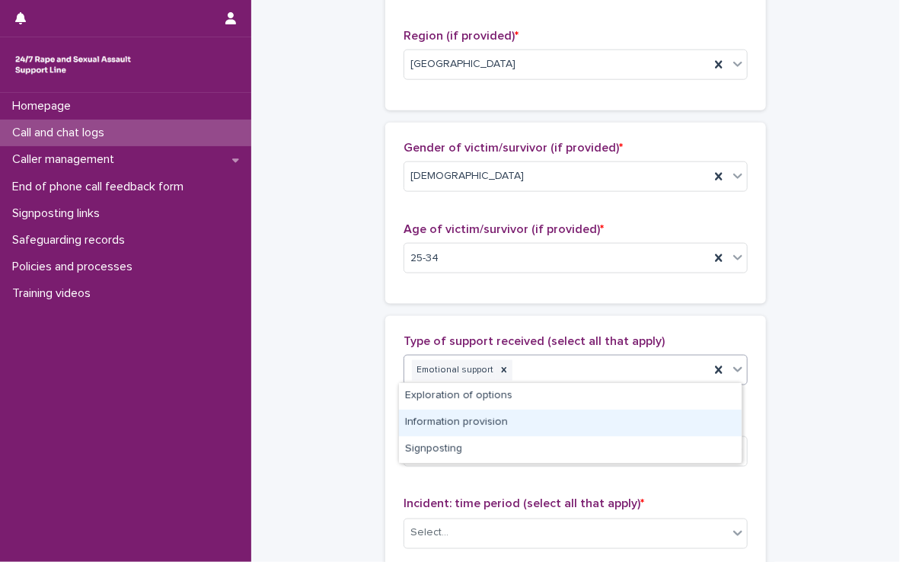
click at [526, 411] on div "Information provision" at bounding box center [570, 423] width 343 height 27
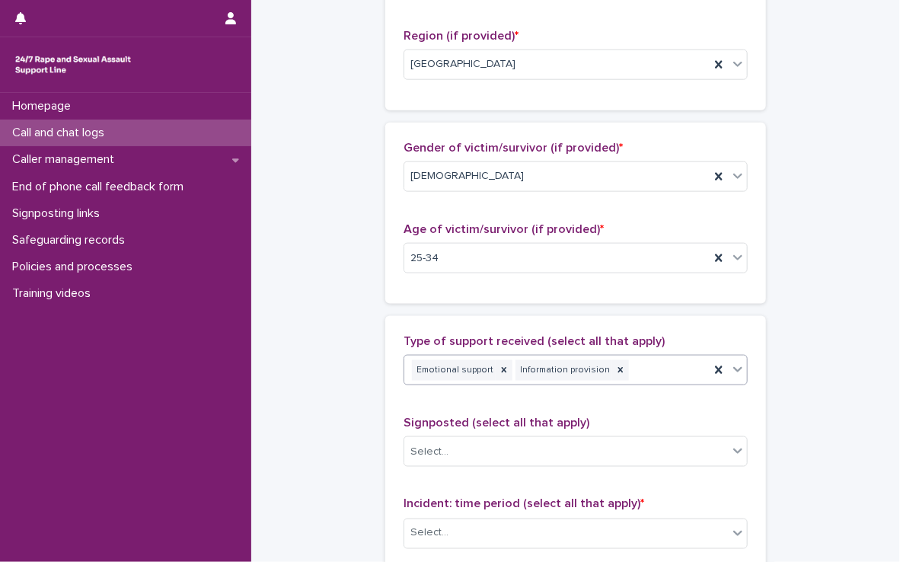
click at [661, 376] on div "Emotional support Information provision" at bounding box center [556, 370] width 305 height 27
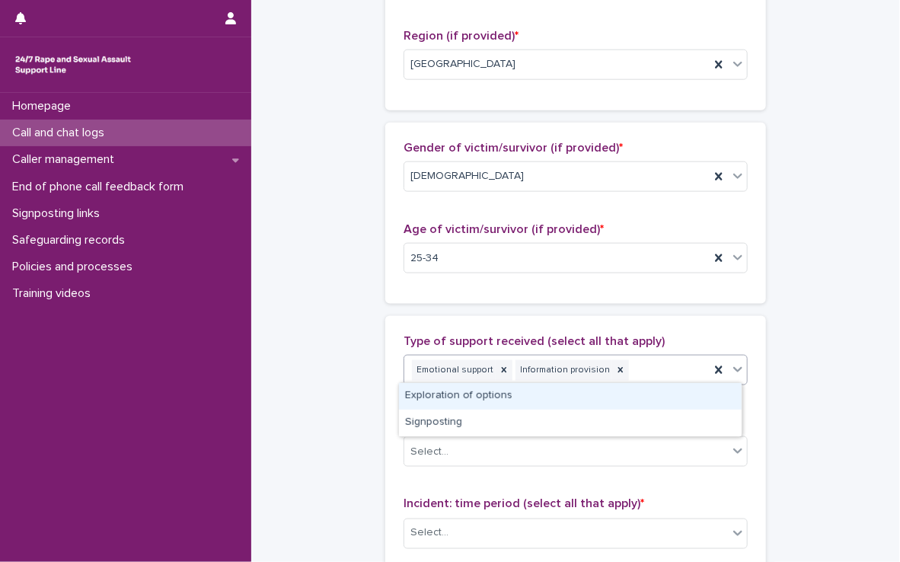
click at [624, 397] on div "Exploration of options" at bounding box center [570, 396] width 343 height 27
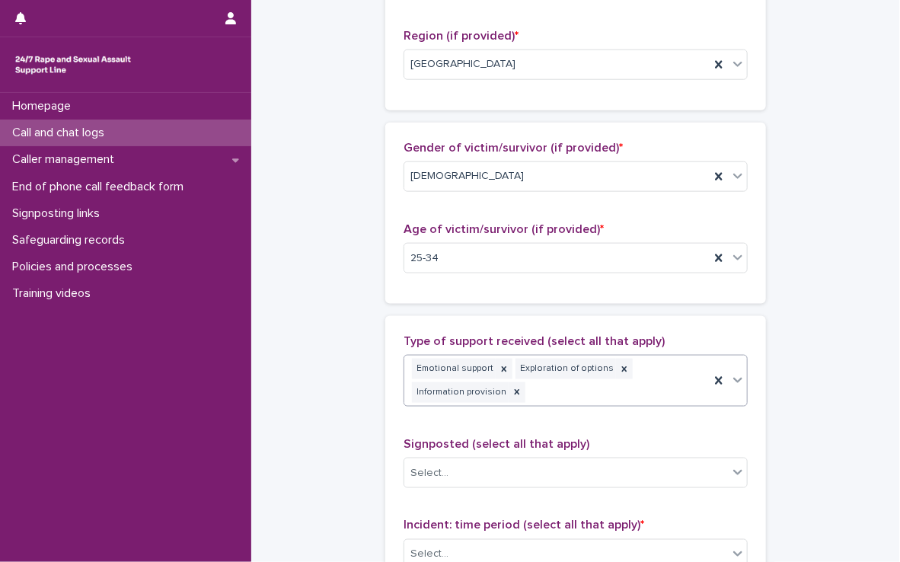
scroll to position [634, 0]
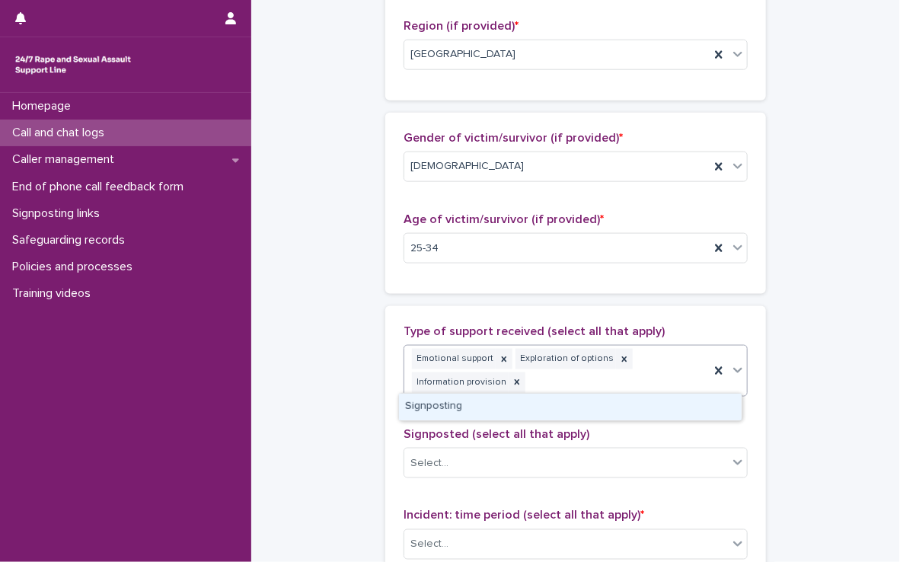
click at [638, 382] on div "Emotional support Exploration of options Information provision" at bounding box center [556, 371] width 305 height 50
click at [623, 407] on div "Signposting" at bounding box center [570, 407] width 343 height 27
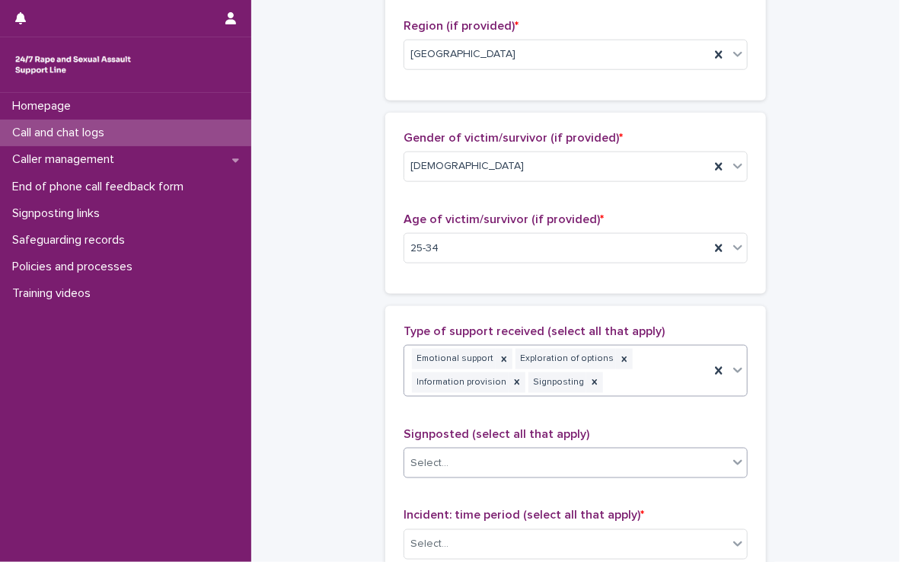
click at [588, 458] on div "Select..." at bounding box center [566, 463] width 324 height 25
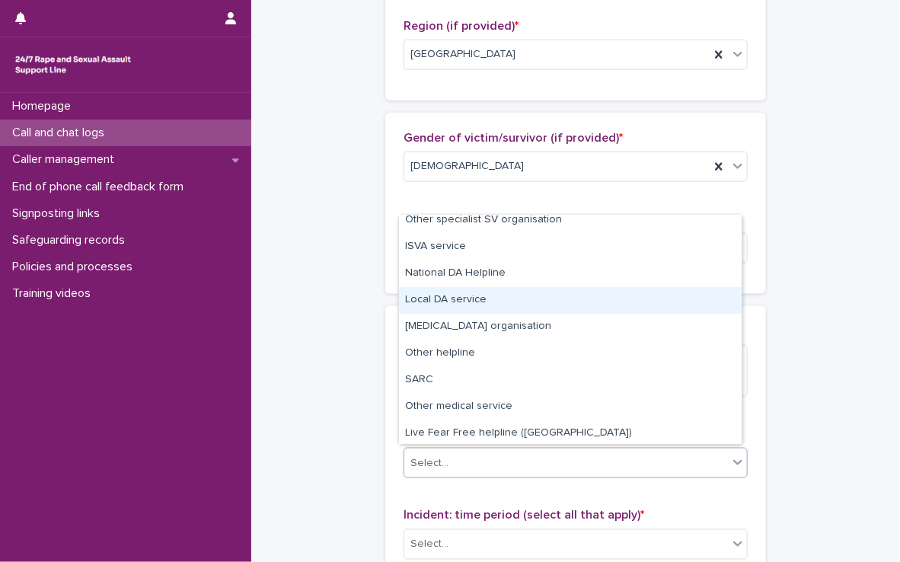
scroll to position [36, 0]
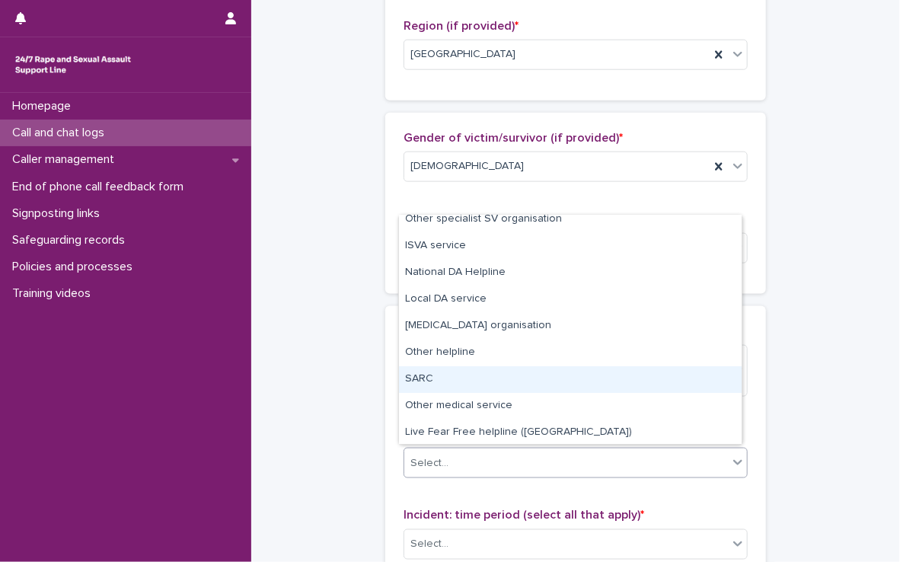
click at [462, 366] on div "SARC" at bounding box center [570, 379] width 343 height 27
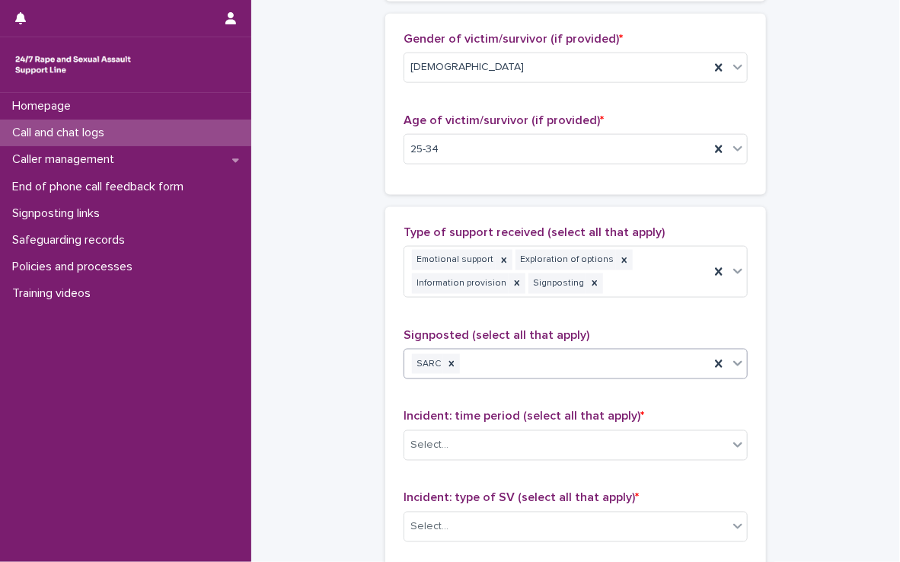
scroll to position [780, 0]
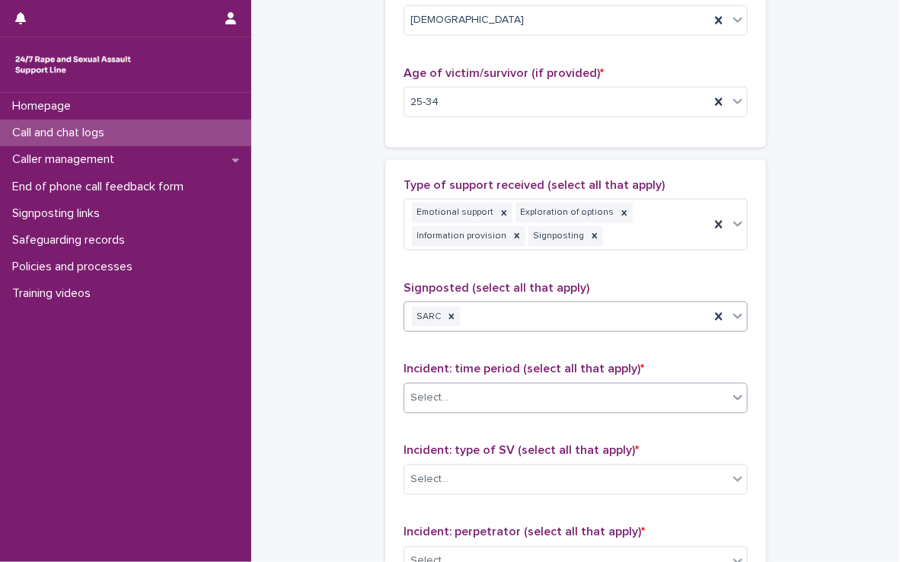
click at [459, 393] on div "Select..." at bounding box center [566, 398] width 324 height 25
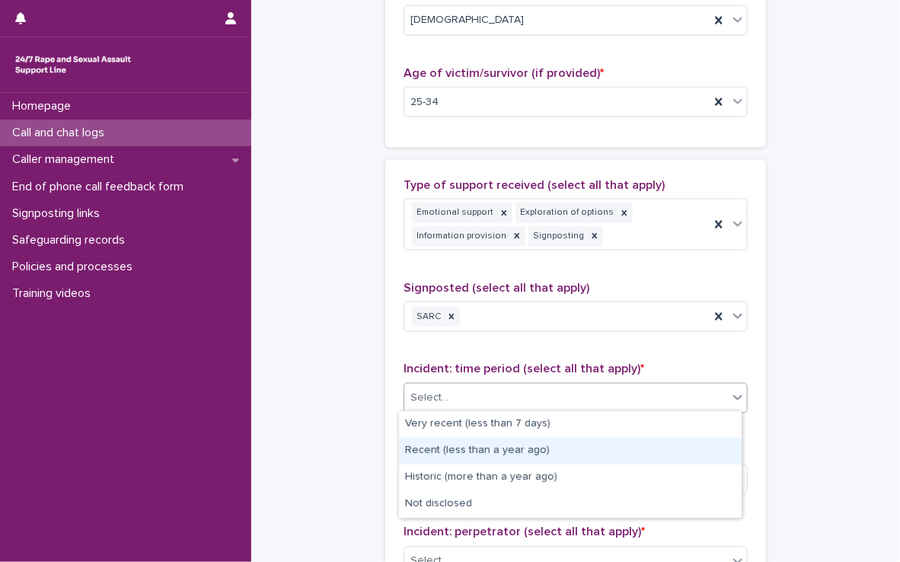
click at [458, 445] on div "Recent (less than a year ago)" at bounding box center [570, 451] width 343 height 27
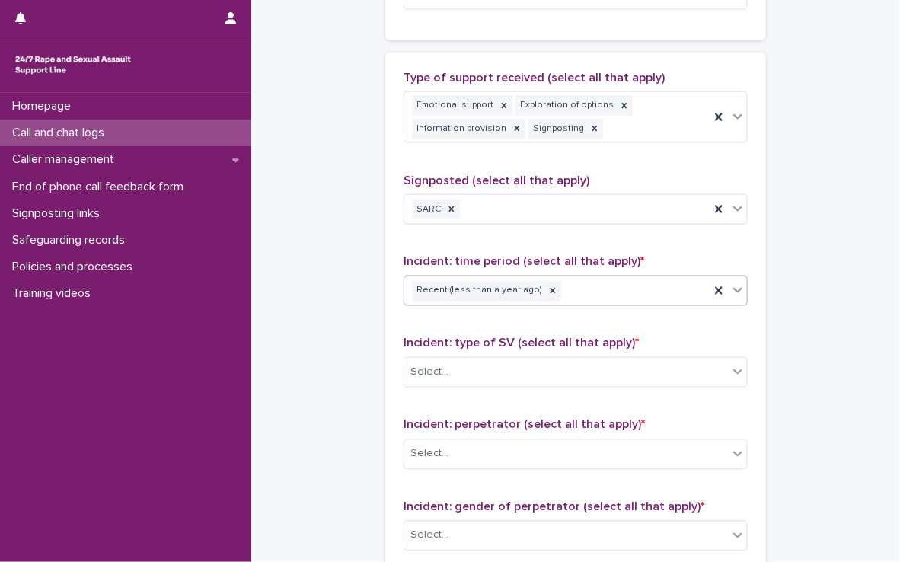
scroll to position [926, 0]
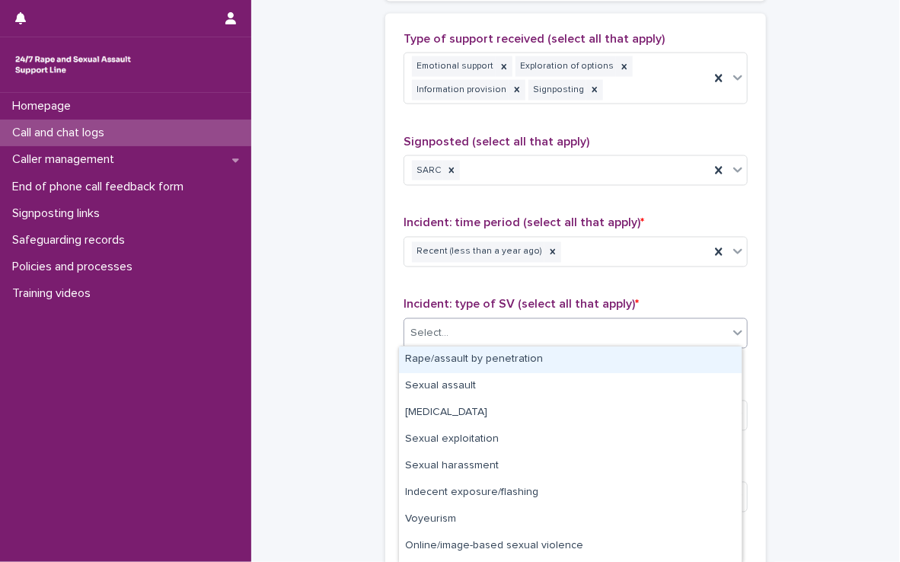
click at [484, 321] on div "Select..." at bounding box center [566, 333] width 324 height 25
click at [484, 357] on div "Rape/assault by penetration" at bounding box center [570, 360] width 343 height 27
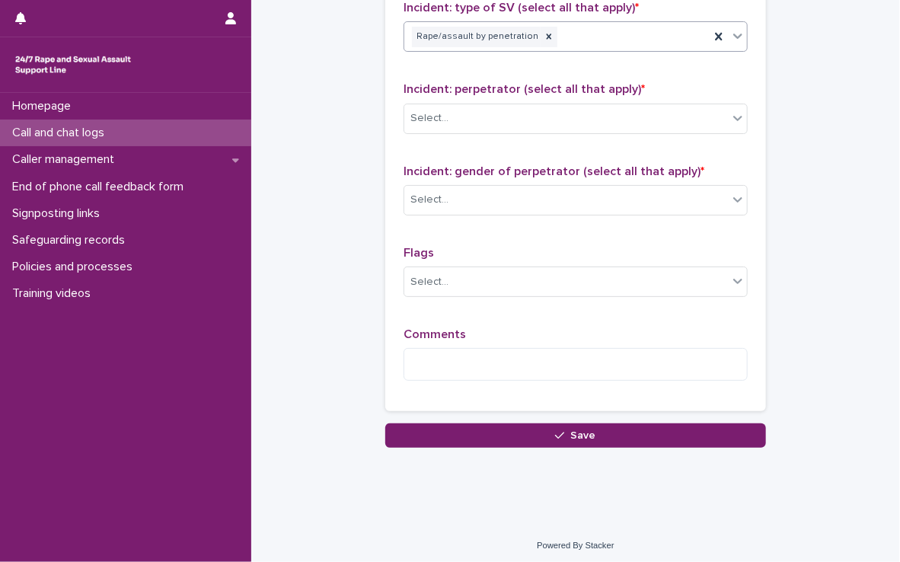
scroll to position [1221, 0]
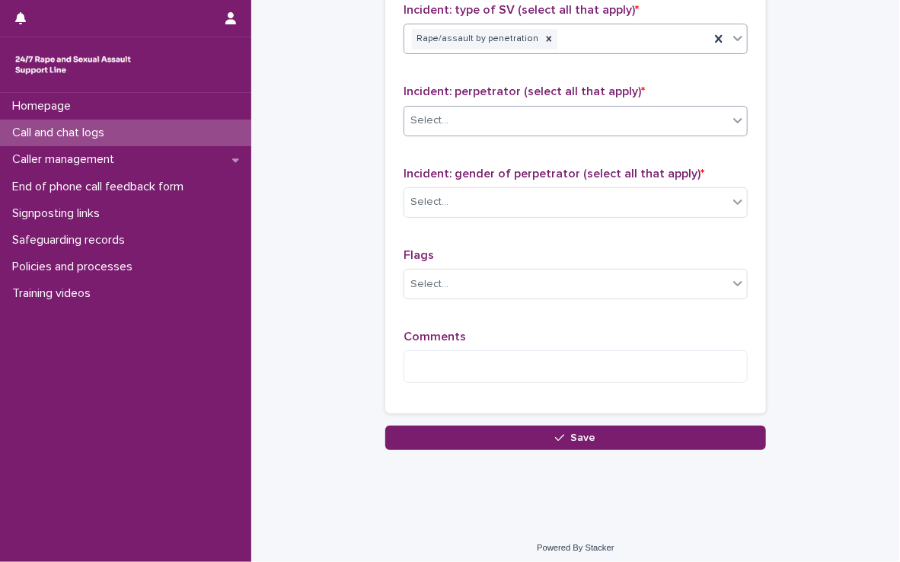
click at [473, 127] on div "Select..." at bounding box center [566, 120] width 324 height 25
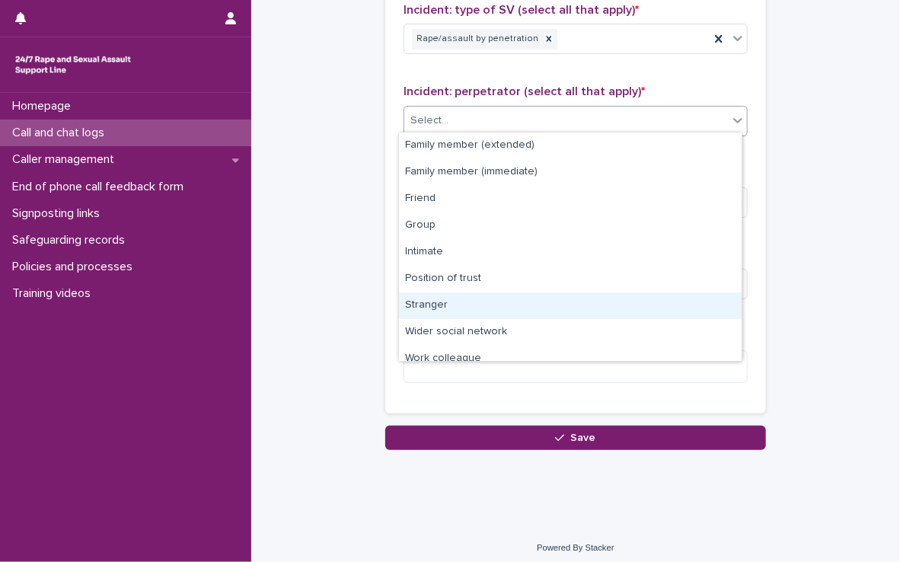
click at [470, 299] on div "Stranger" at bounding box center [570, 306] width 343 height 27
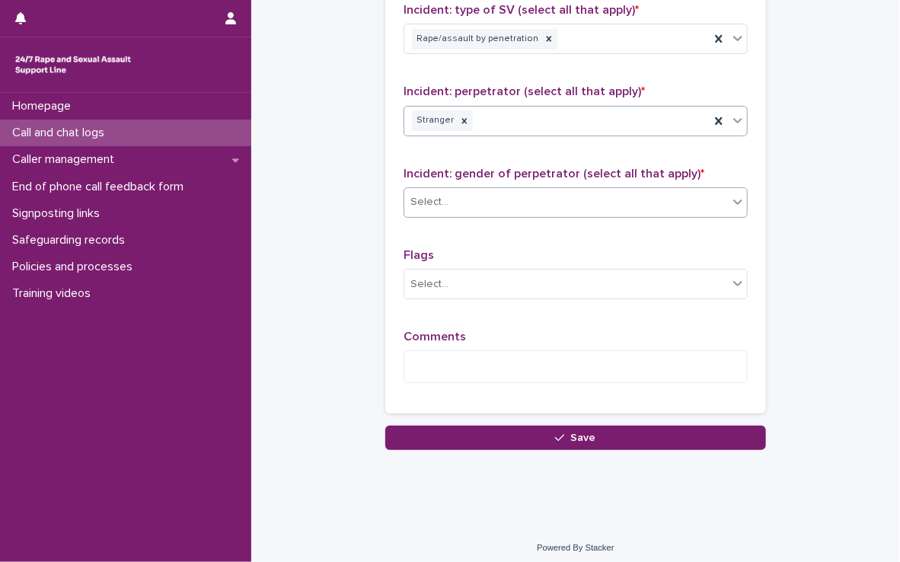
click at [474, 203] on div "Select..." at bounding box center [566, 202] width 324 height 25
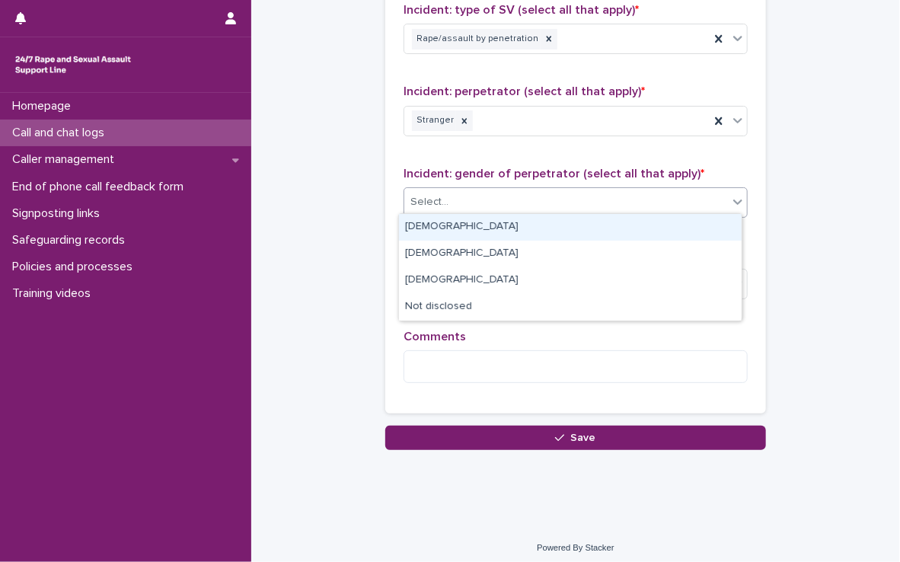
click at [471, 225] on div "[DEMOGRAPHIC_DATA]" at bounding box center [570, 227] width 343 height 27
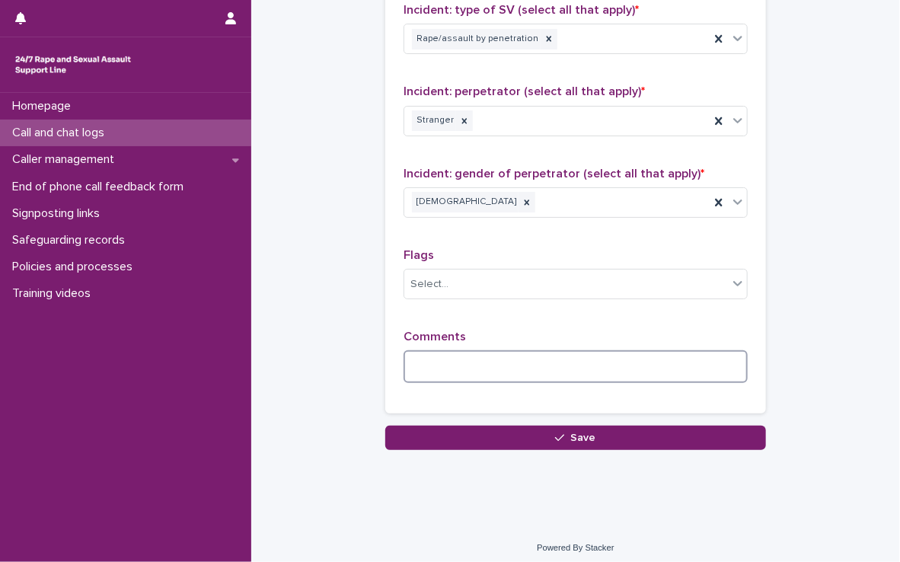
click at [463, 357] on textarea at bounding box center [576, 366] width 344 height 33
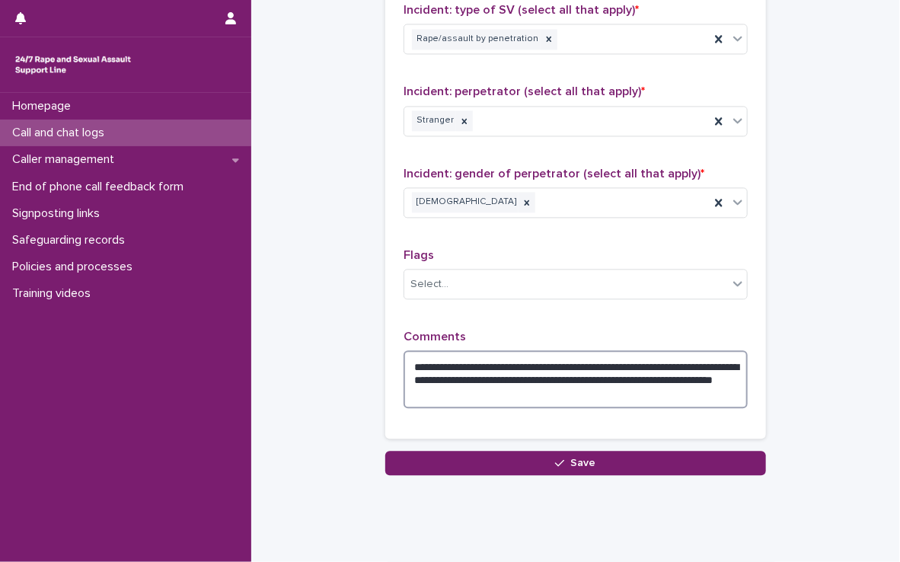
click at [596, 392] on textarea "**********" at bounding box center [576, 379] width 344 height 58
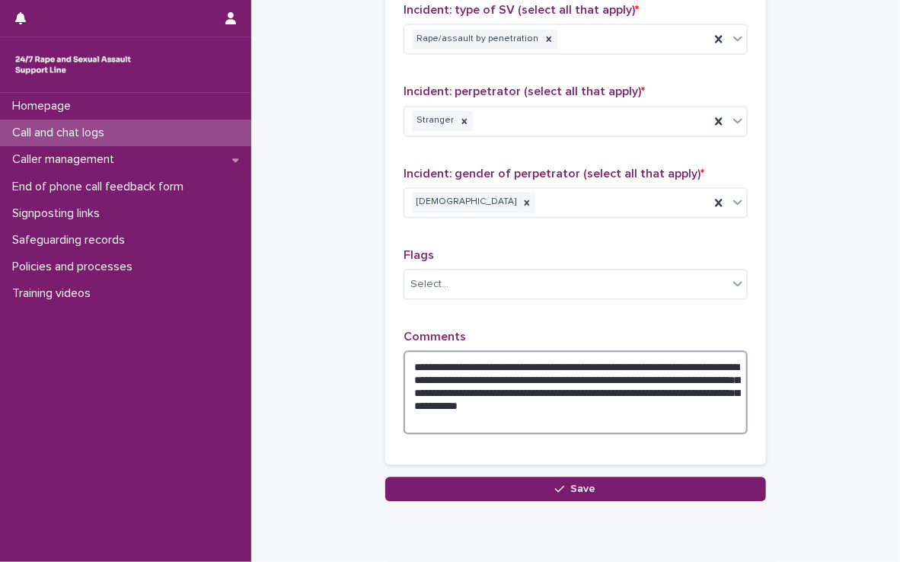
click at [526, 360] on textarea "**********" at bounding box center [576, 392] width 344 height 84
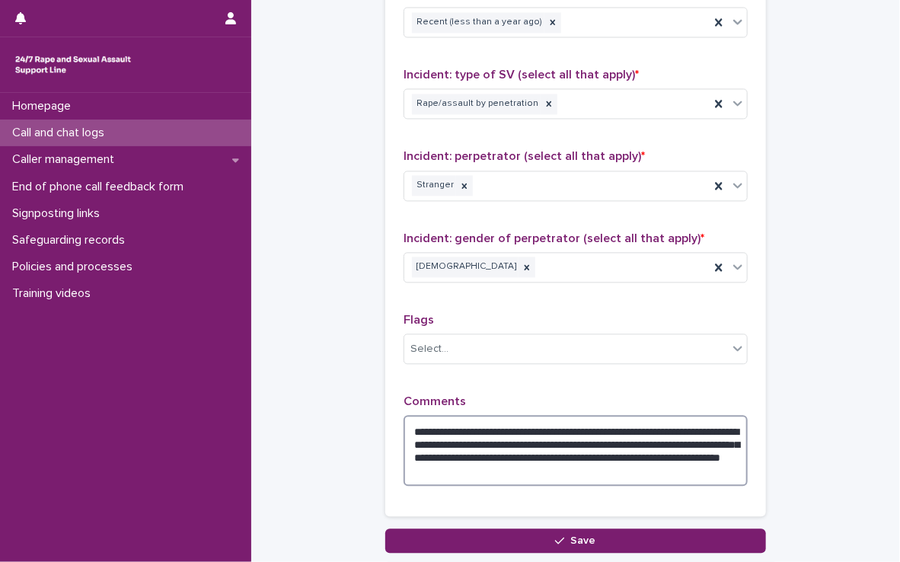
scroll to position [1137, 0]
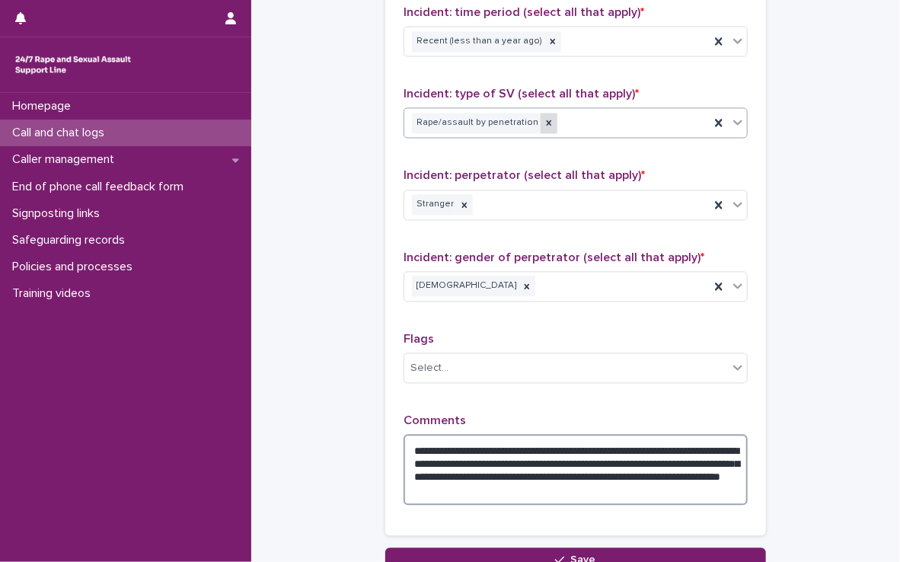
click at [547, 120] on icon at bounding box center [549, 122] width 5 height 5
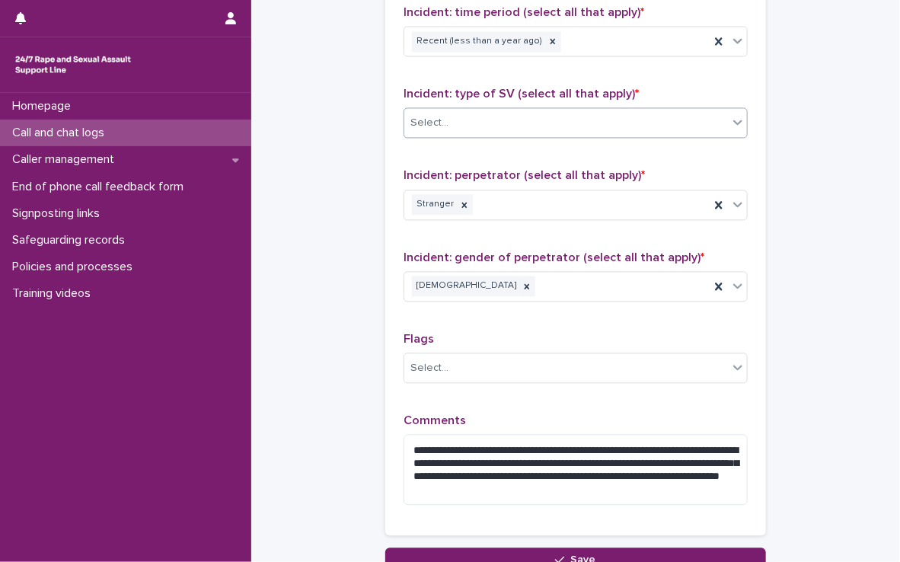
click at [532, 120] on div "Select..." at bounding box center [566, 122] width 324 height 25
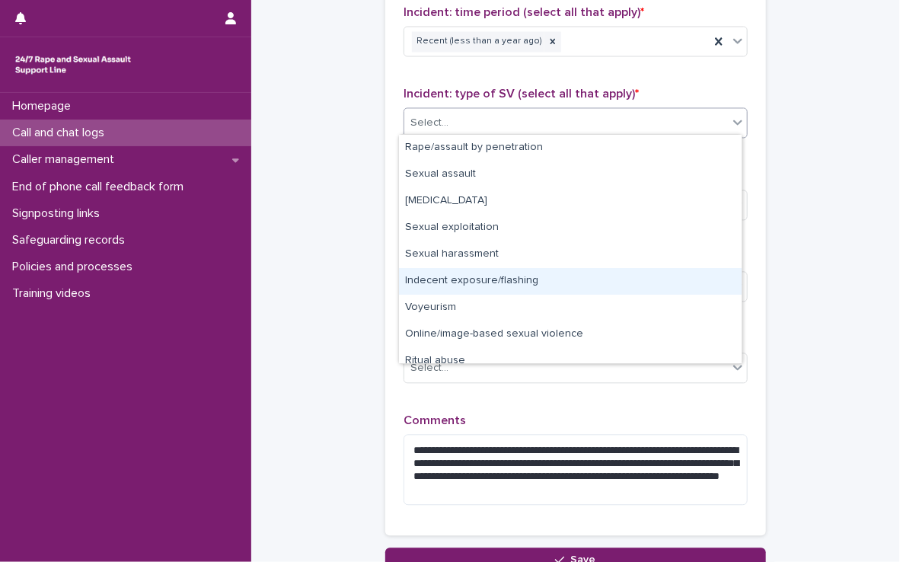
scroll to position [38, 0]
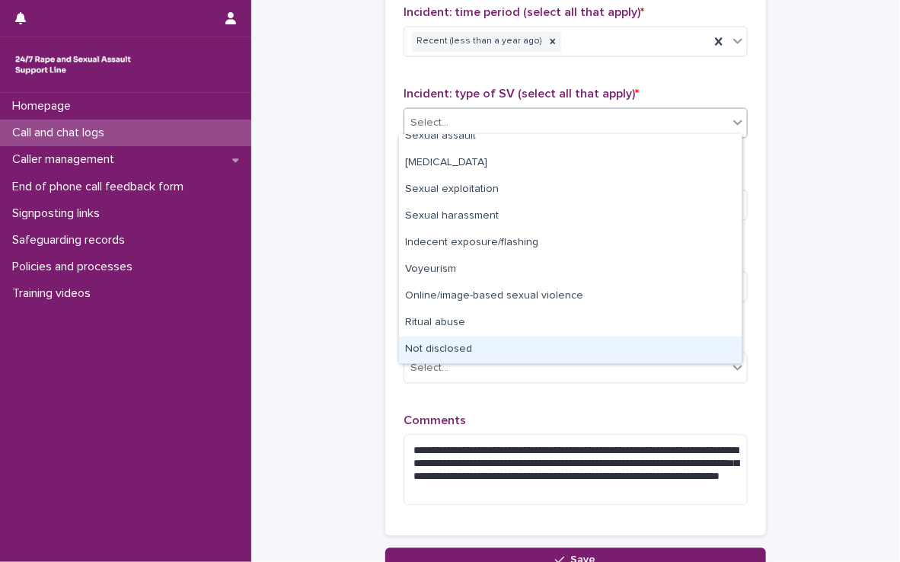
click at [472, 340] on div "Not disclosed" at bounding box center [570, 350] width 343 height 27
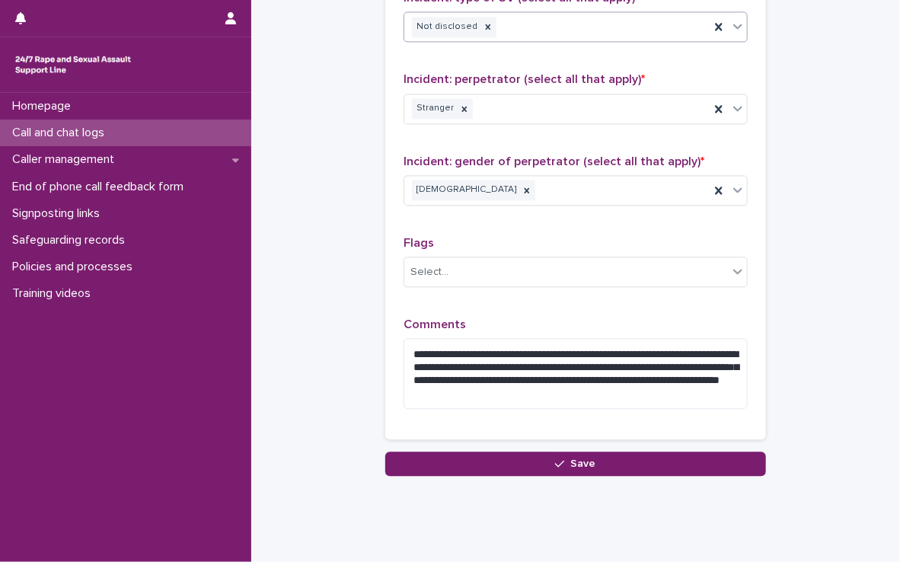
scroll to position [1235, 0]
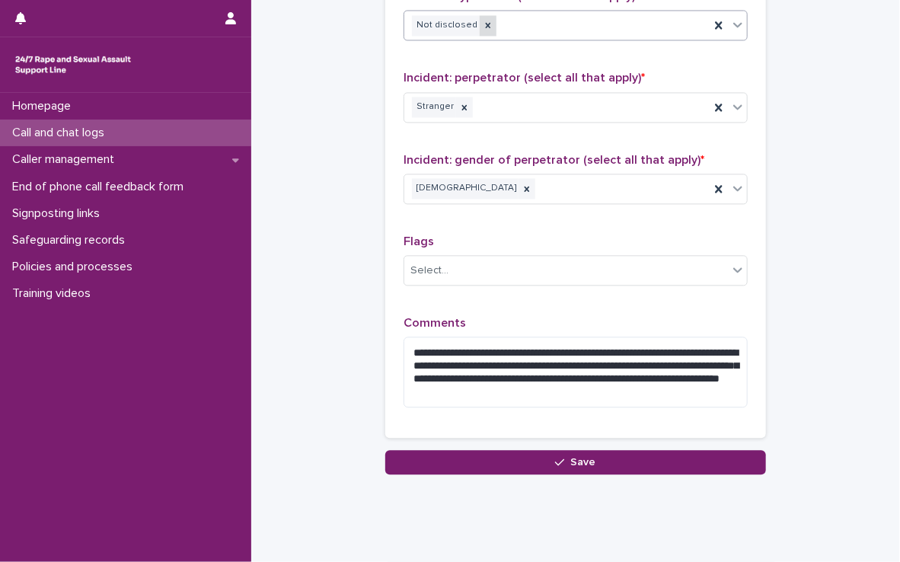
click at [483, 23] on icon at bounding box center [488, 25] width 11 height 11
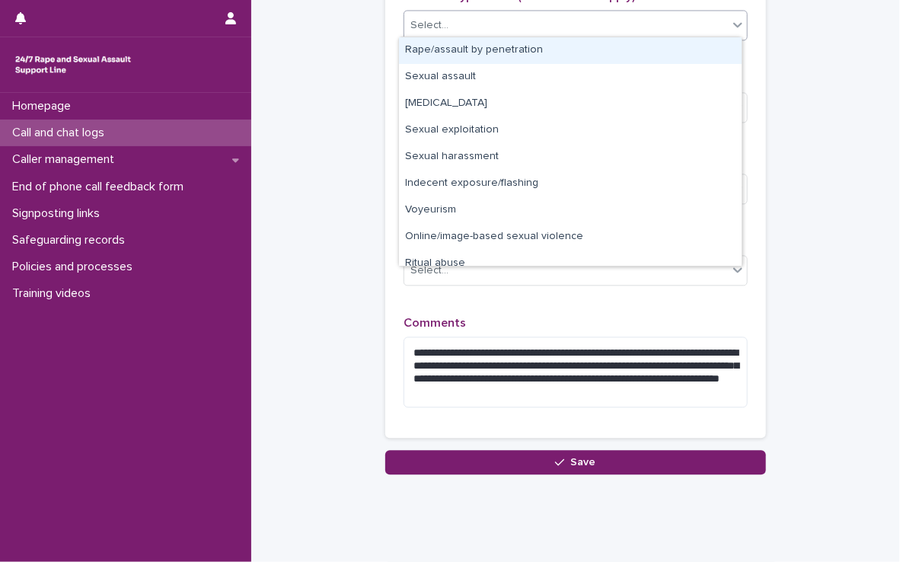
click at [478, 26] on div "Select..." at bounding box center [566, 25] width 324 height 25
click at [483, 40] on div "Rape/assault by penetration" at bounding box center [570, 50] width 343 height 27
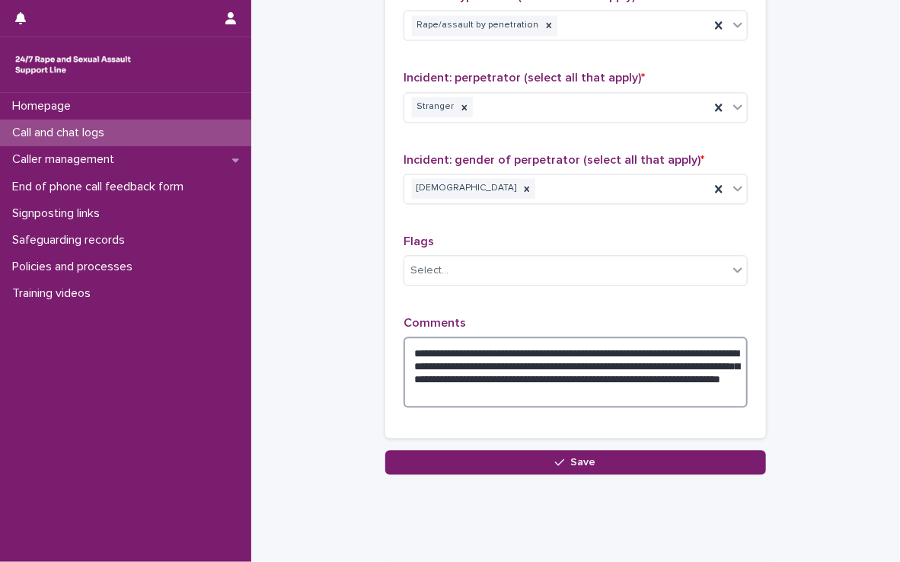
click at [706, 387] on textarea "**********" at bounding box center [576, 372] width 344 height 71
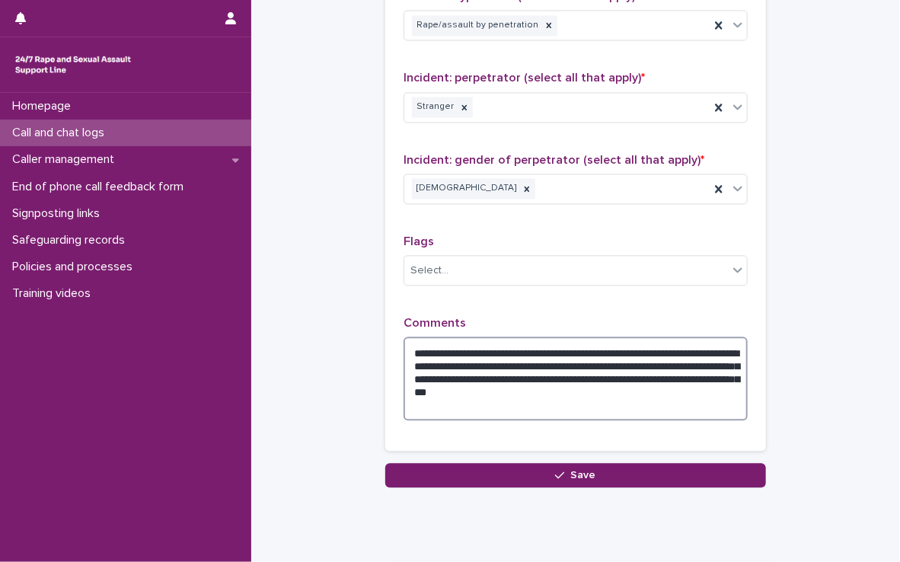
click at [557, 376] on textarea "**********" at bounding box center [576, 379] width 344 height 84
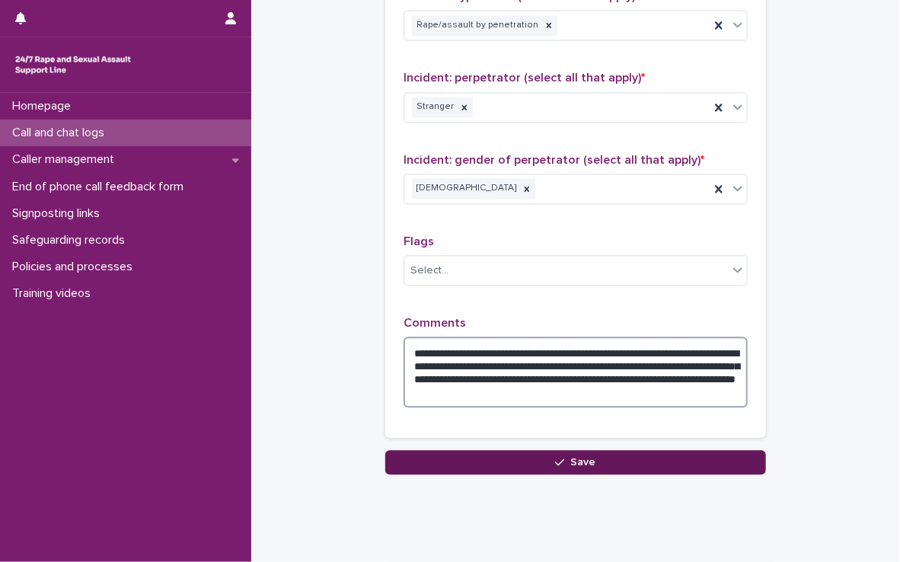
type textarea "**********"
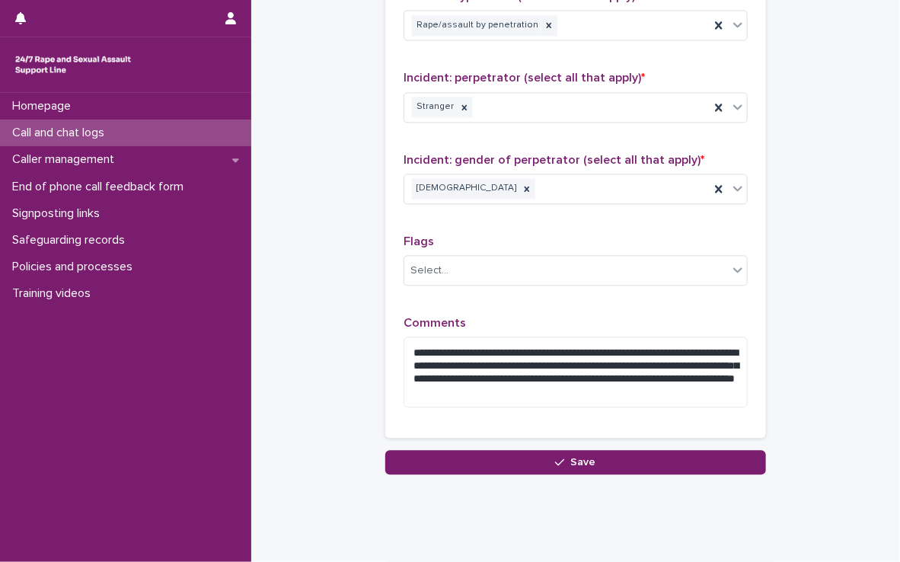
drag, startPoint x: 524, startPoint y: 454, endPoint x: 498, endPoint y: 418, distance: 44.2
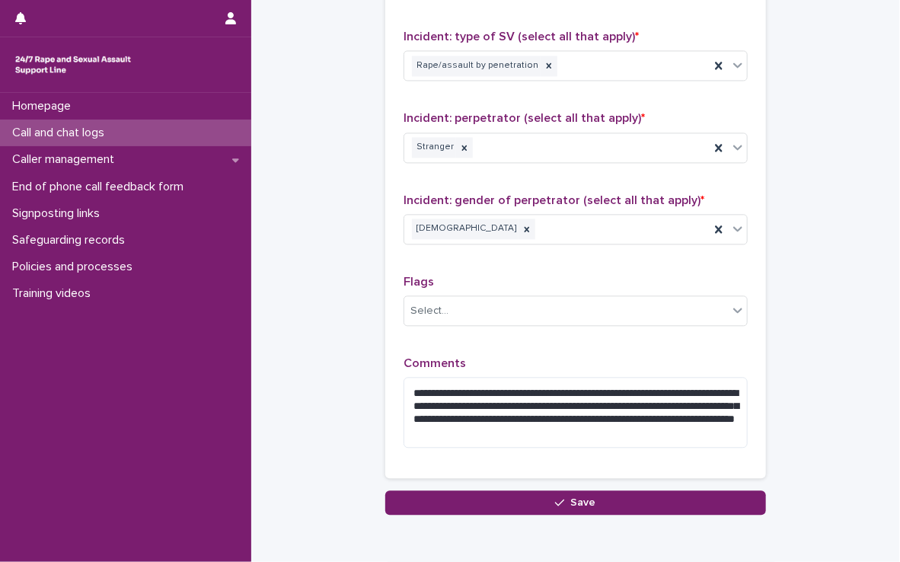
scroll to position [1236, 0]
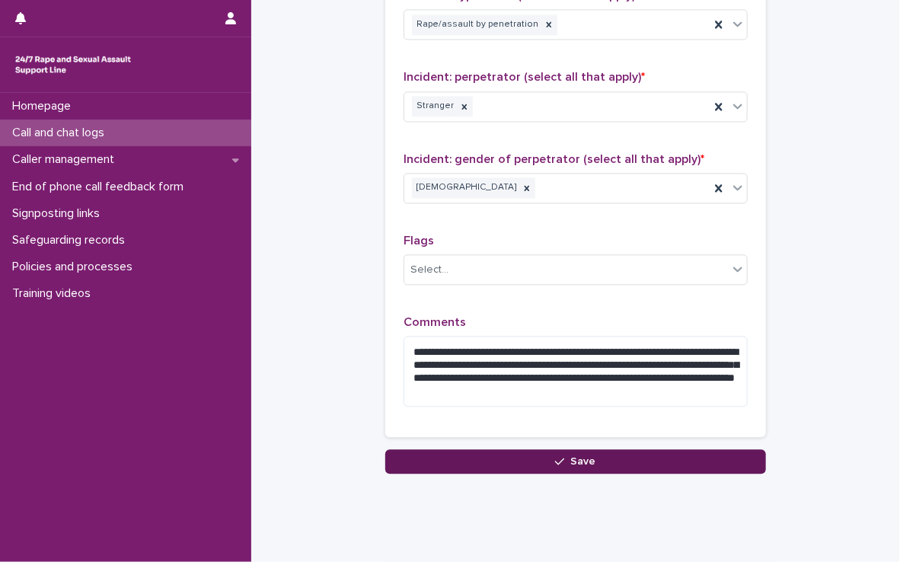
click at [503, 452] on button "Save" at bounding box center [575, 461] width 381 height 24
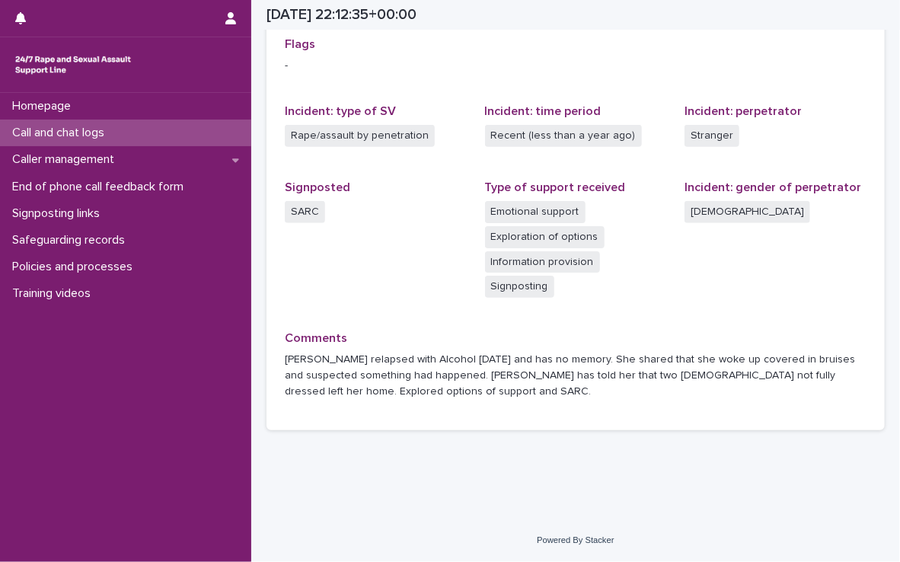
scroll to position [368, 0]
click at [225, 129] on div "Call and chat logs" at bounding box center [125, 133] width 251 height 27
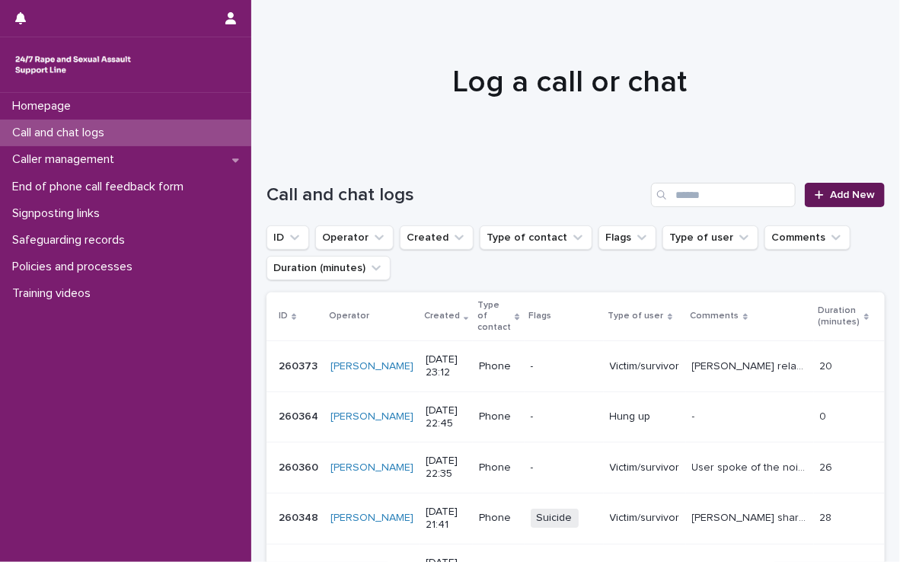
click at [845, 192] on span "Add New" at bounding box center [852, 195] width 45 height 11
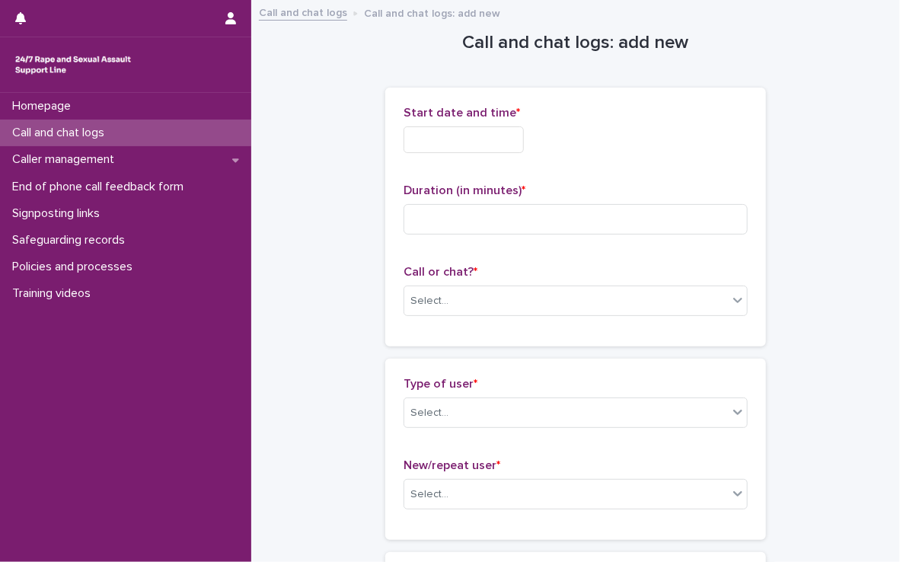
click at [469, 146] on input "text" at bounding box center [464, 139] width 120 height 27
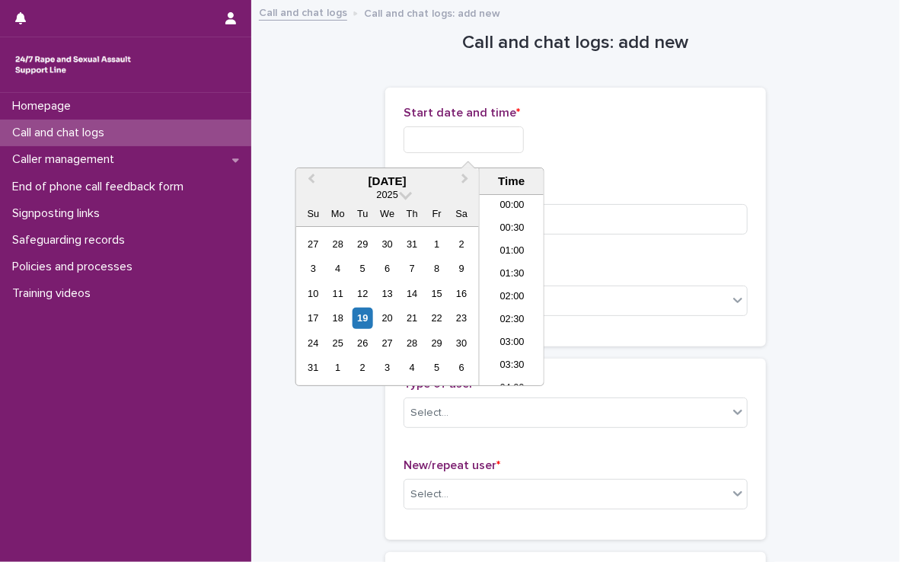
scroll to position [906, 0]
click at [501, 354] on li "23:00" at bounding box center [512, 351] width 65 height 23
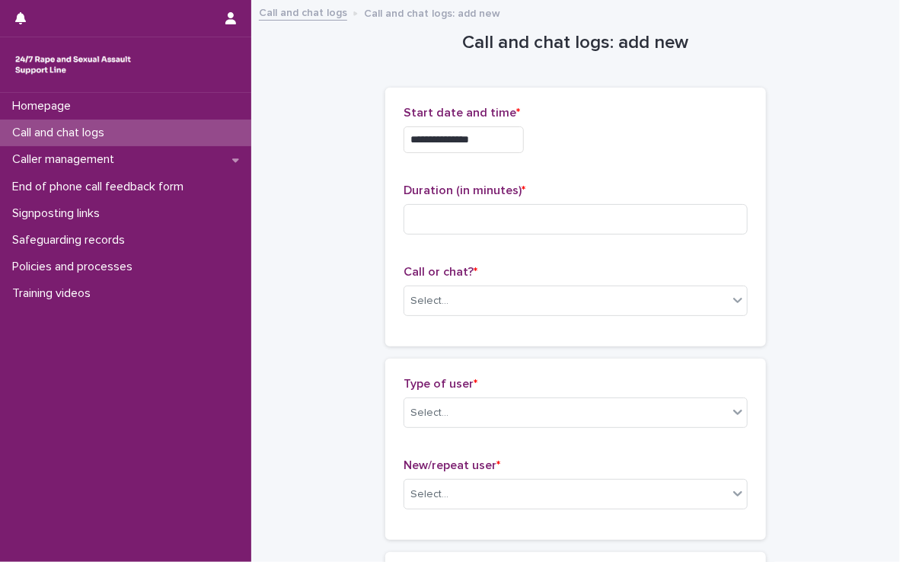
click at [490, 142] on input "**********" at bounding box center [464, 139] width 120 height 27
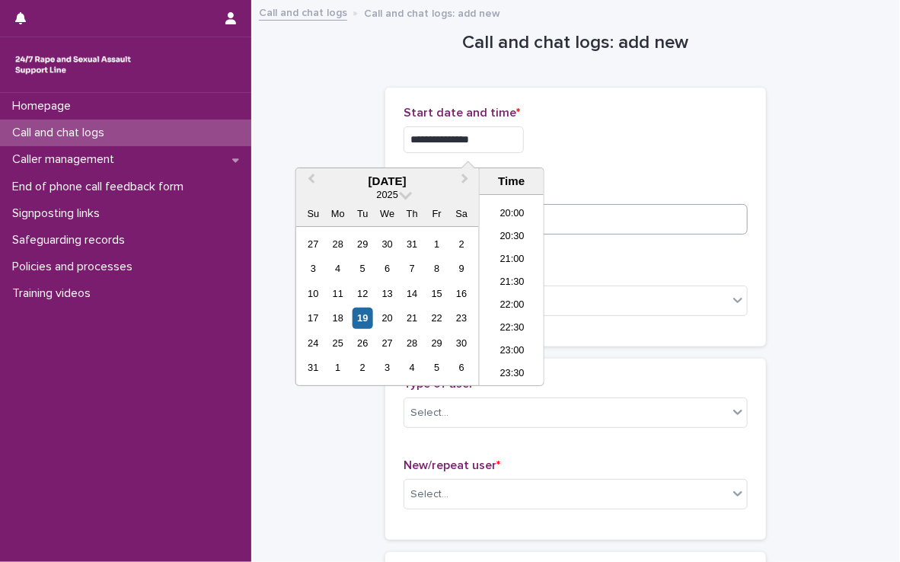
type input "**********"
click at [658, 220] on input at bounding box center [576, 219] width 344 height 30
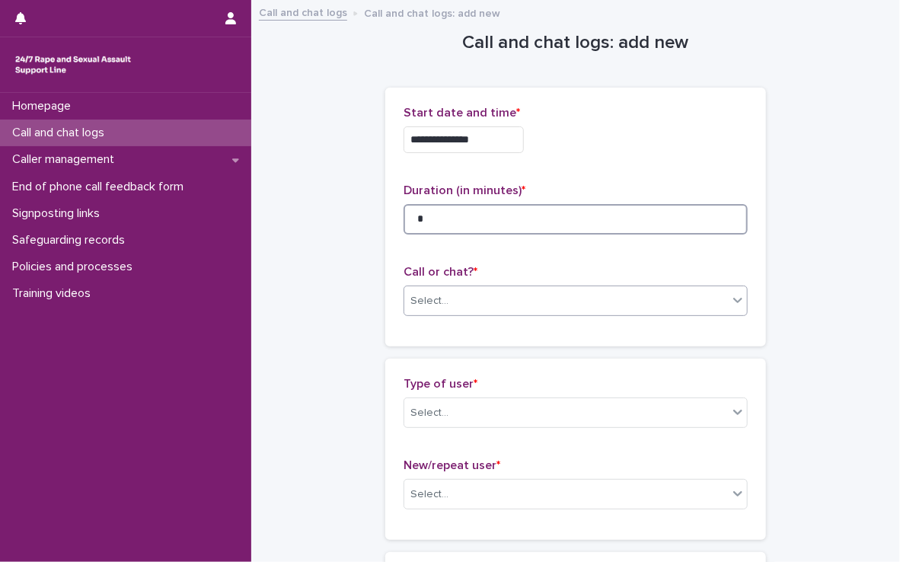
type input "*"
click at [615, 307] on div "Select..." at bounding box center [566, 301] width 324 height 25
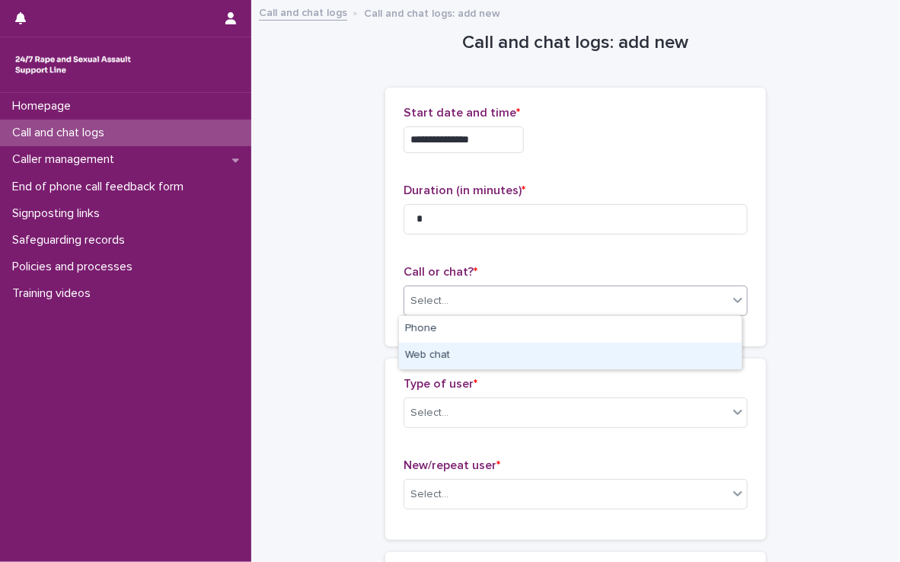
click at [540, 348] on div "Web chat" at bounding box center [570, 356] width 343 height 27
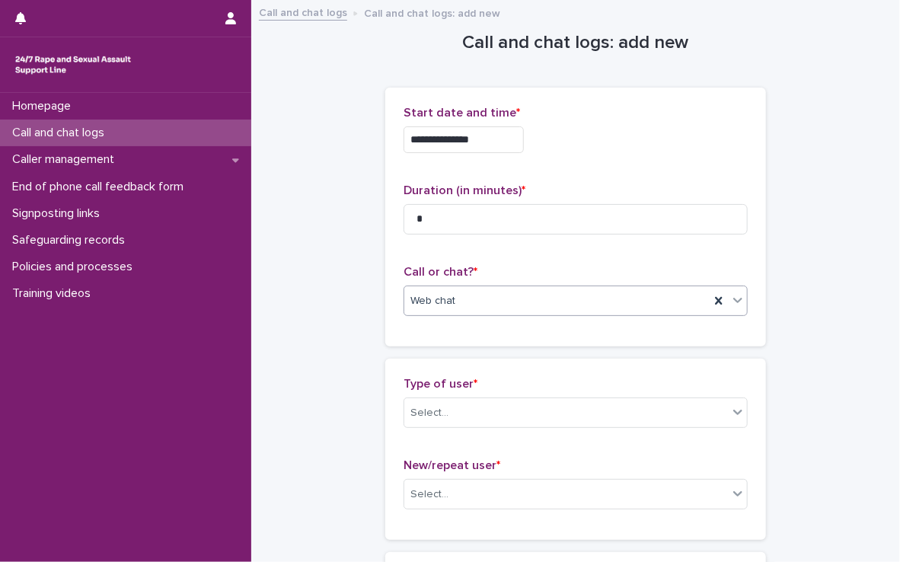
click at [516, 290] on div "Web chat" at bounding box center [556, 301] width 305 height 25
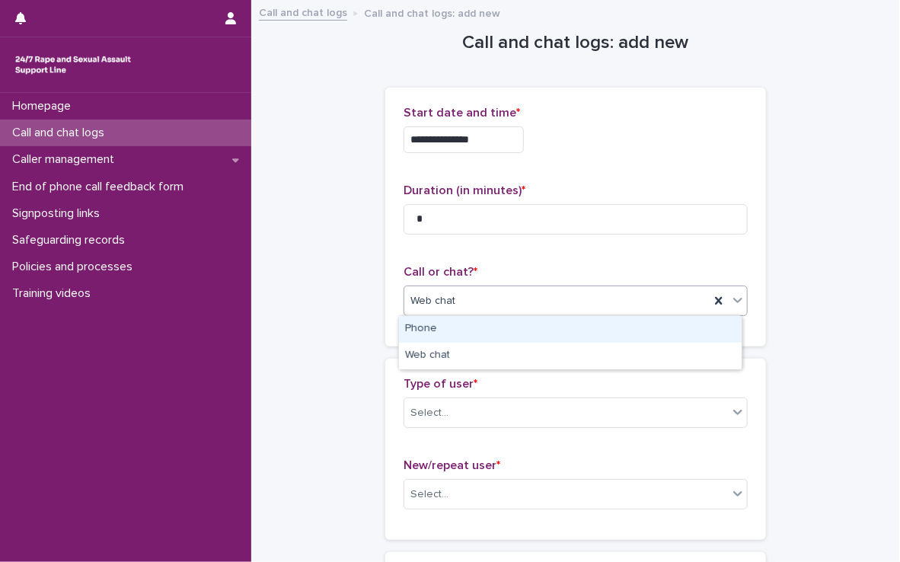
click at [500, 318] on div "Phone" at bounding box center [570, 329] width 343 height 27
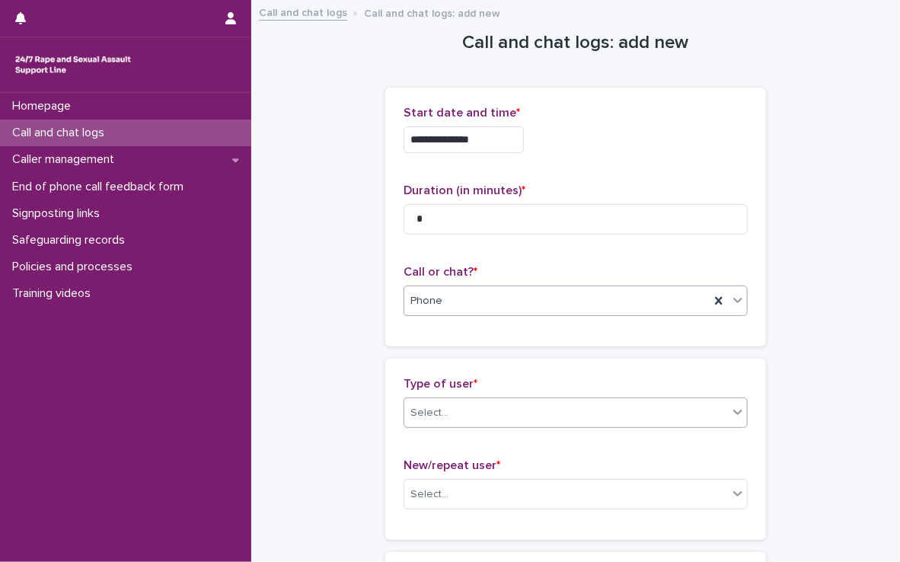
click at [495, 422] on div "Select..." at bounding box center [566, 413] width 324 height 25
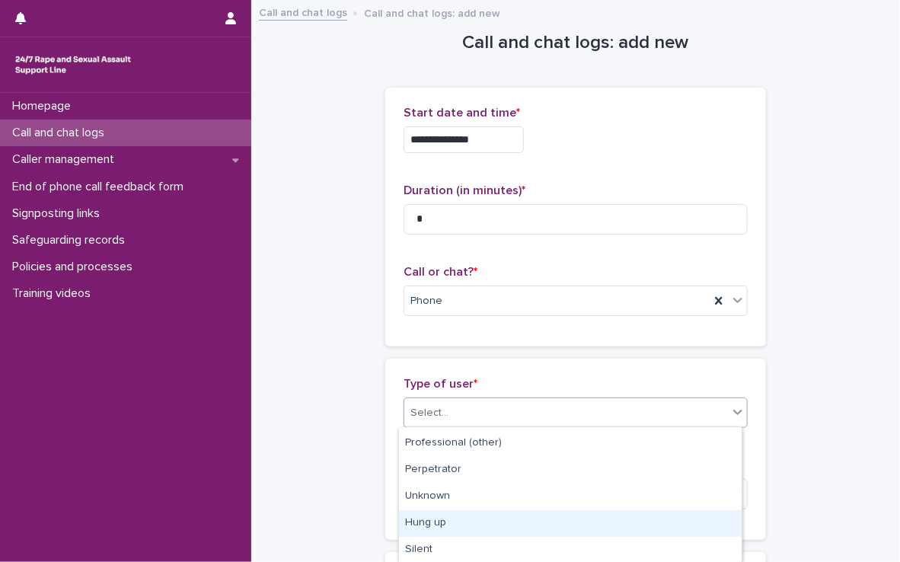
click at [480, 516] on div "Hung up" at bounding box center [570, 523] width 343 height 27
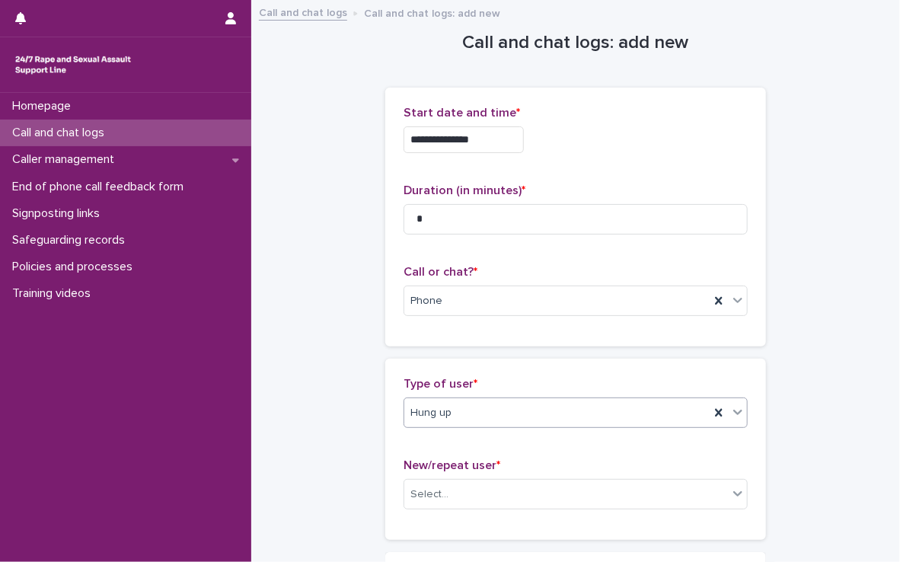
click at [472, 477] on div "New/repeat user * Select..." at bounding box center [576, 490] width 344 height 63
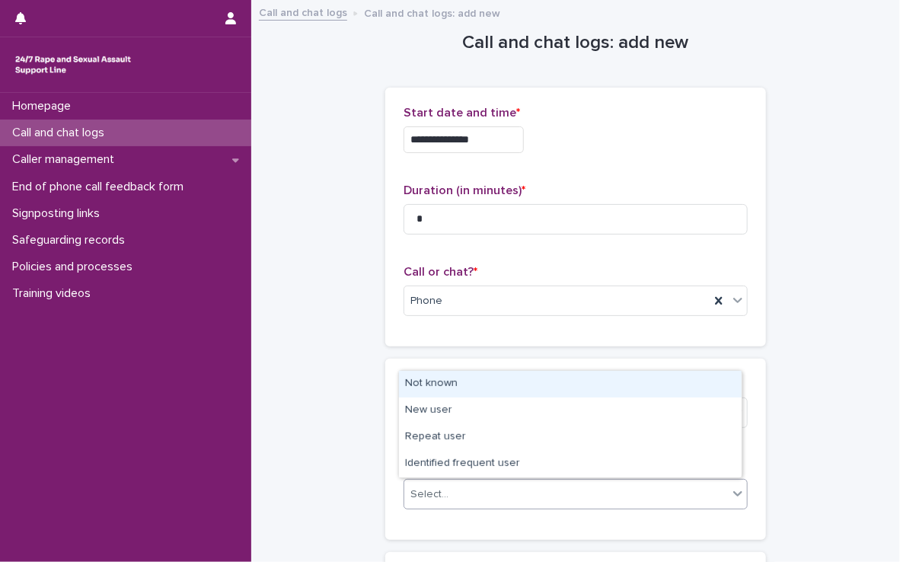
click at [472, 484] on div "Select..." at bounding box center [566, 494] width 324 height 25
click at [462, 394] on div "Not known" at bounding box center [570, 384] width 343 height 27
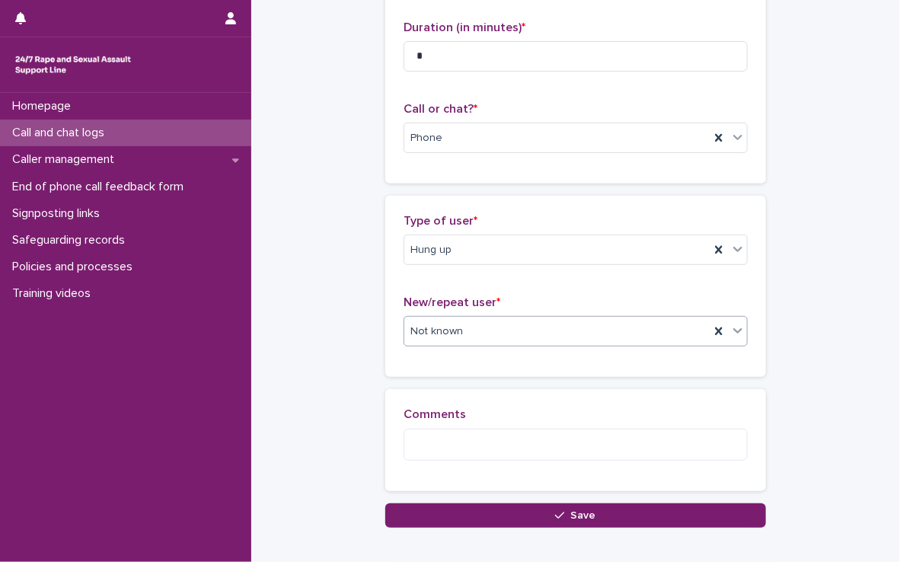
scroll to position [171, 0]
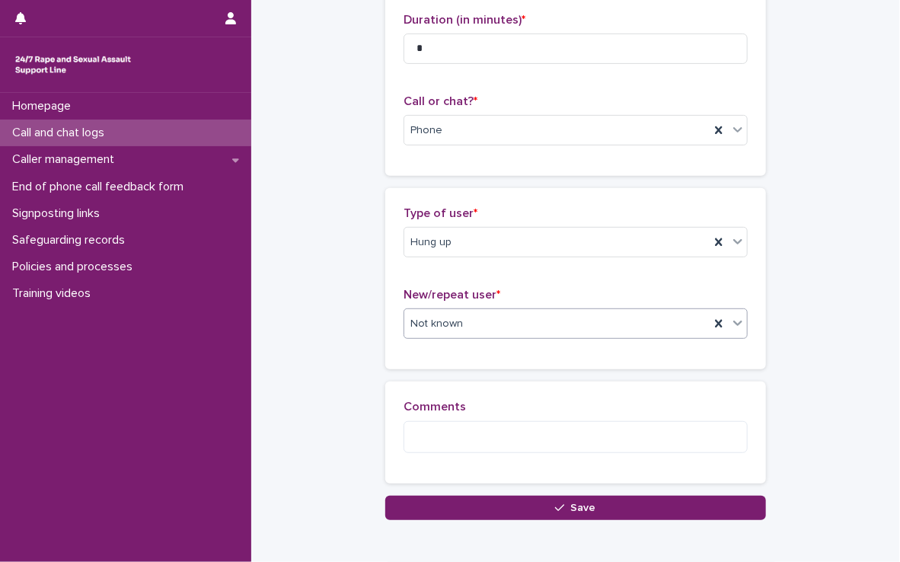
click at [493, 500] on button "Save" at bounding box center [575, 508] width 381 height 24
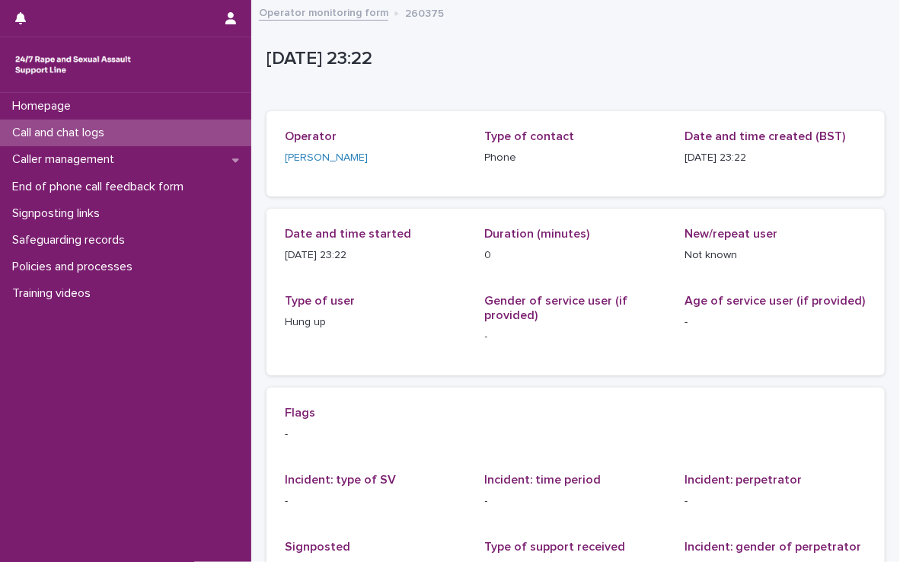
click at [158, 135] on div "Call and chat logs" at bounding box center [125, 133] width 251 height 27
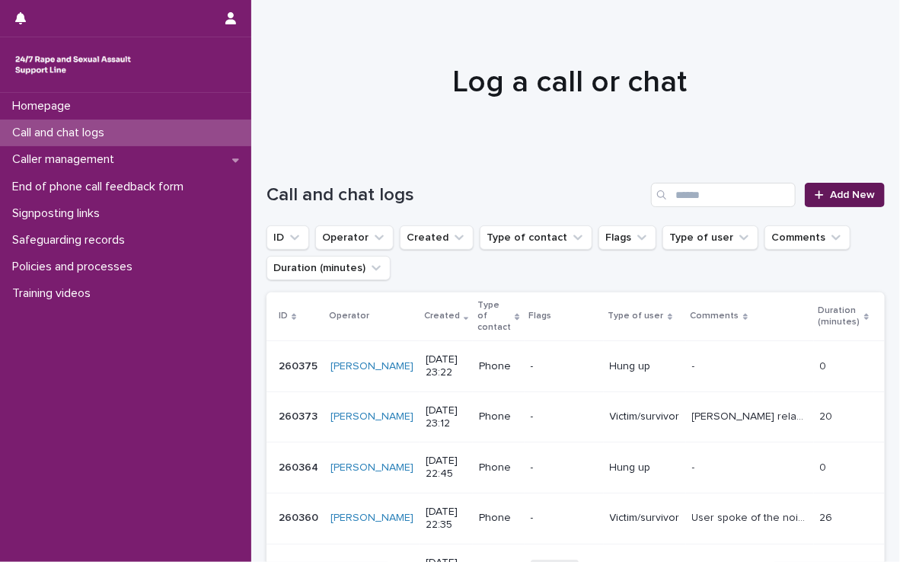
click at [836, 205] on link "Add New" at bounding box center [845, 195] width 80 height 24
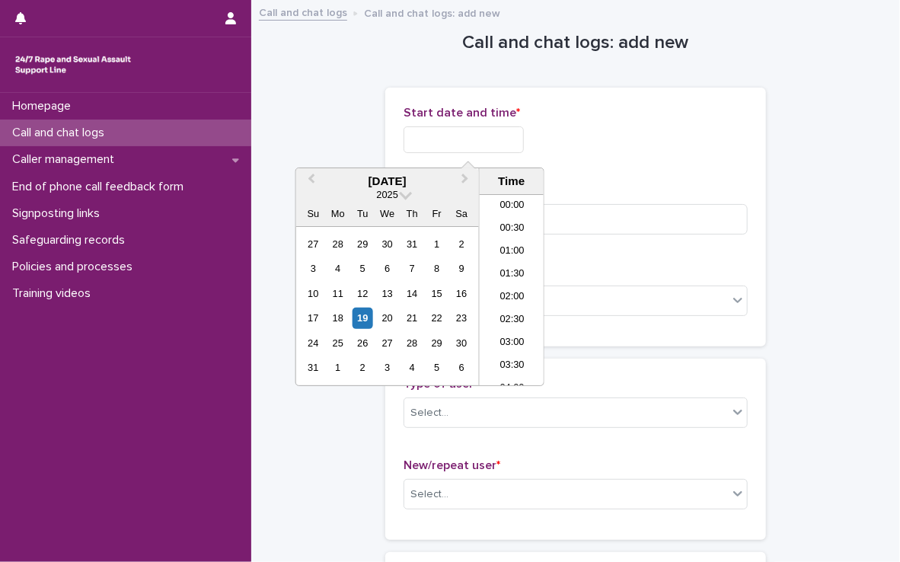
click at [512, 141] on input "text" at bounding box center [464, 139] width 120 height 27
click at [518, 347] on li "23:00" at bounding box center [512, 351] width 65 height 23
click at [500, 145] on input "**********" at bounding box center [464, 139] width 120 height 27
type input "**********"
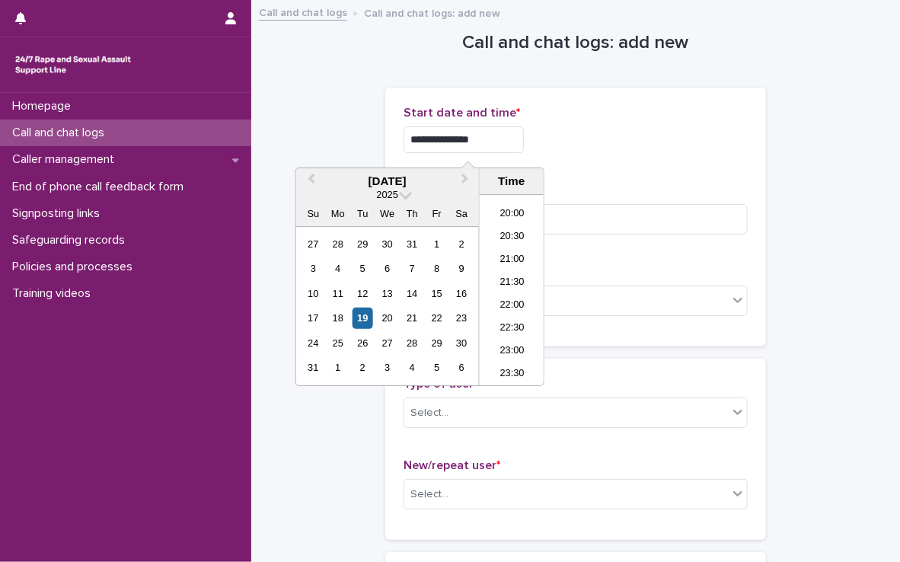
click at [580, 201] on div "Duration (in minutes) *" at bounding box center [576, 215] width 344 height 63
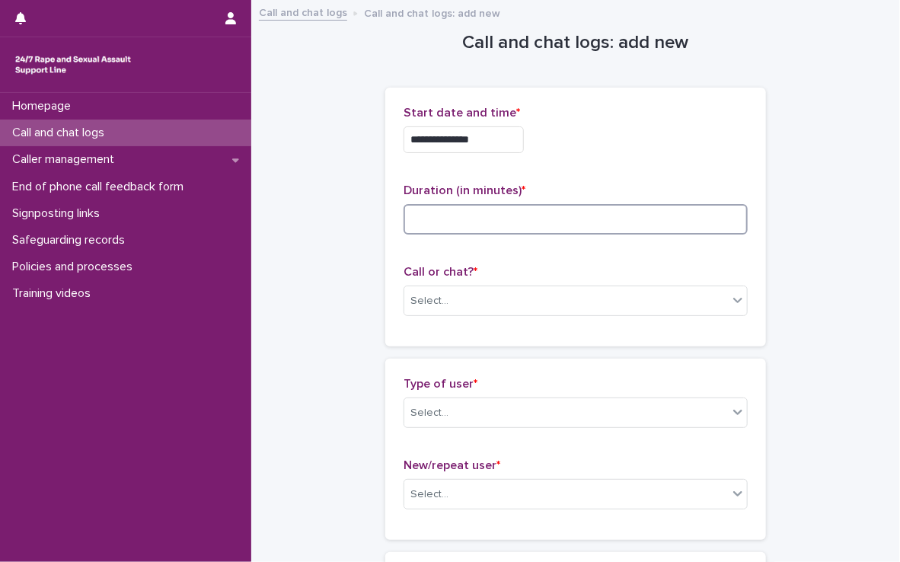
click at [580, 208] on input at bounding box center [576, 219] width 344 height 30
type input "*"
click at [451, 305] on div "Select..." at bounding box center [566, 301] width 324 height 25
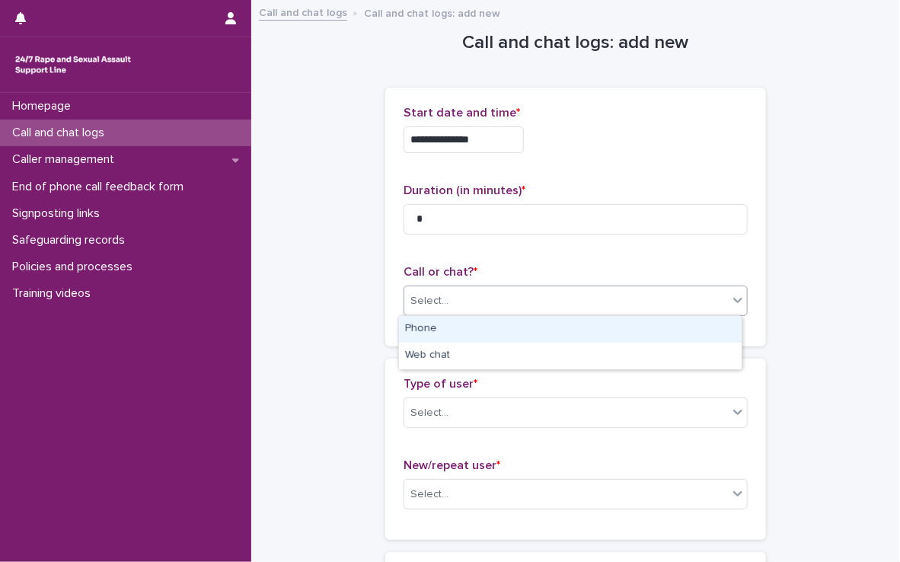
click at [436, 332] on div "Phone" at bounding box center [570, 329] width 343 height 27
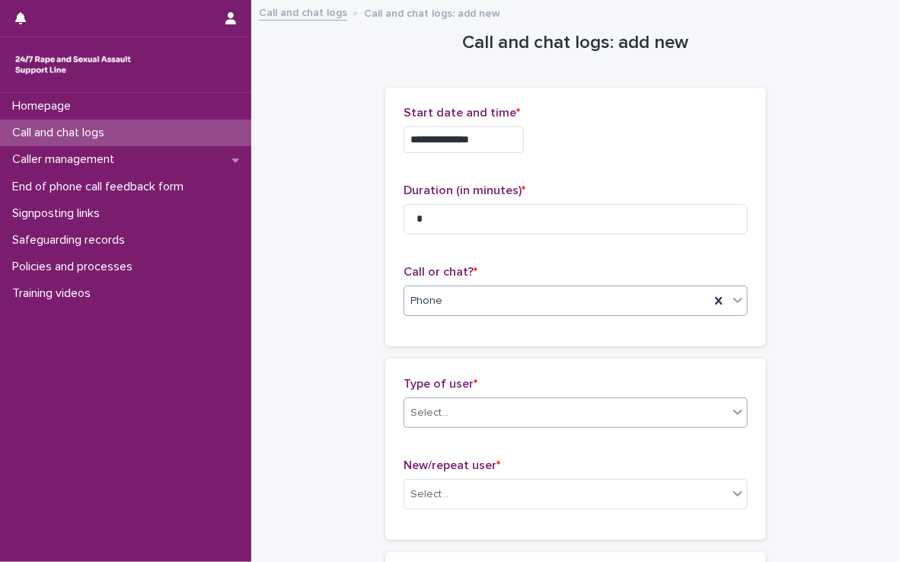
click at [462, 414] on div "Select..." at bounding box center [566, 413] width 324 height 25
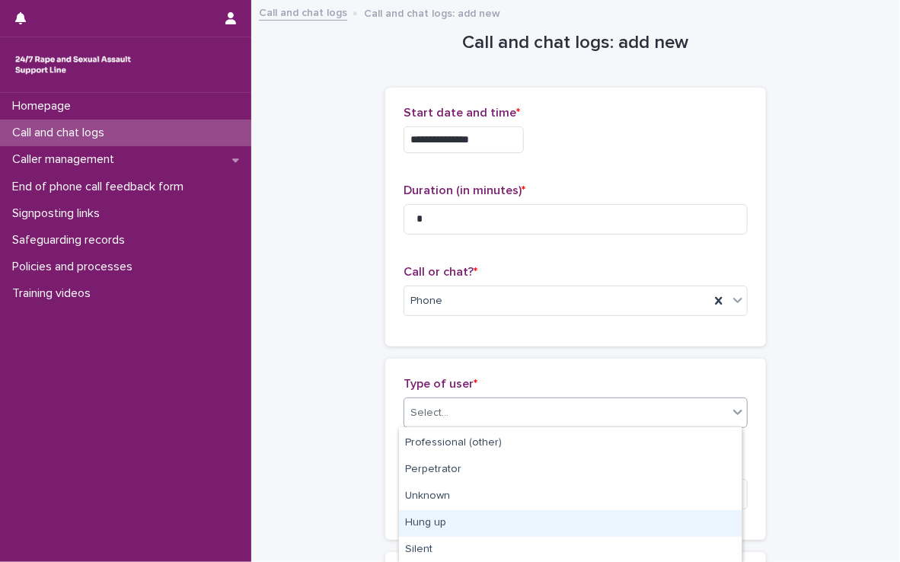
click at [449, 518] on div "Hung up" at bounding box center [570, 523] width 343 height 27
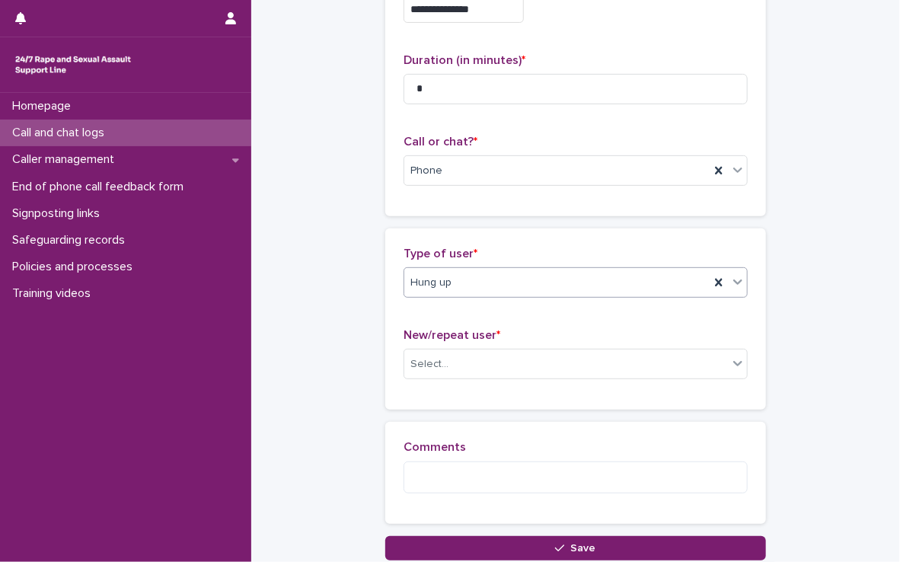
scroll to position [131, 0]
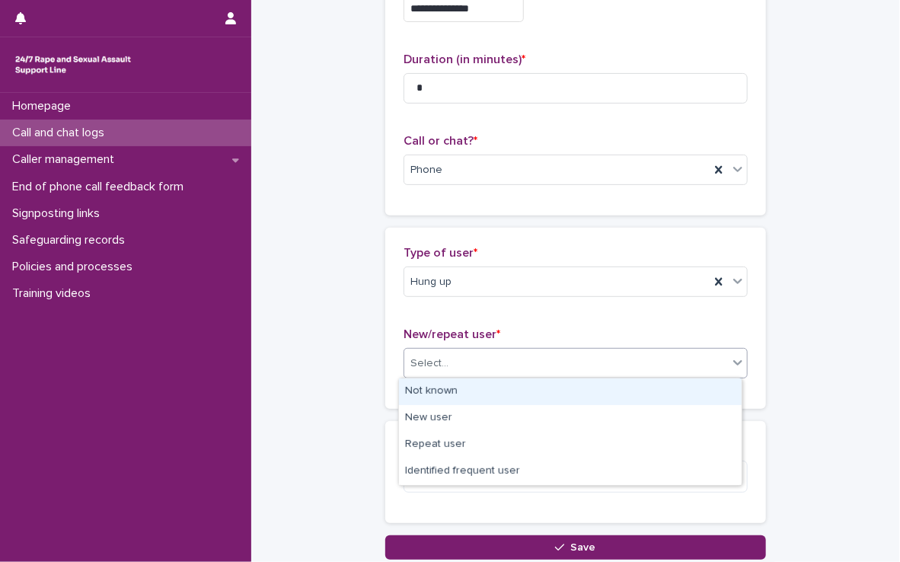
click at [460, 371] on div "Select..." at bounding box center [566, 363] width 324 height 25
click at [459, 382] on div "Not known" at bounding box center [570, 392] width 343 height 27
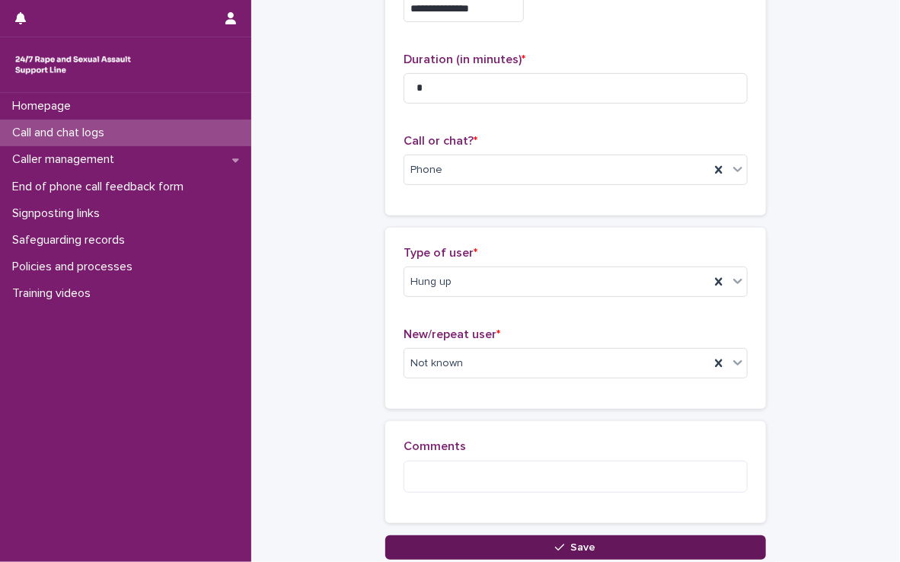
click at [517, 540] on button "Save" at bounding box center [575, 547] width 381 height 24
